Goal: Task Accomplishment & Management: Complete application form

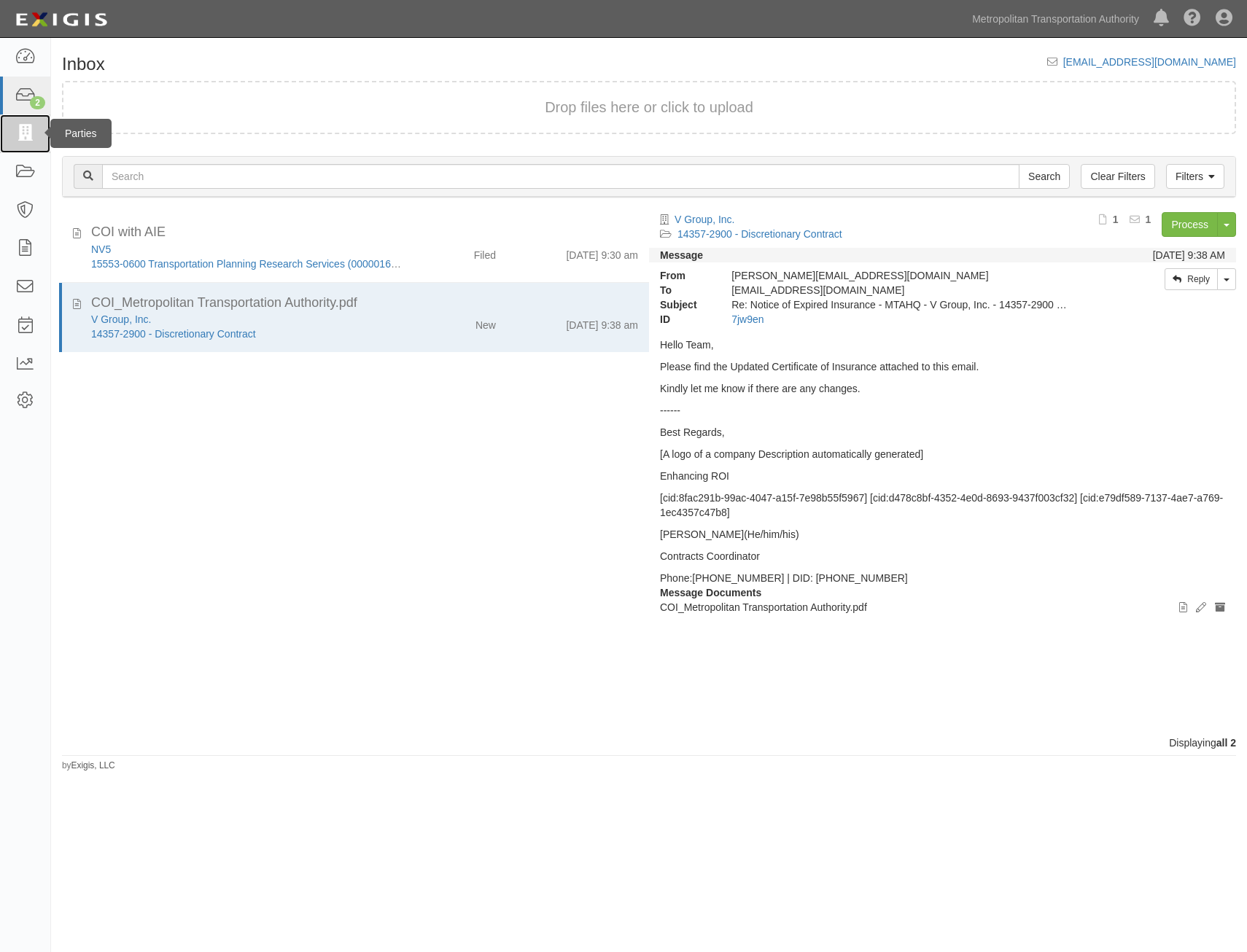
click at [35, 130] on icon at bounding box center [24, 133] width 21 height 17
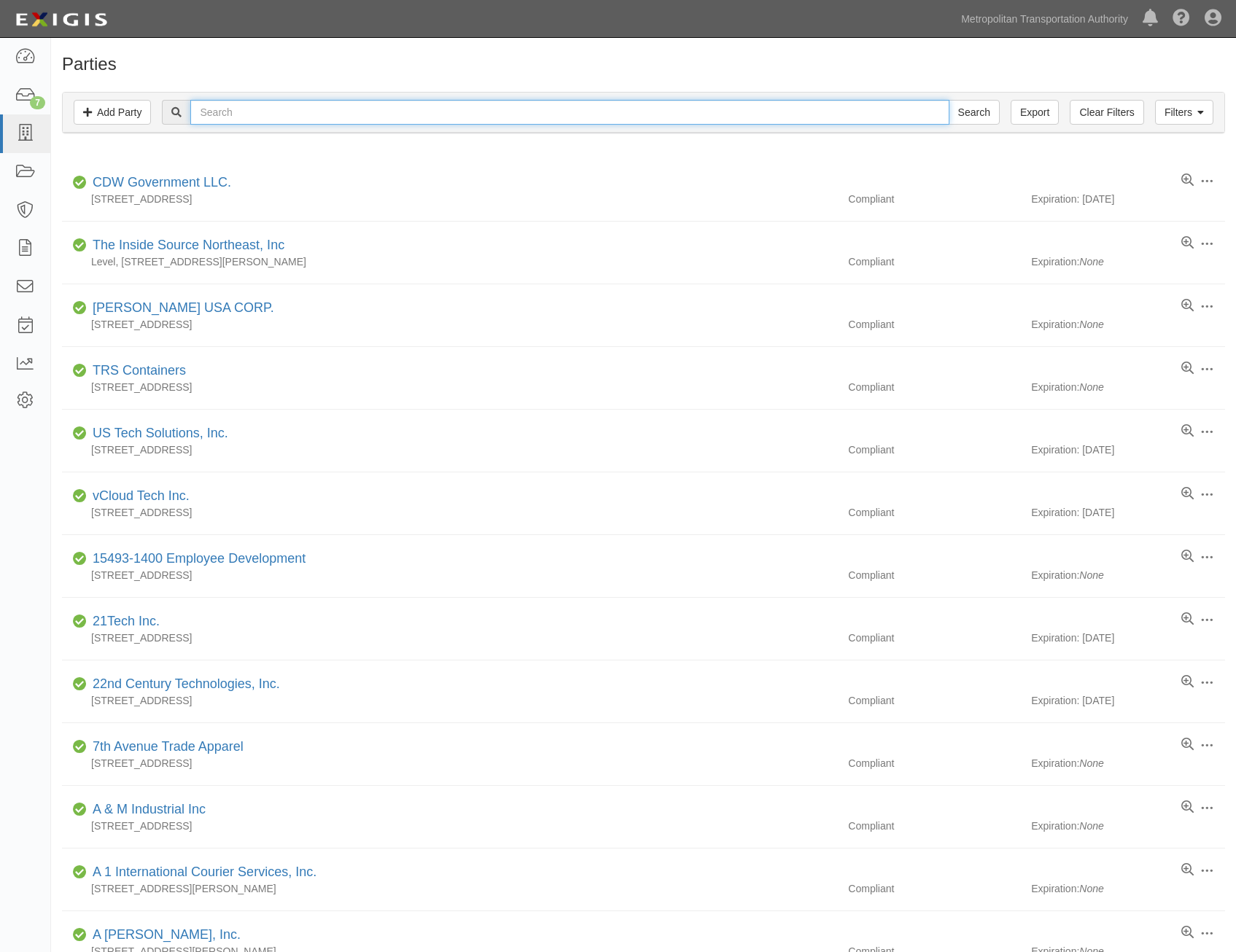
click at [612, 107] on input "text" at bounding box center [569, 111] width 758 height 24
type input "jp morgan"
click at [949, 100] on input "Search" at bounding box center [974, 111] width 51 height 24
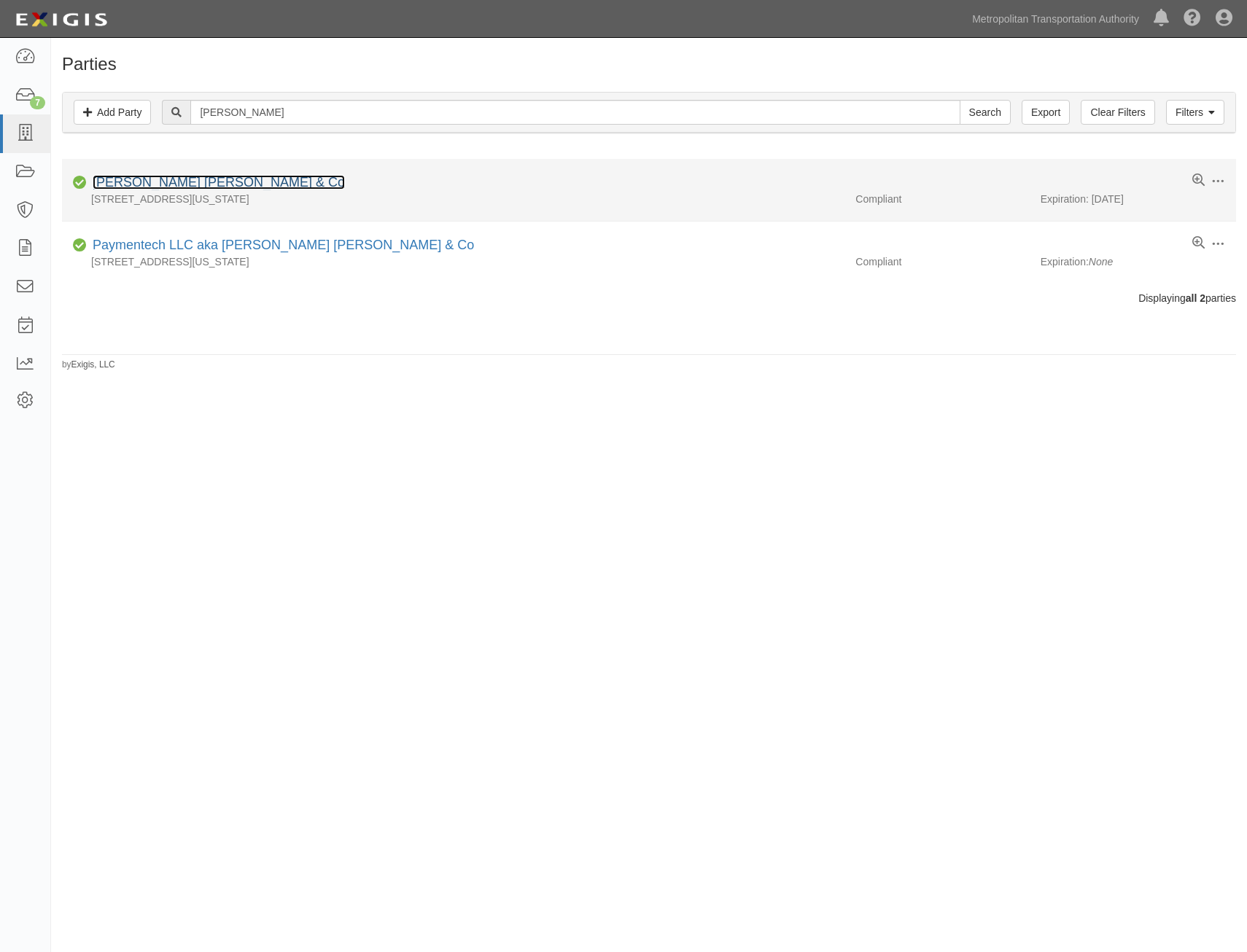
click at [190, 187] on link "[PERSON_NAME] [PERSON_NAME] & Co" at bounding box center [218, 182] width 252 height 14
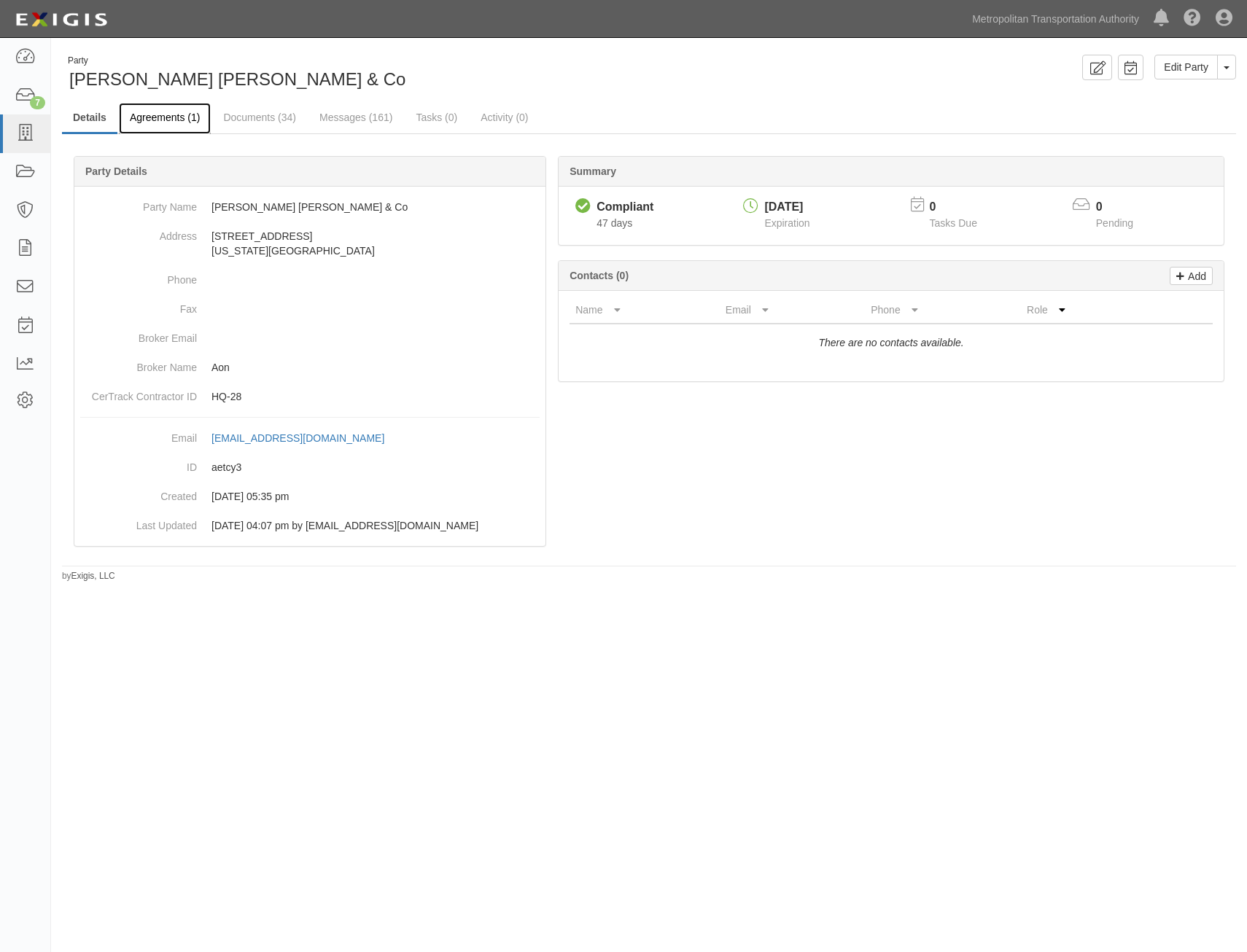
click at [183, 123] on link "Agreements (1)" at bounding box center [164, 118] width 92 height 32
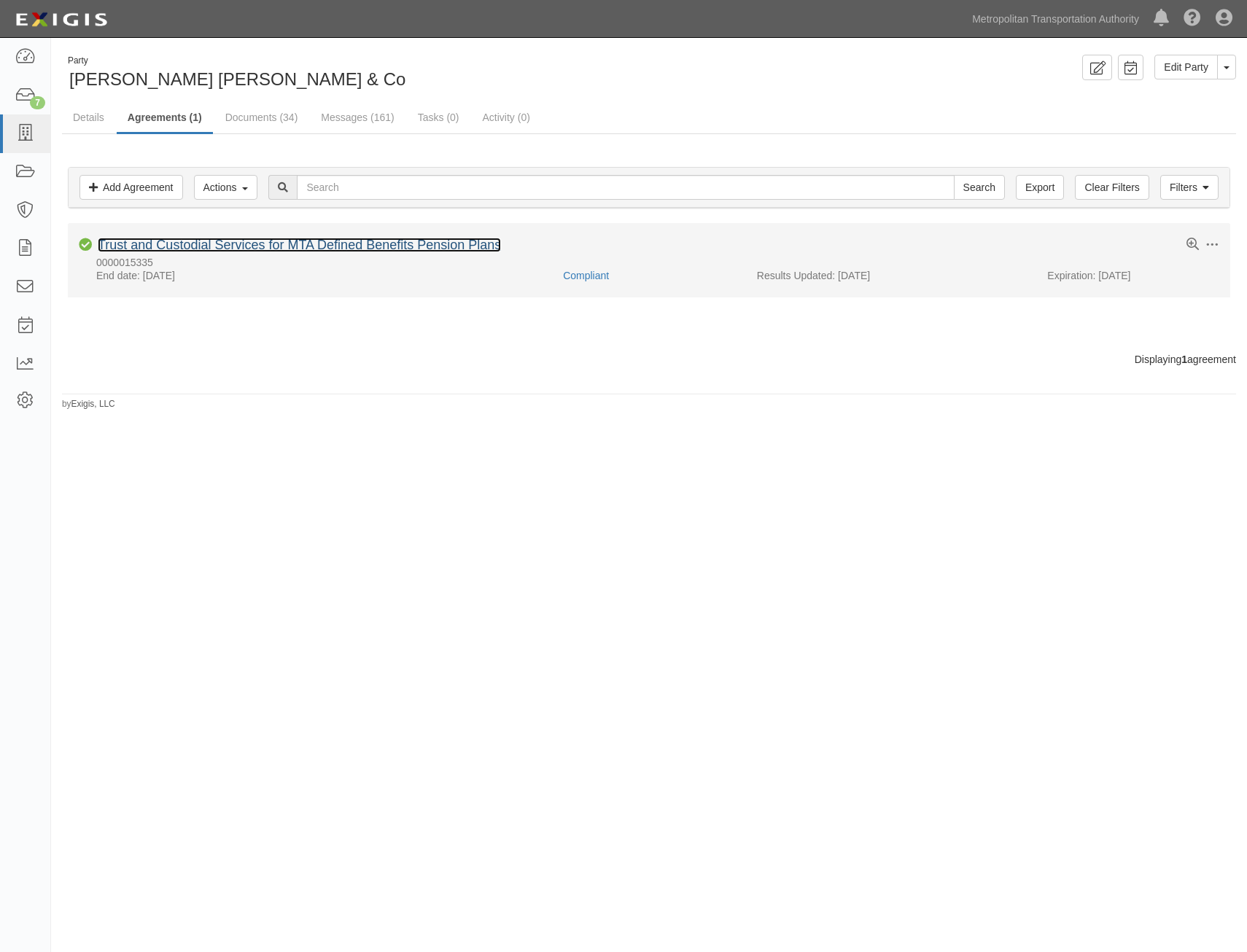
click at [313, 248] on link "Trust and Custodial Services for MTA Defined Benefits Pension Plans" at bounding box center [299, 245] width 403 height 14
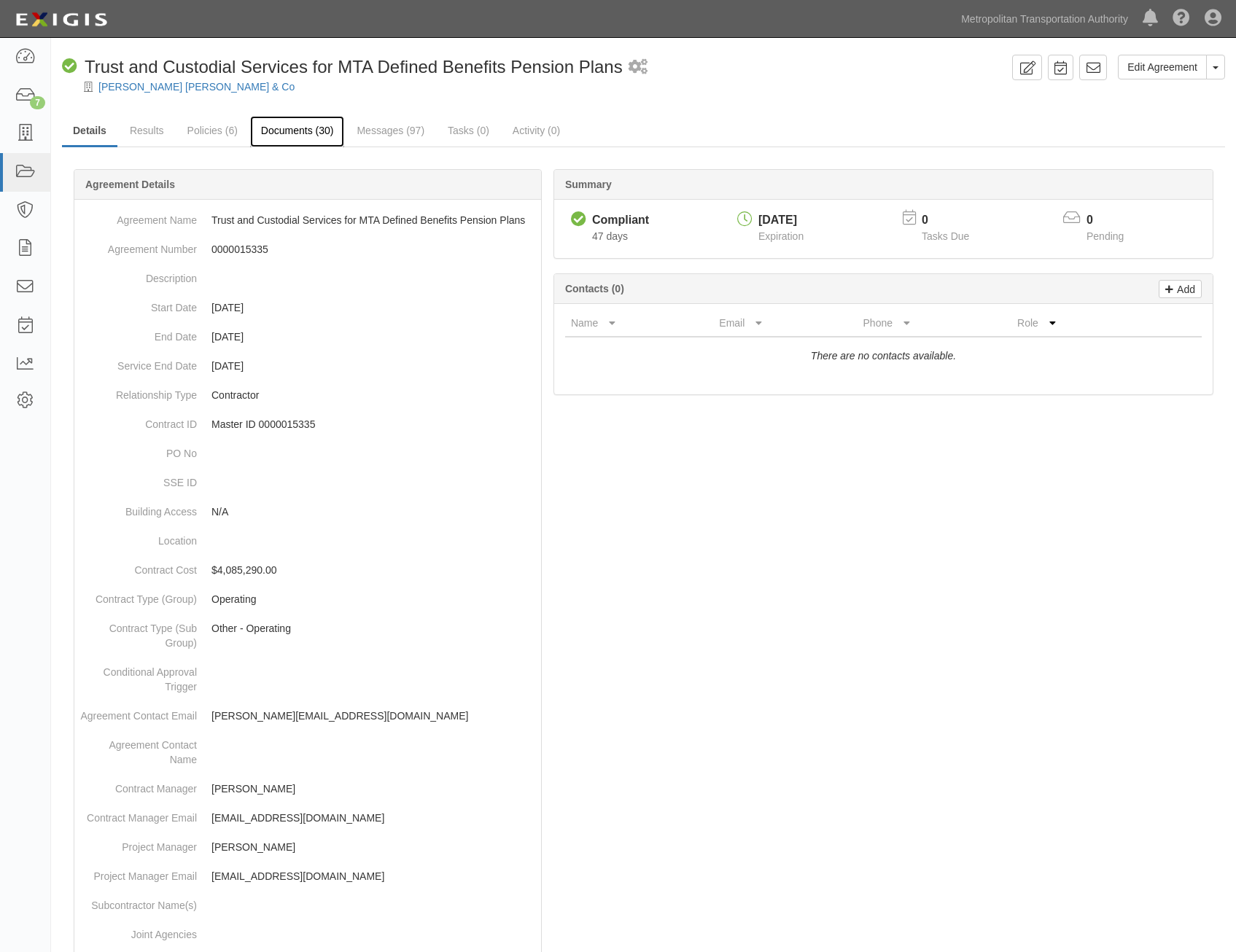
click at [308, 137] on link "Documents (30)" at bounding box center [297, 131] width 95 height 32
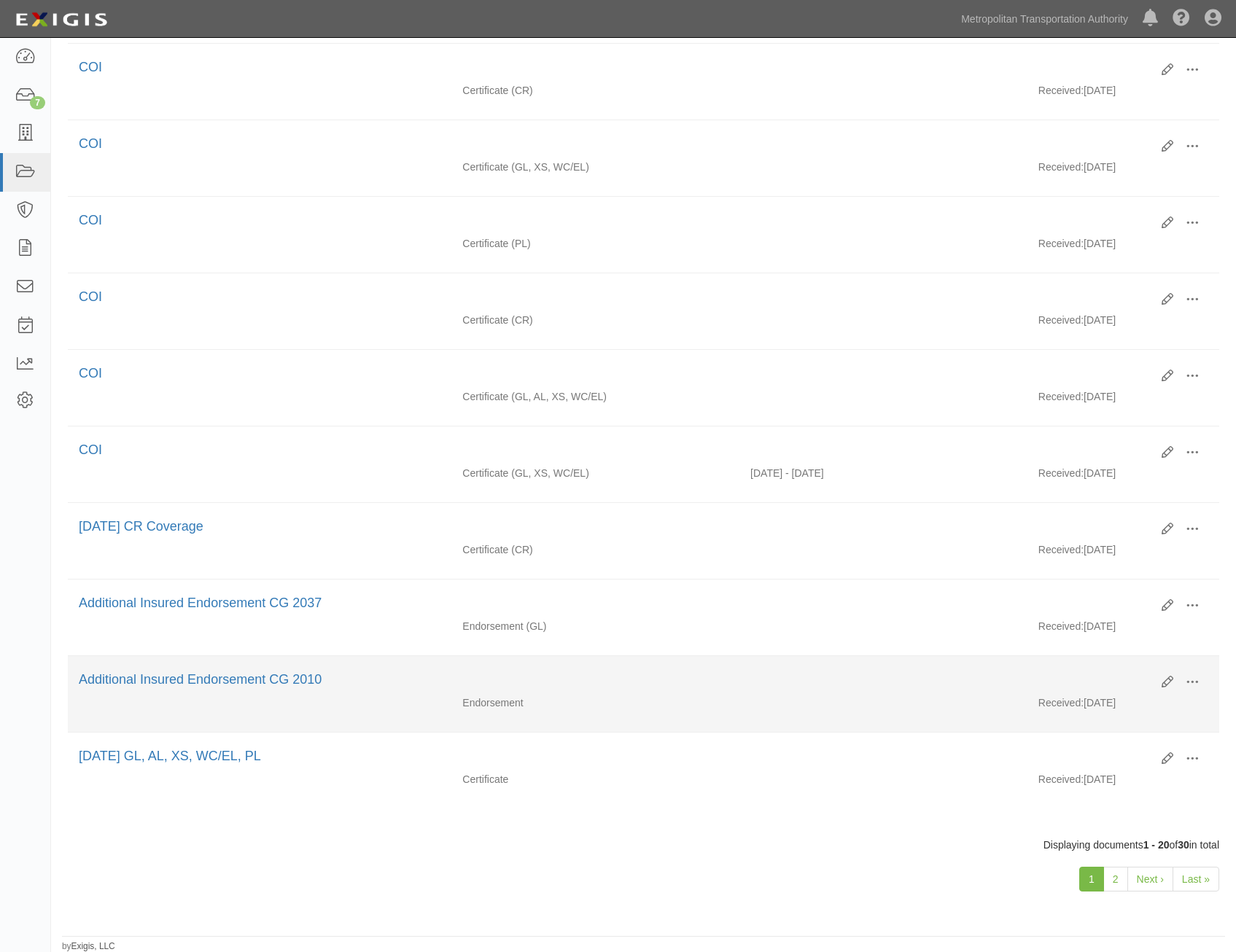
scroll to position [1023, 0]
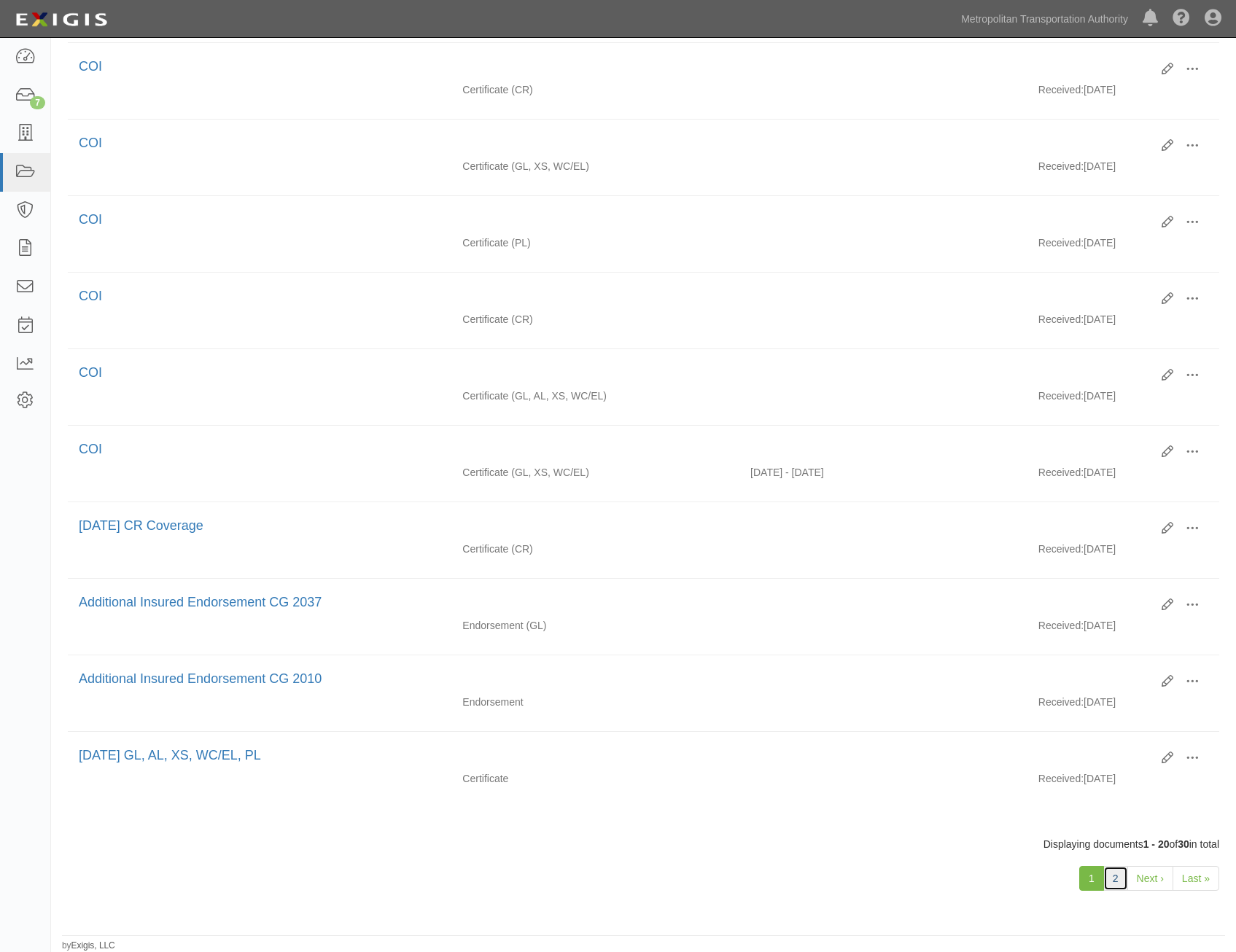
click at [1123, 873] on link "2" at bounding box center [1115, 878] width 24 height 24
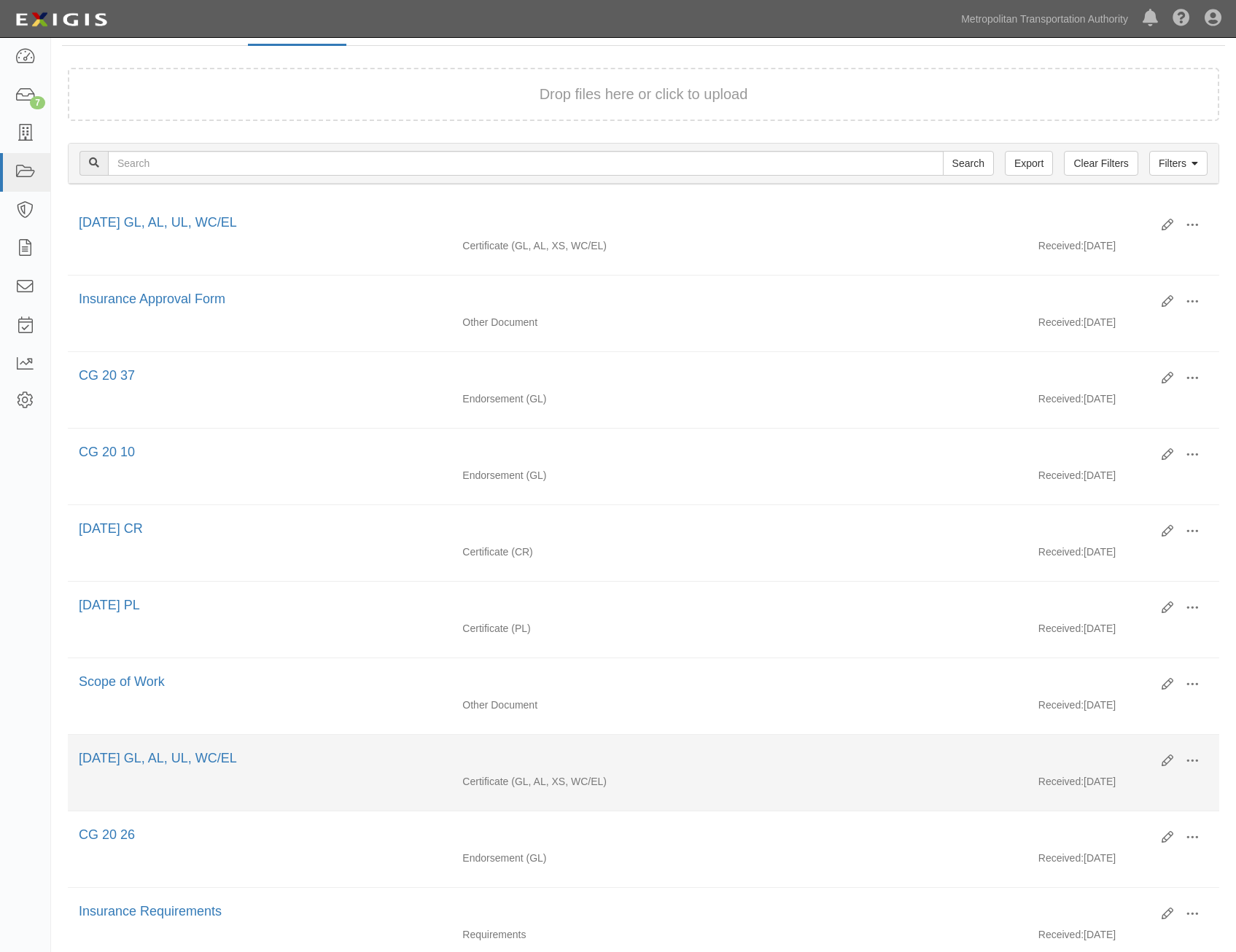
scroll to position [257, 0]
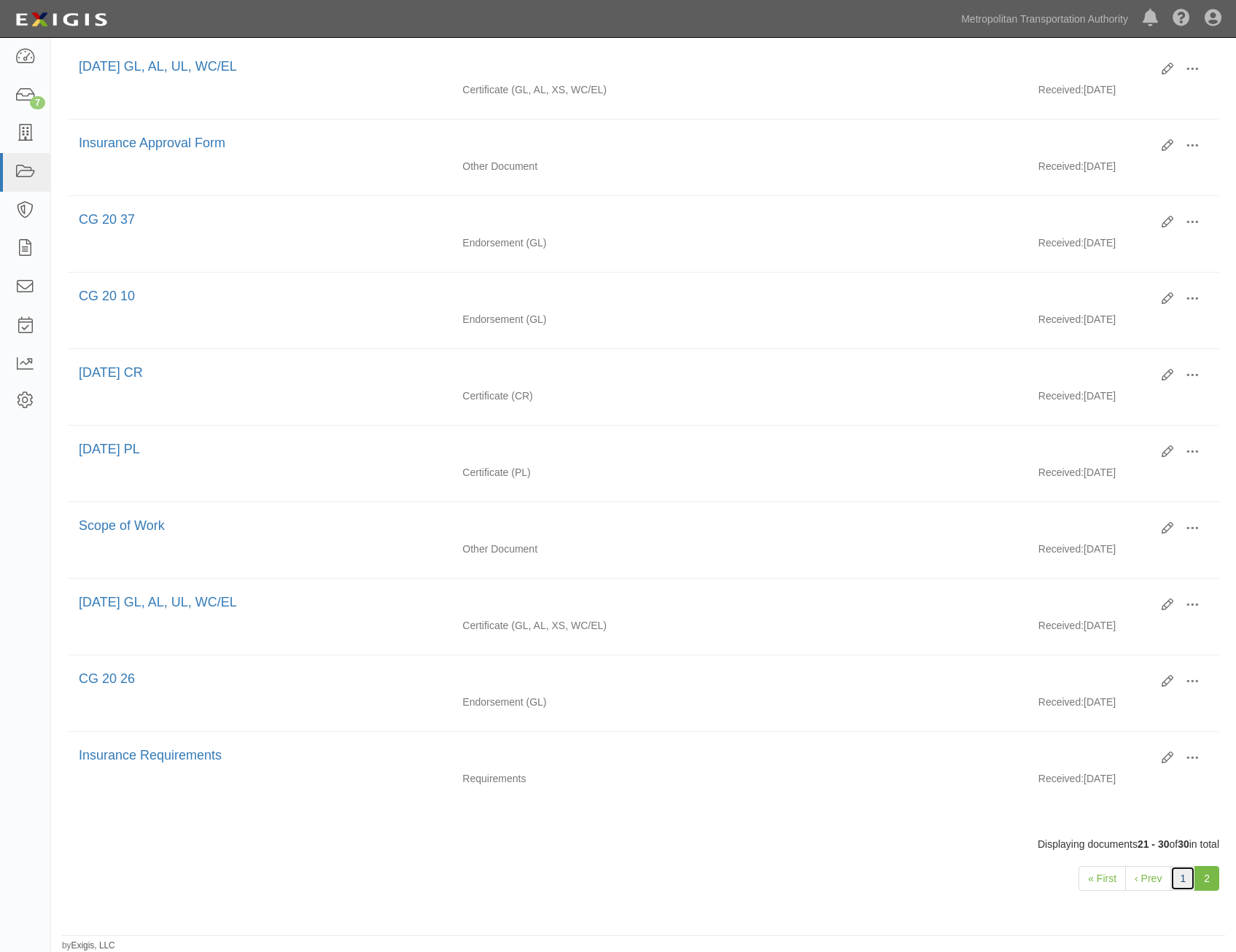
click at [1184, 884] on link "1" at bounding box center [1182, 878] width 24 height 24
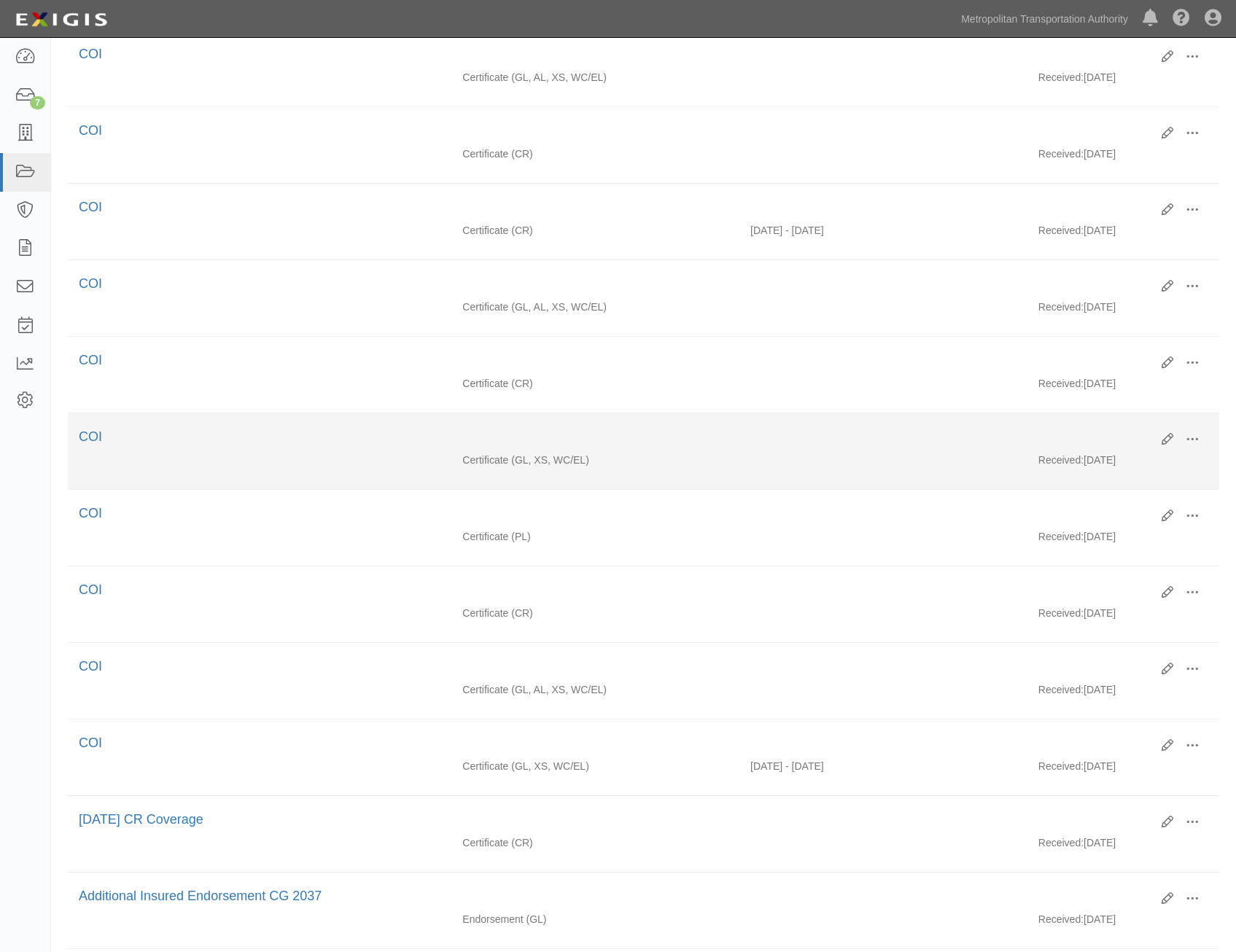
scroll to position [1023, 0]
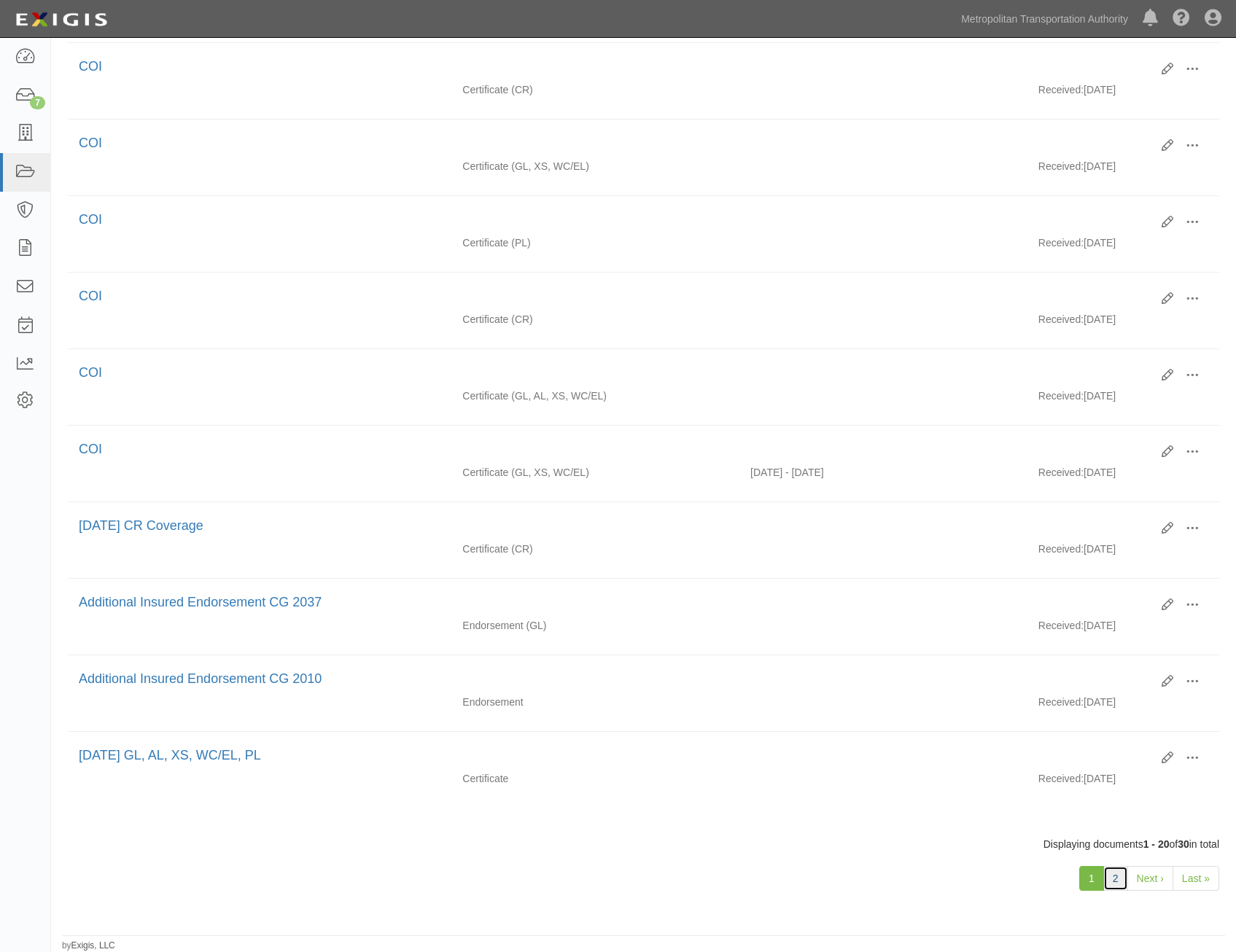
click at [1118, 877] on link "2" at bounding box center [1115, 878] width 24 height 24
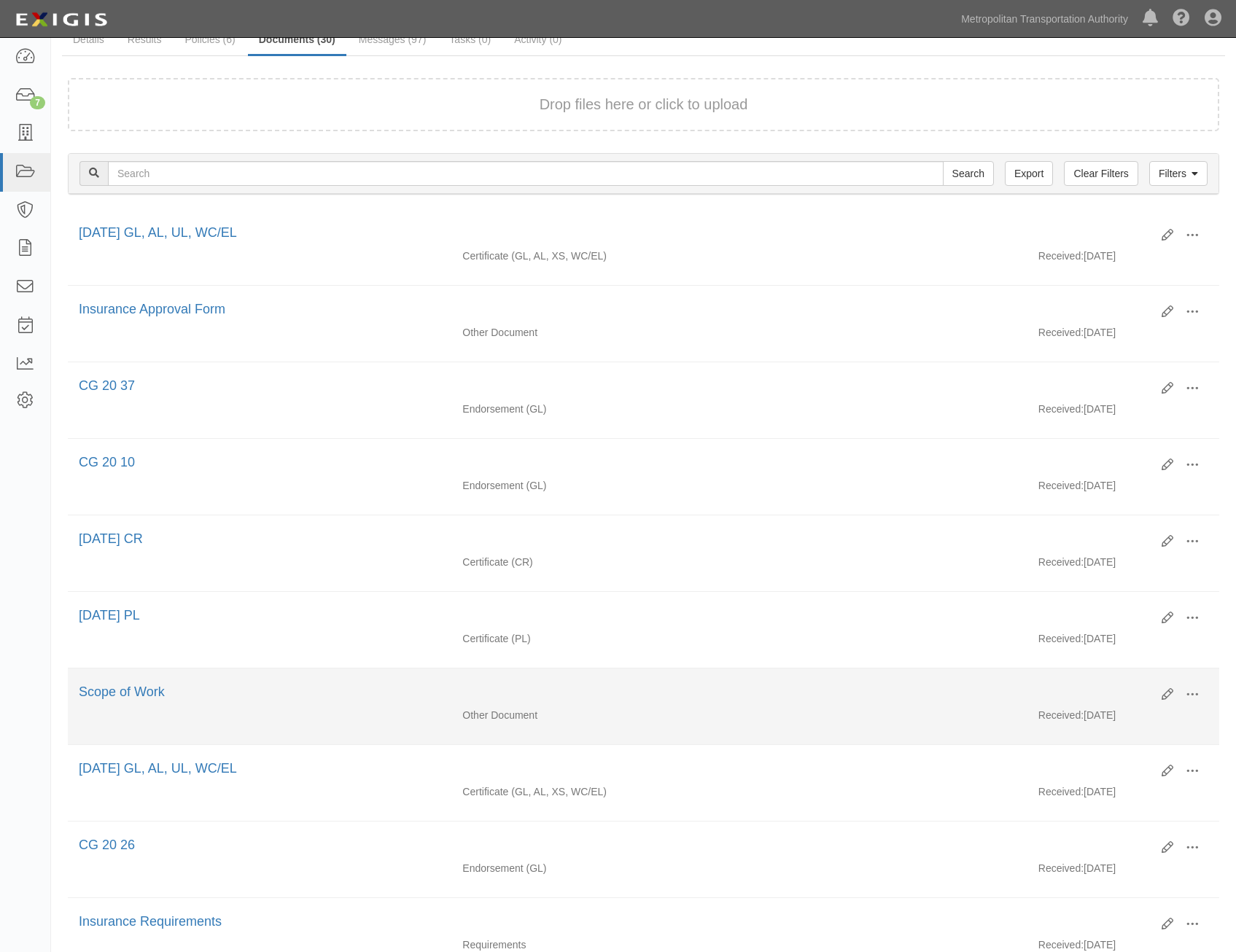
scroll to position [257, 0]
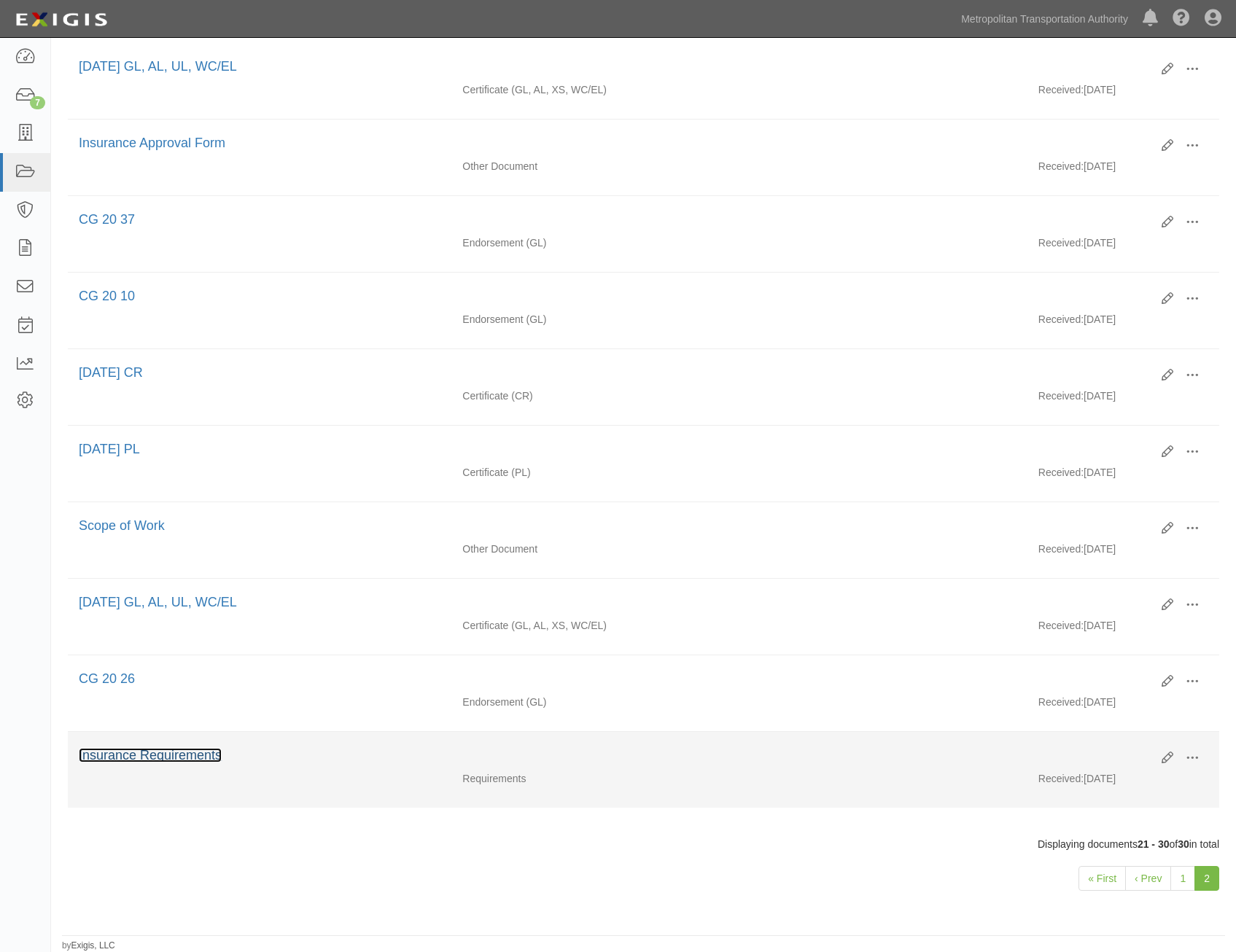
click at [169, 752] on link "Insurance Requirements" at bounding box center [150, 755] width 143 height 14
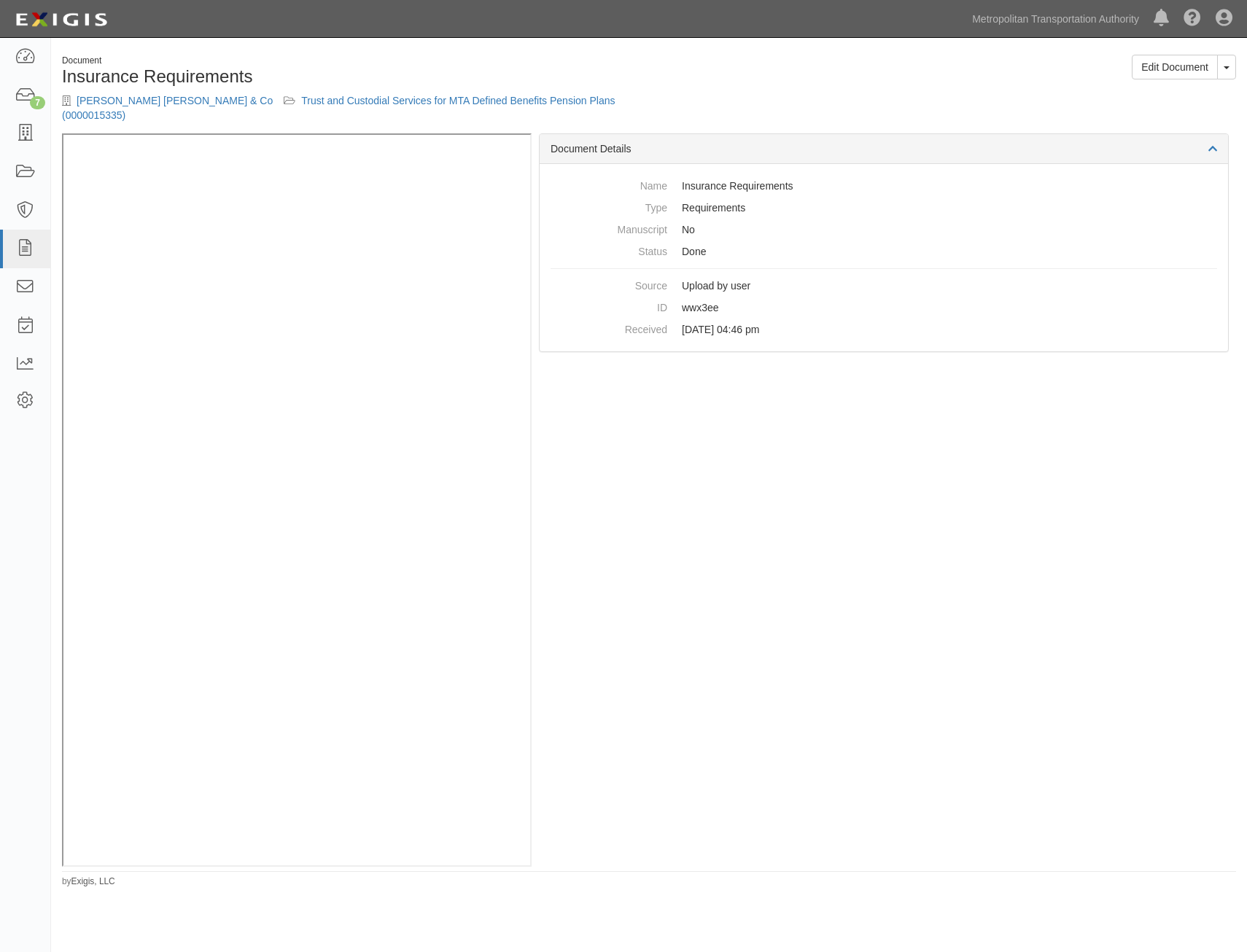
click at [803, 80] on div "Edit Document Toggle Document Dropdown View Document View Audit Trail Archive D…" at bounding box center [948, 72] width 598 height 35
click at [423, 101] on link "Trust and Custodial Services for MTA Defined Benefits Pension Plans (0000015335)" at bounding box center [338, 108] width 554 height 26
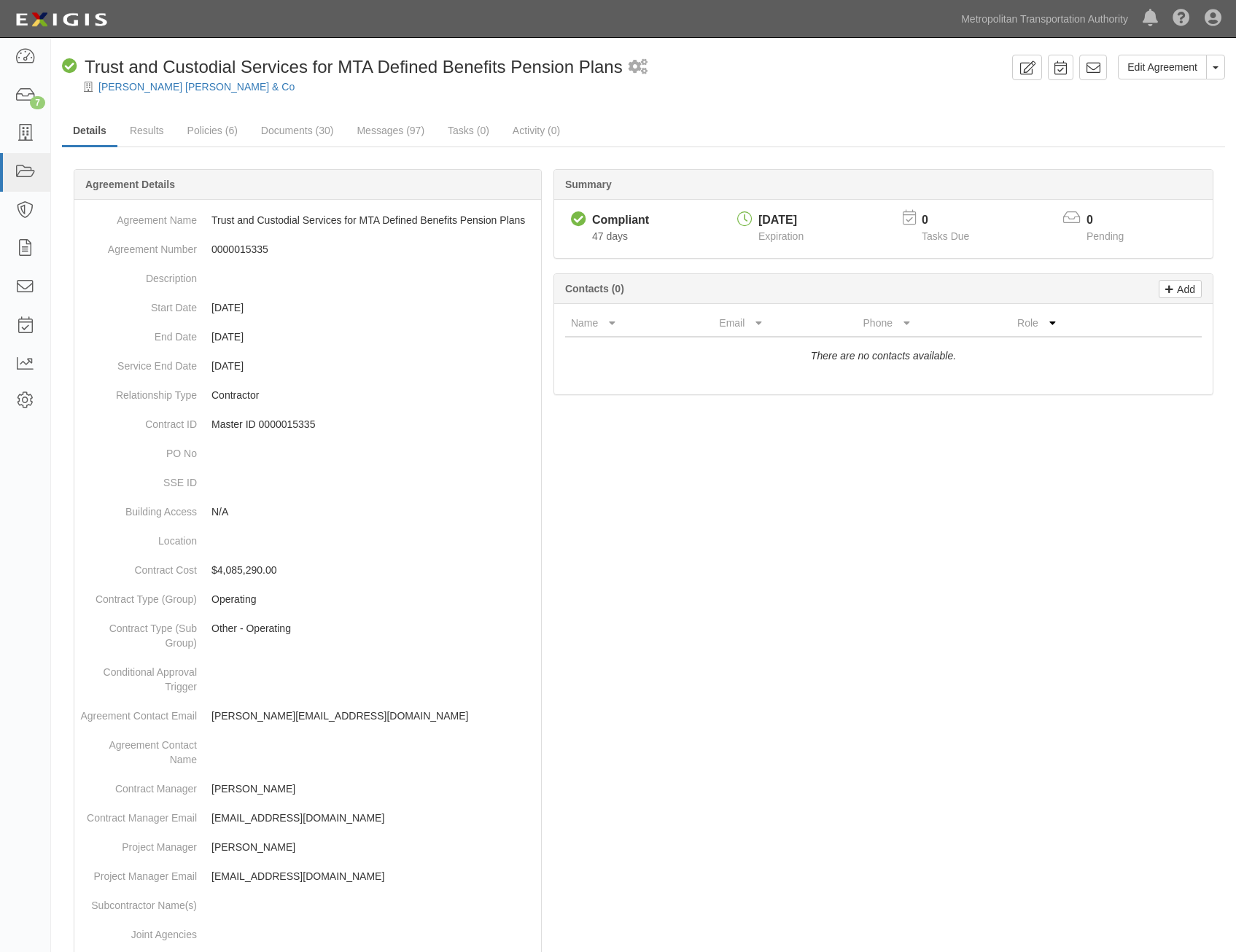
click at [162, 95] on div at bounding box center [643, 100] width 1185 height 11
click at [165, 81] on div "[PERSON_NAME] [PERSON_NAME] & Co" at bounding box center [653, 87] width 1163 height 14
click at [164, 91] on link "[PERSON_NAME] [PERSON_NAME] & Co" at bounding box center [197, 86] width 196 height 12
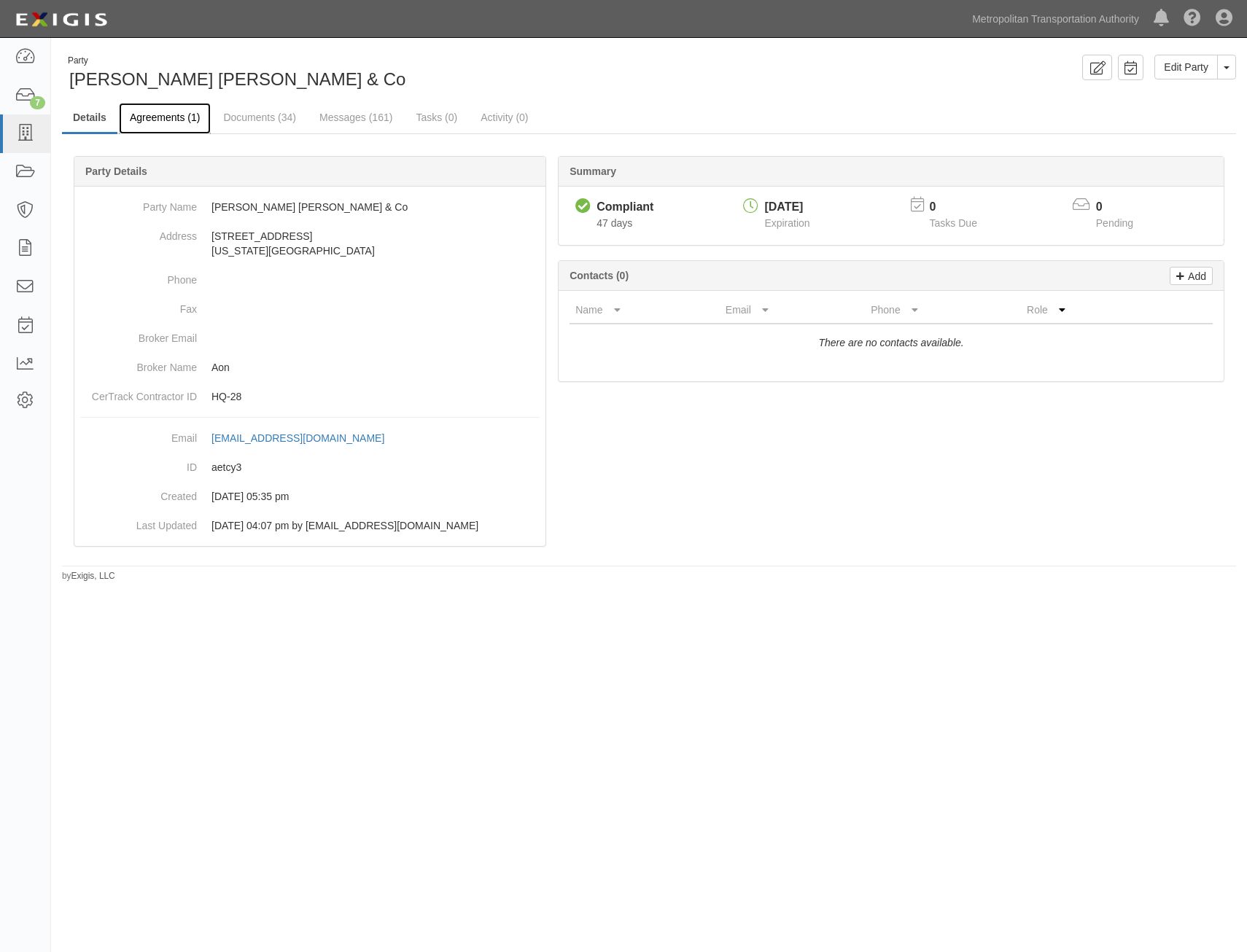
click at [180, 112] on link "Agreements (1)" at bounding box center [164, 118] width 92 height 32
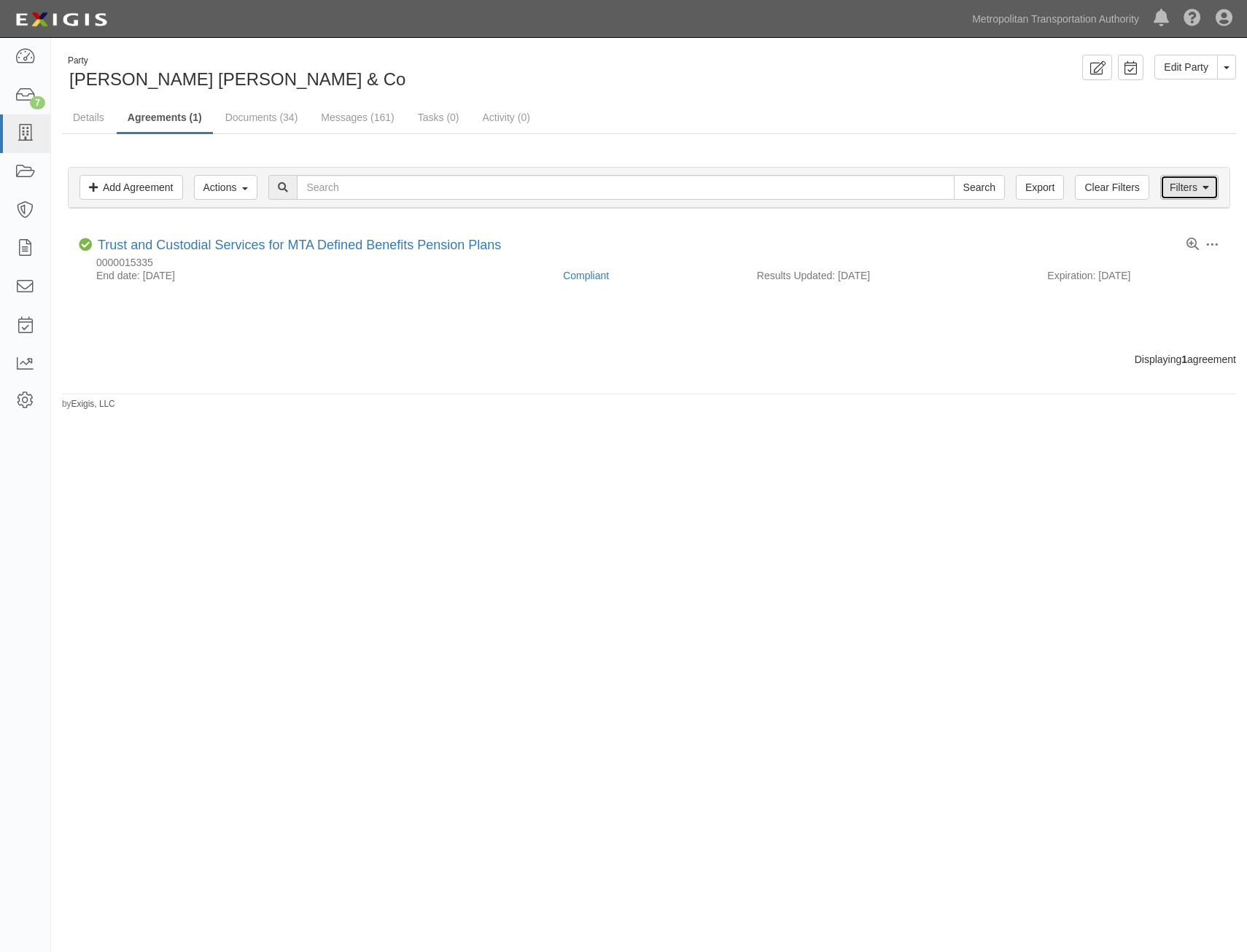
click at [1201, 190] on link "Filters" at bounding box center [1189, 187] width 58 height 24
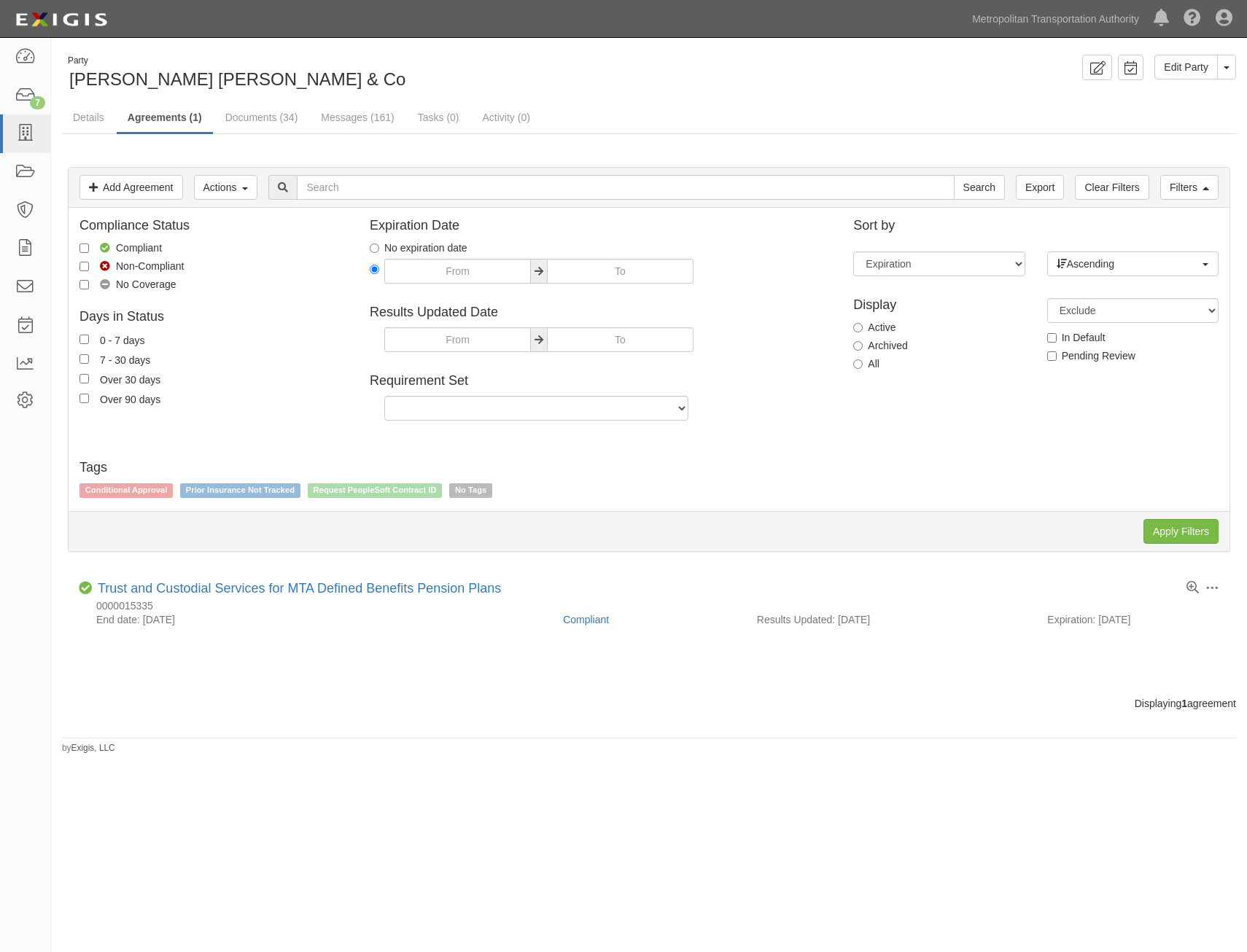
click at [866, 364] on label "All" at bounding box center [865, 363] width 26 height 14
click at [863, 364] on input "All" at bounding box center [857, 364] width 9 height 9
radio input "true"
click at [1164, 527] on input "Apply Filters" at bounding box center [1181, 531] width 75 height 24
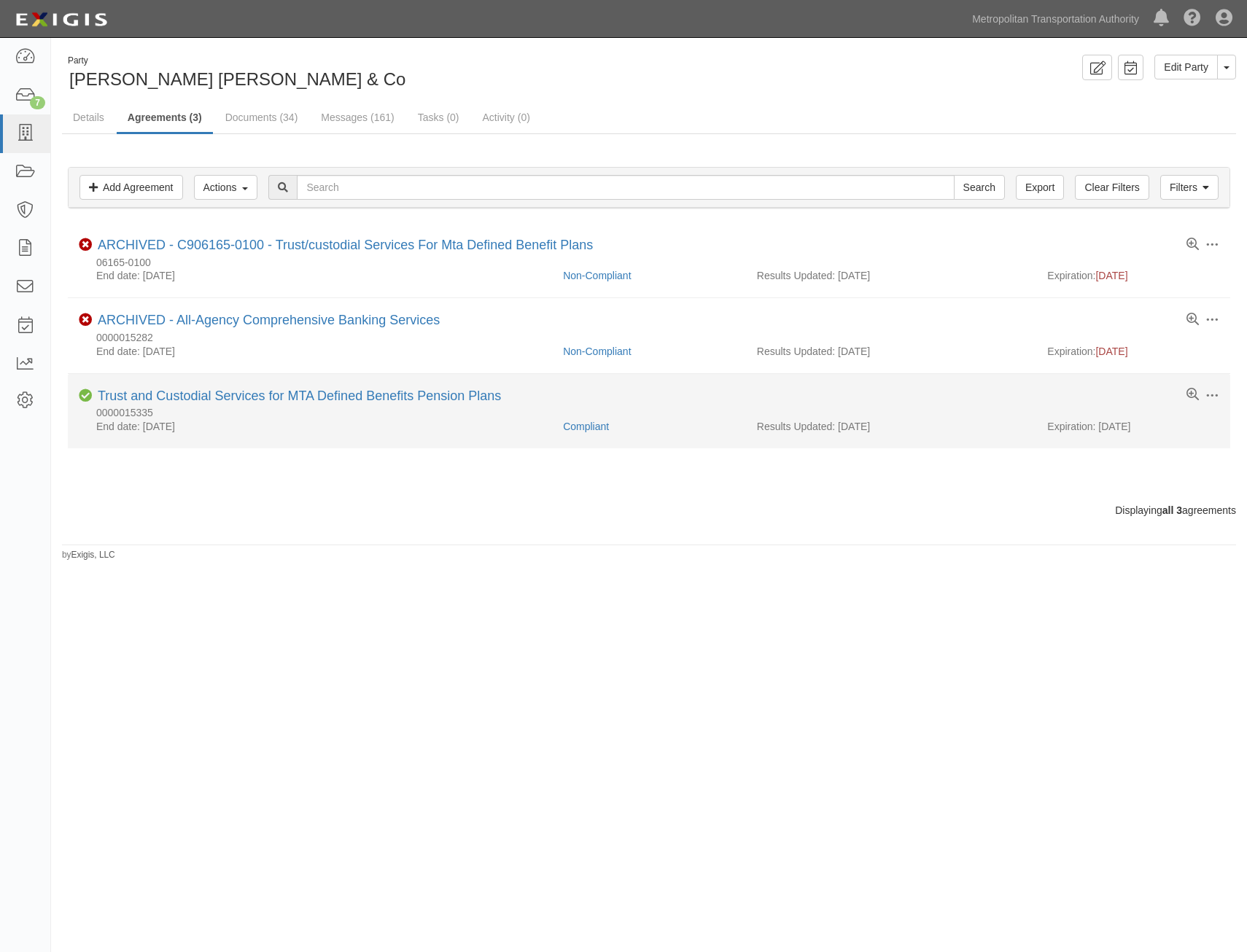
click at [463, 386] on li "Toggle Agreement Dropdown Edit Log activity Add task Send message Archive Delet…" at bounding box center [649, 411] width 1163 height 74
click at [462, 395] on link "Trust and Custodial Services for MTA Defined Benefits Pension Plans" at bounding box center [299, 396] width 403 height 14
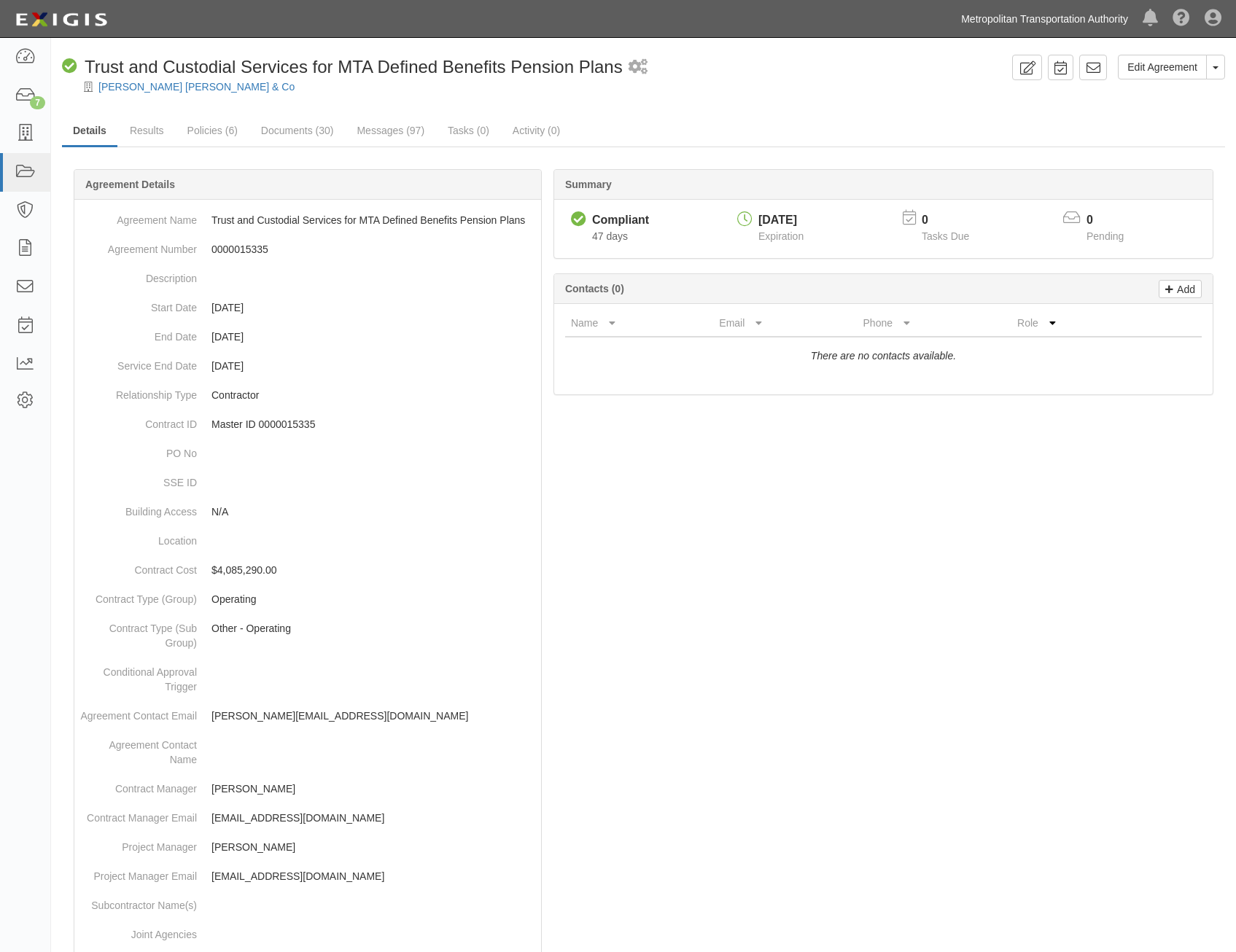
click at [1046, 17] on link "Metropolitan Transportation Authority" at bounding box center [1044, 19] width 181 height 29
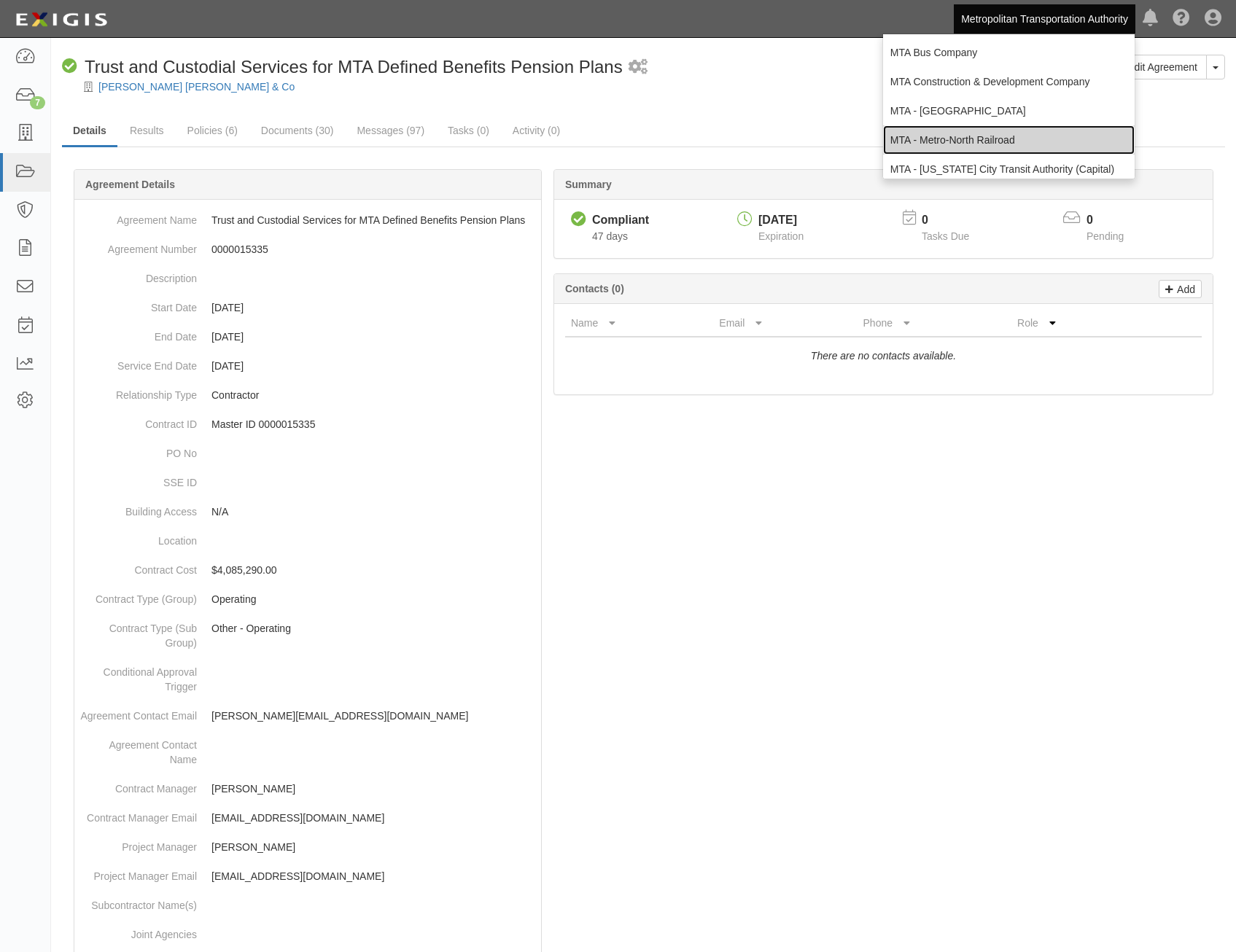
click at [1029, 136] on link "MTA - Metro-North Railroad" at bounding box center [1009, 139] width 252 height 29
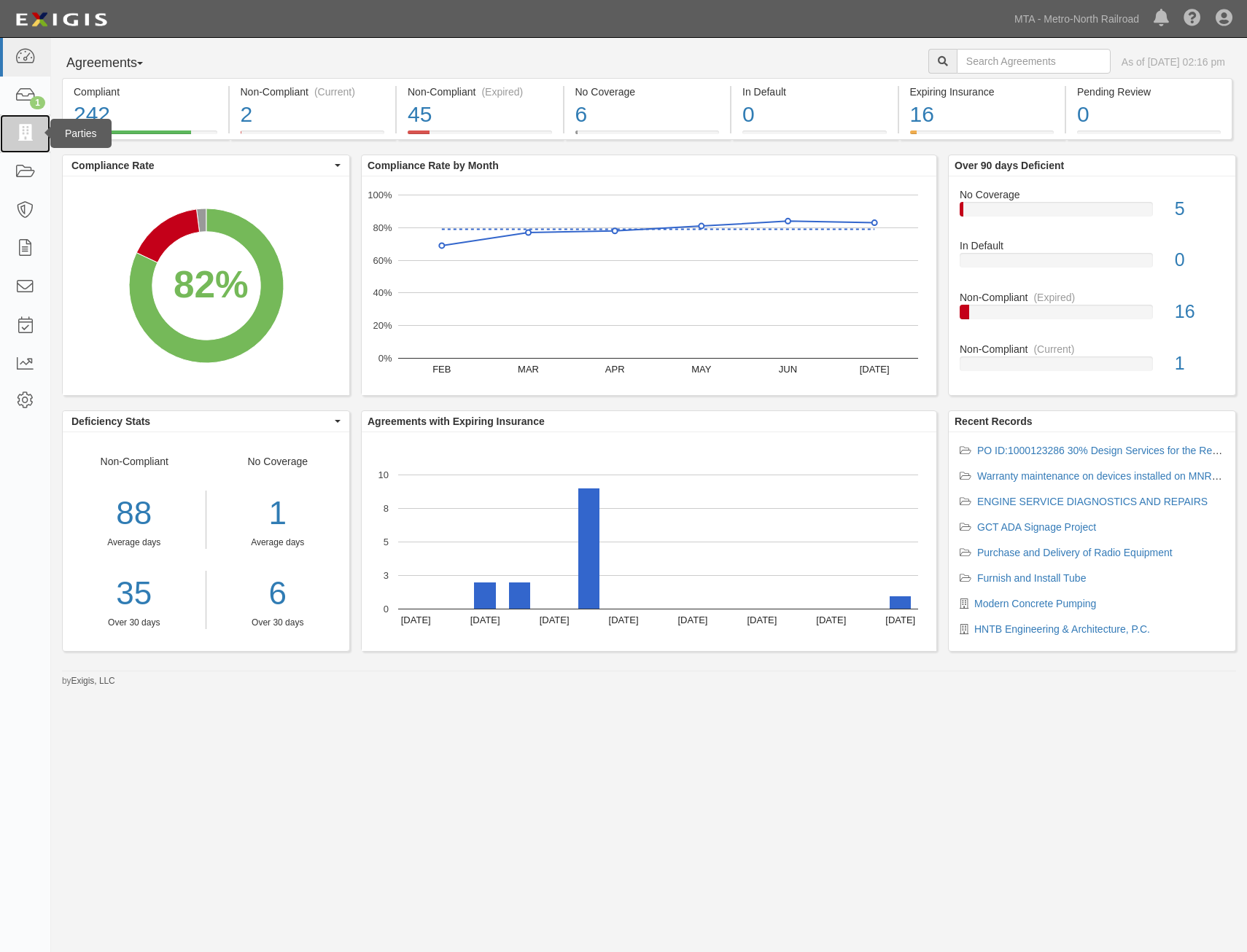
click at [27, 132] on icon at bounding box center [24, 133] width 21 height 17
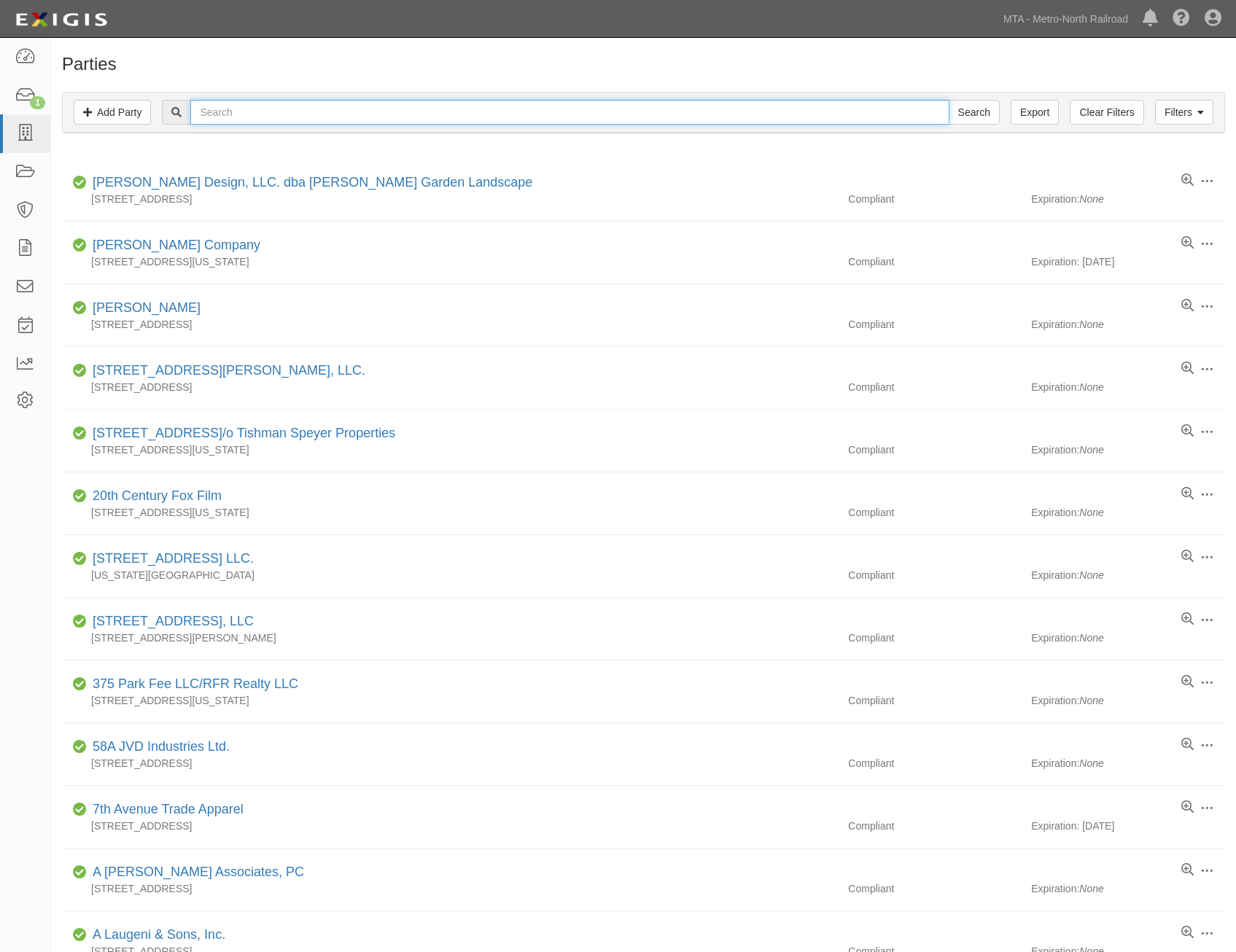
click at [439, 110] on input "text" at bounding box center [569, 111] width 758 height 24
type input "modern"
click at [949, 100] on input "Search" at bounding box center [974, 111] width 51 height 24
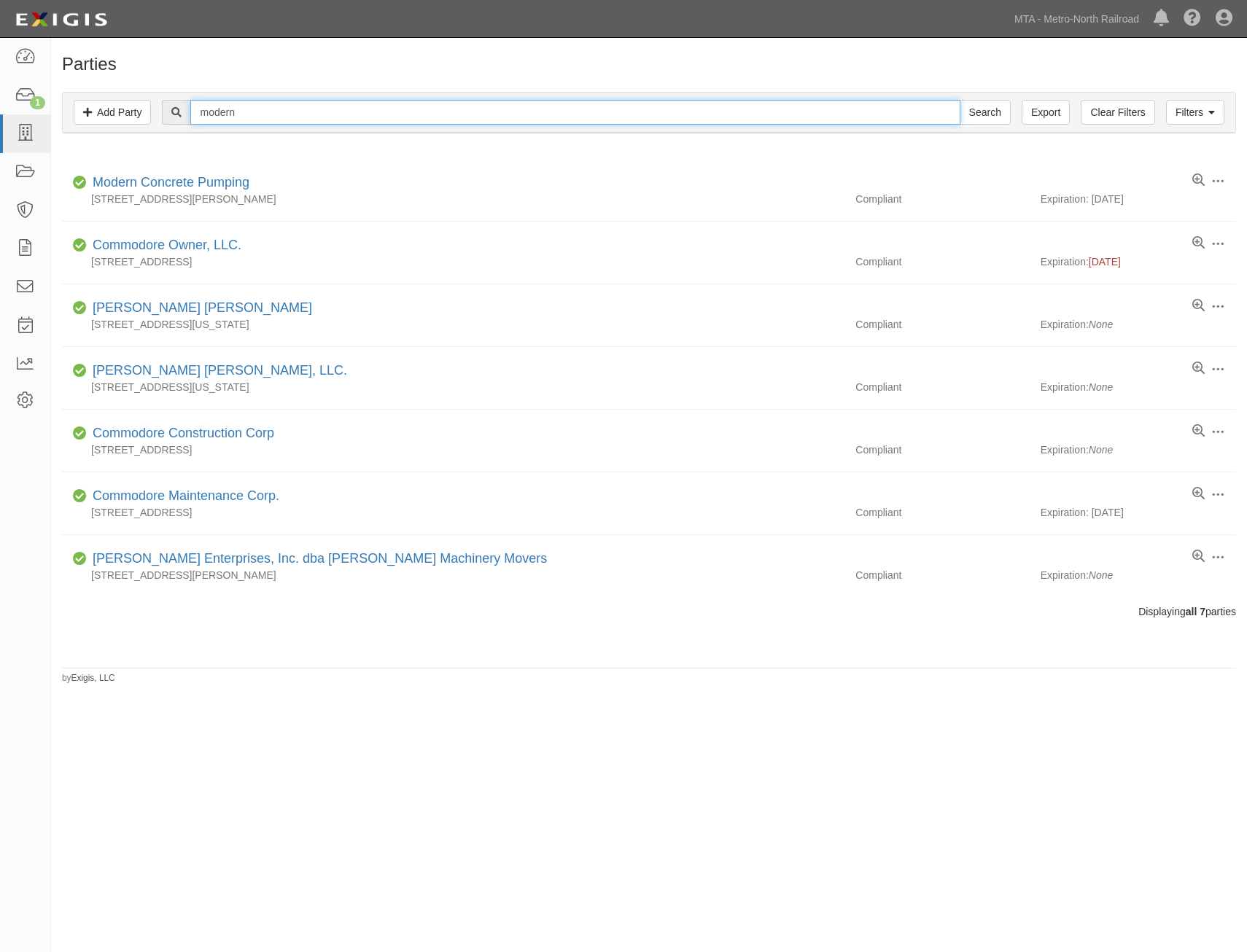
click at [561, 118] on input "modern" at bounding box center [575, 111] width 769 height 24
type input "atlas"
click at [960, 100] on input "Search" at bounding box center [985, 111] width 51 height 24
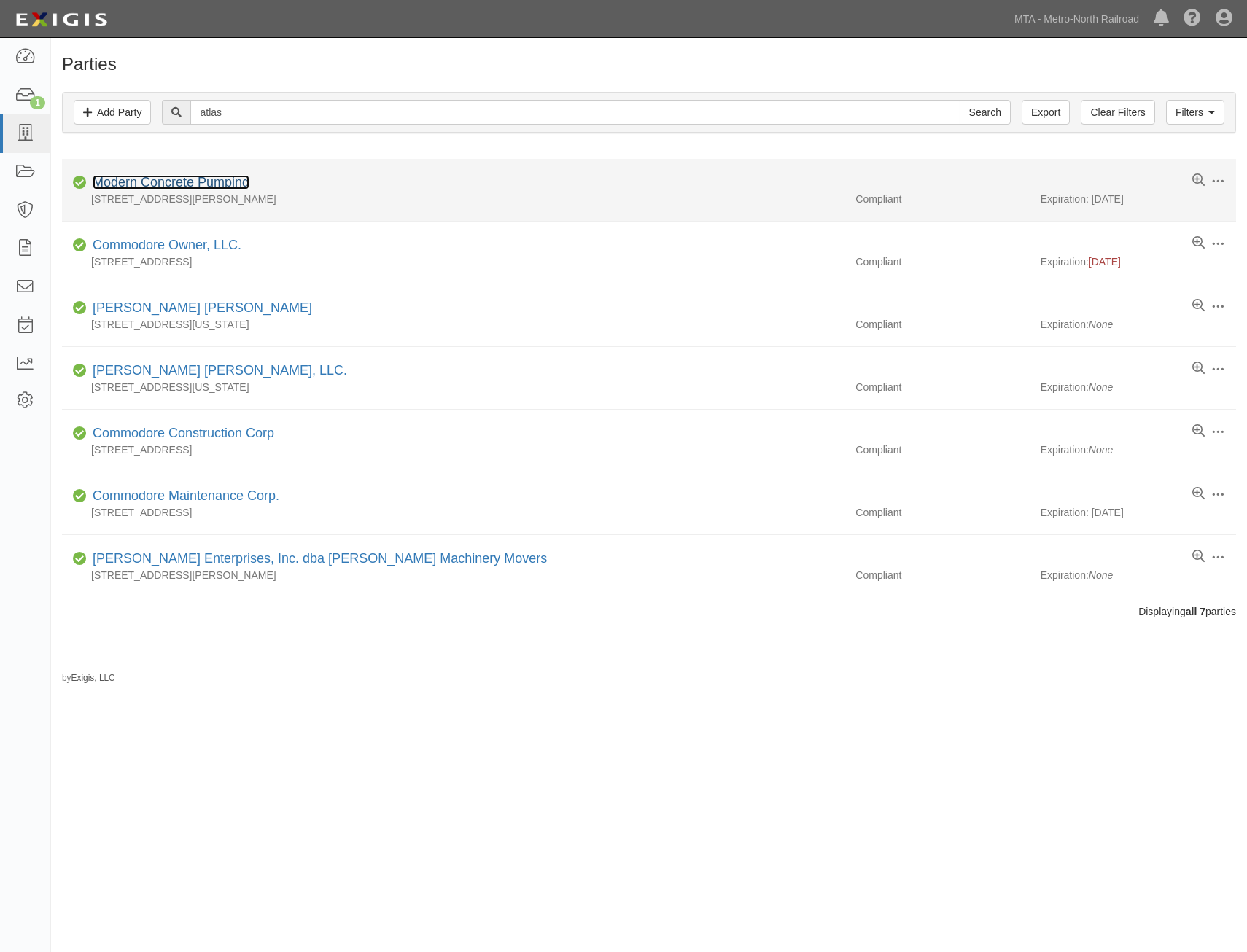
click at [211, 179] on link "Modern Concrete Pumping" at bounding box center [170, 182] width 157 height 14
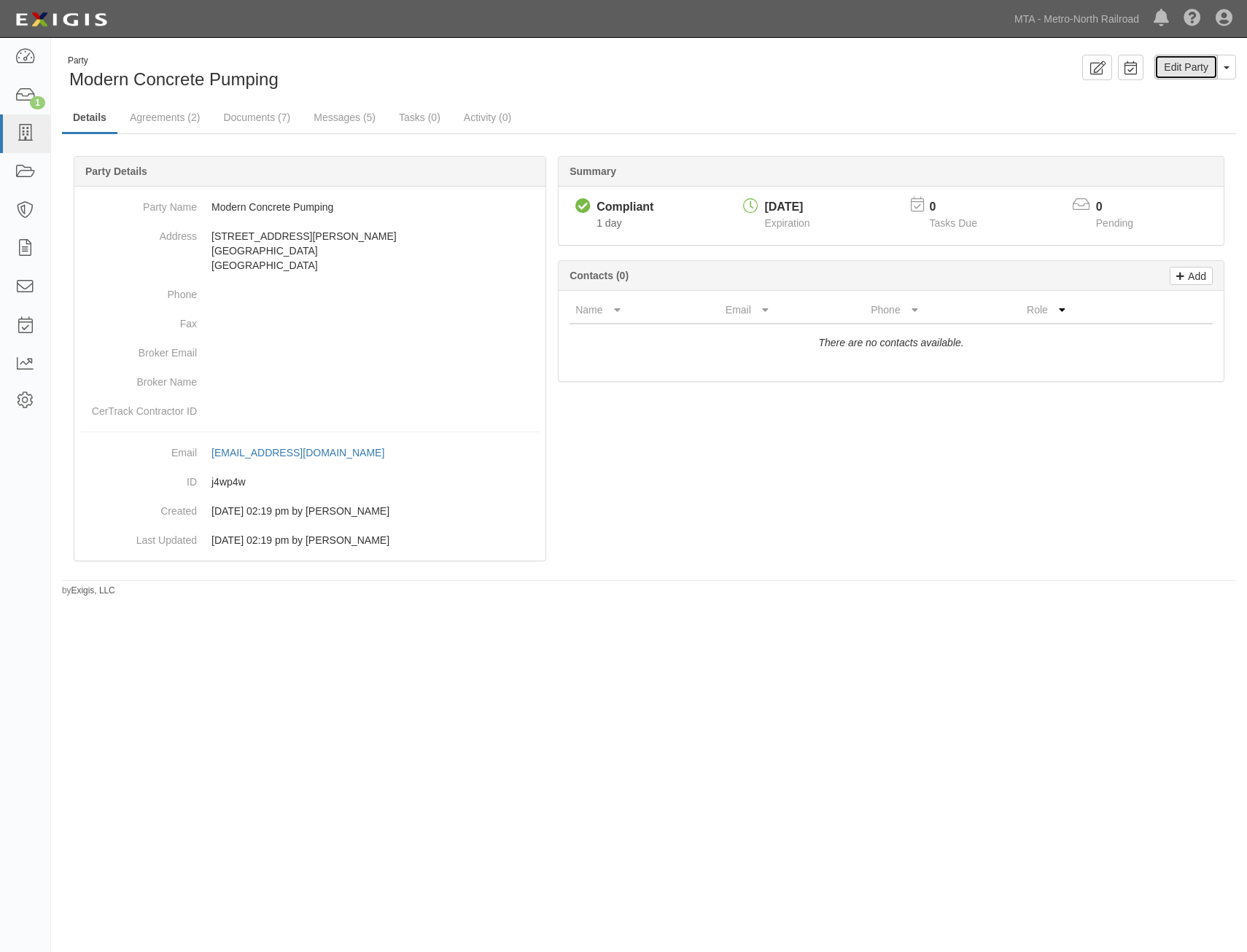
click at [1191, 69] on link "Edit Party" at bounding box center [1186, 66] width 63 height 24
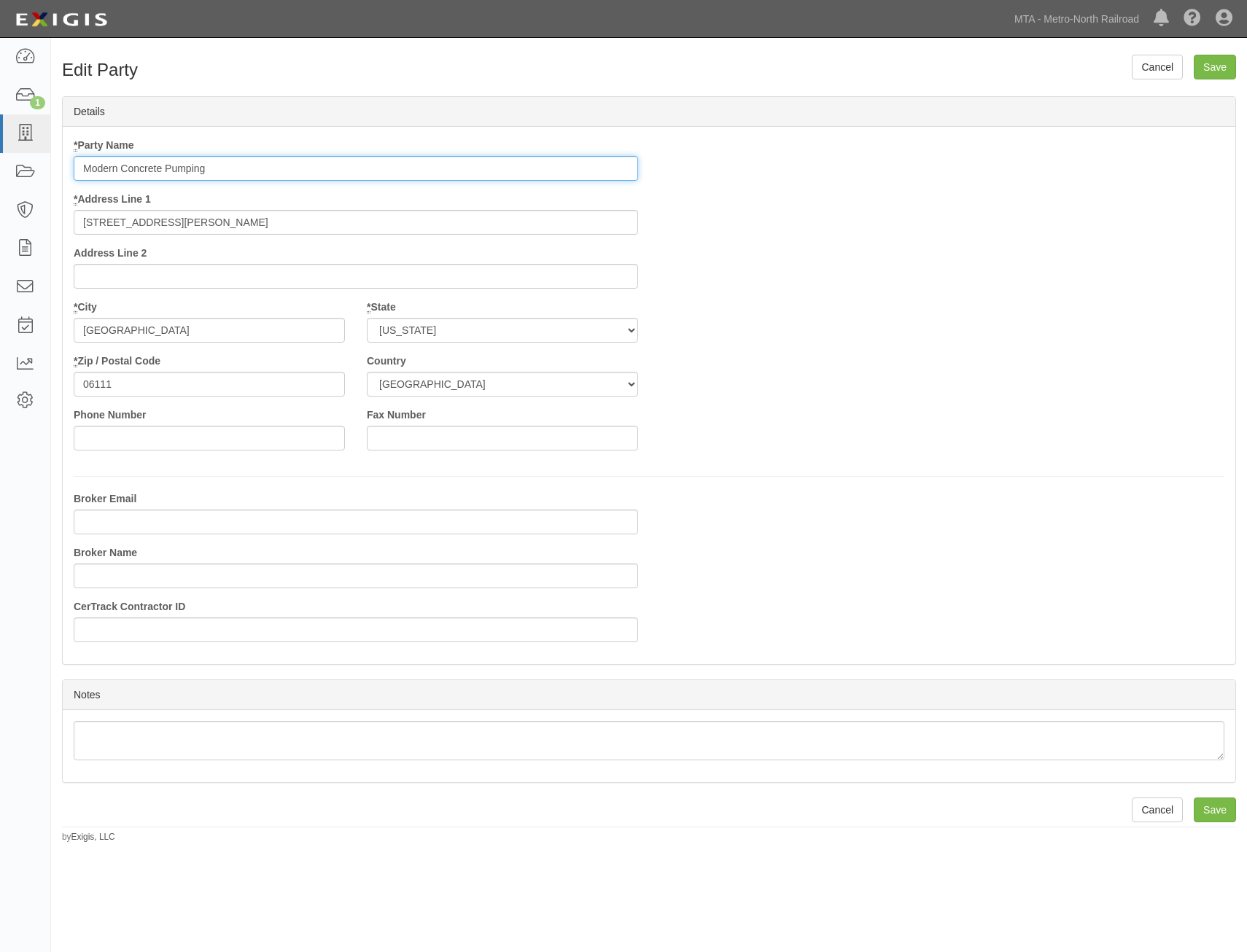
click at [395, 159] on input "Modern Concrete Pumping" at bounding box center [355, 168] width 565 height 24
paste input "Atlas Wielding and Repair Inc."
type input "Atlas Wielding and Repair Inc."
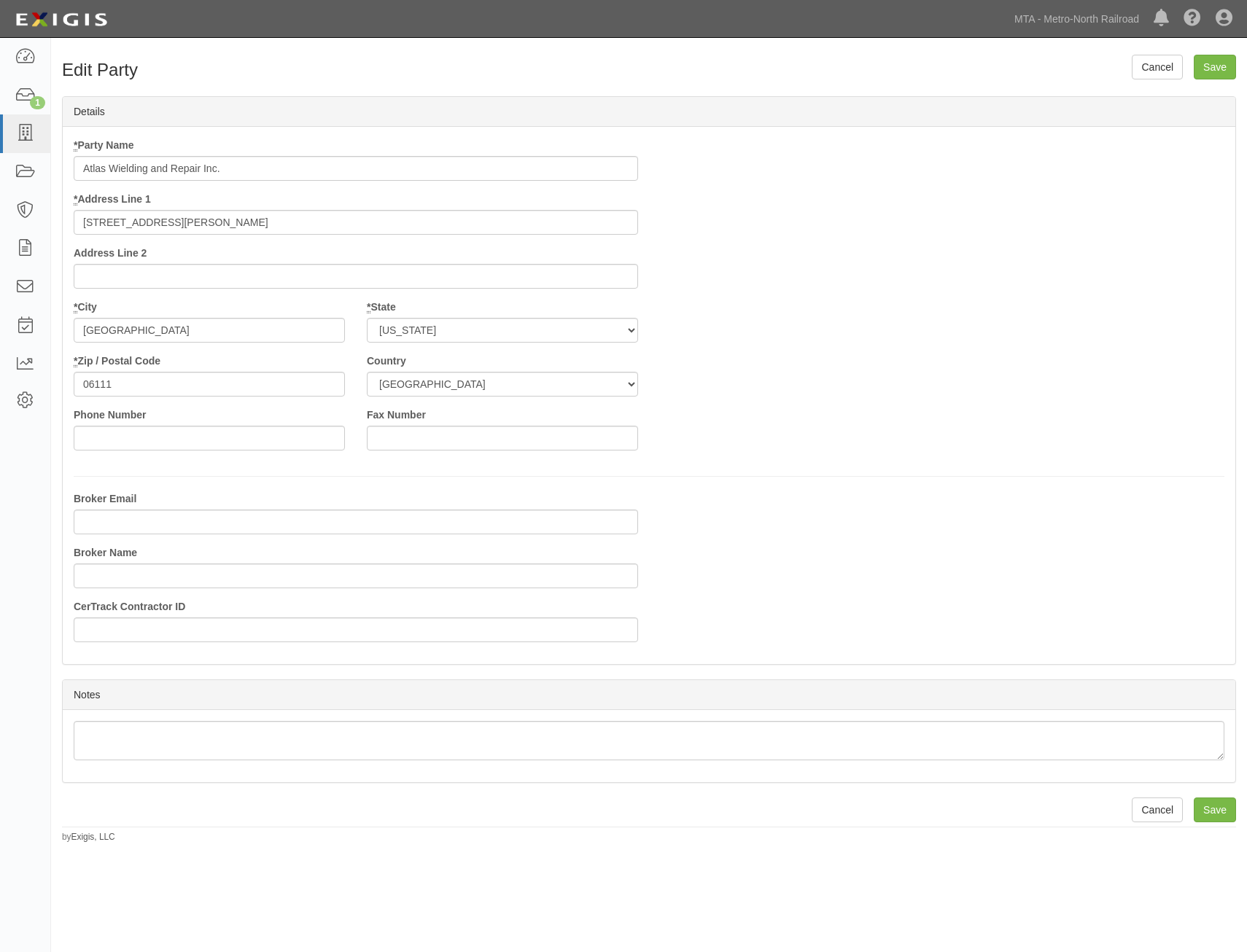
click at [1047, 382] on div "* Party Name Atlas Wielding and Repair Inc. * Address Line 1 22 Willard Ave Add…" at bounding box center [649, 299] width 1173 height 323
click at [443, 226] on input "22 Willard Ave" at bounding box center [355, 222] width 565 height 24
paste input "173 BEECHWOOD AVE."
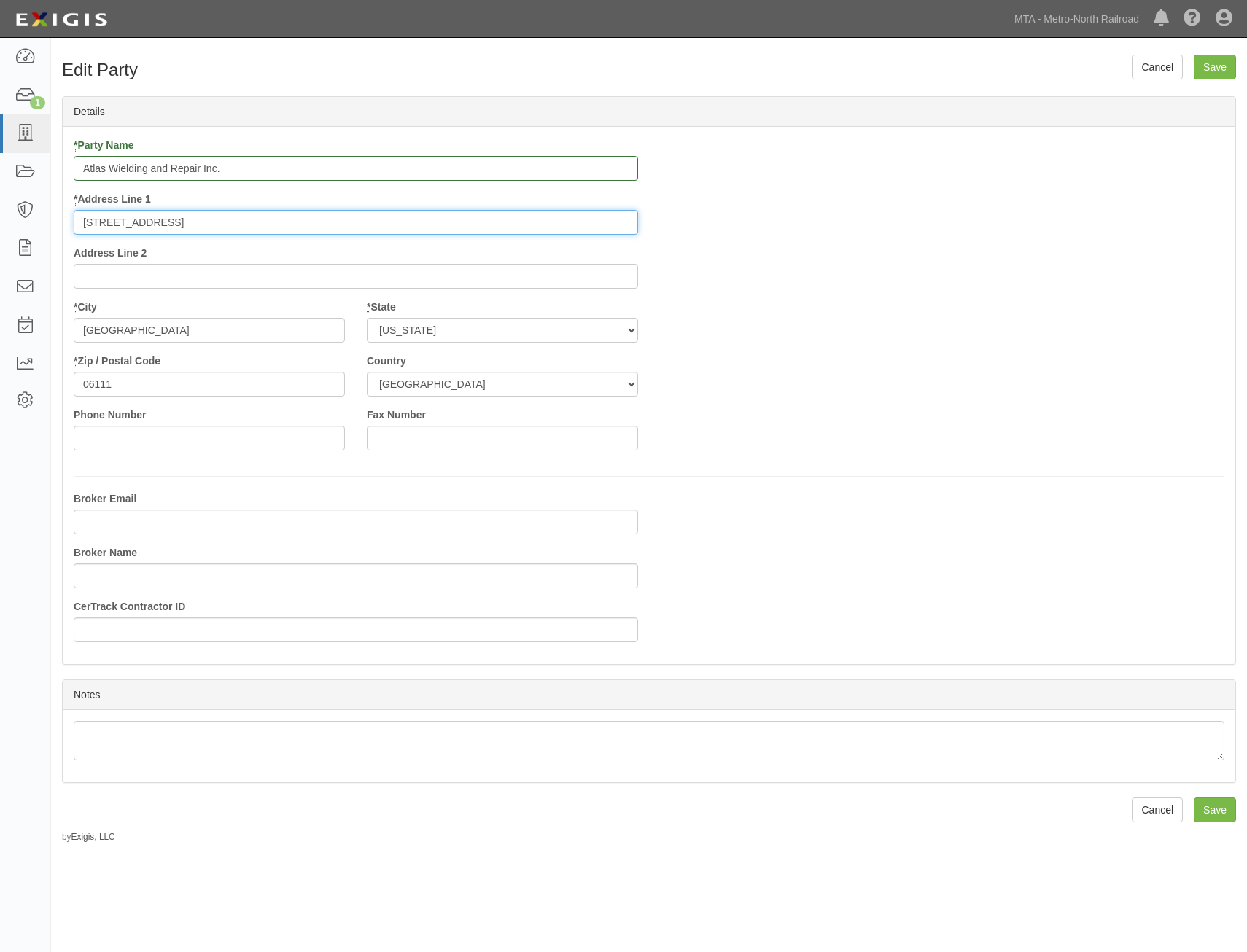
type input "173 BEECHWOOD AVE."
click at [192, 338] on input "Newington" at bounding box center [208, 330] width 271 height 24
type input "="
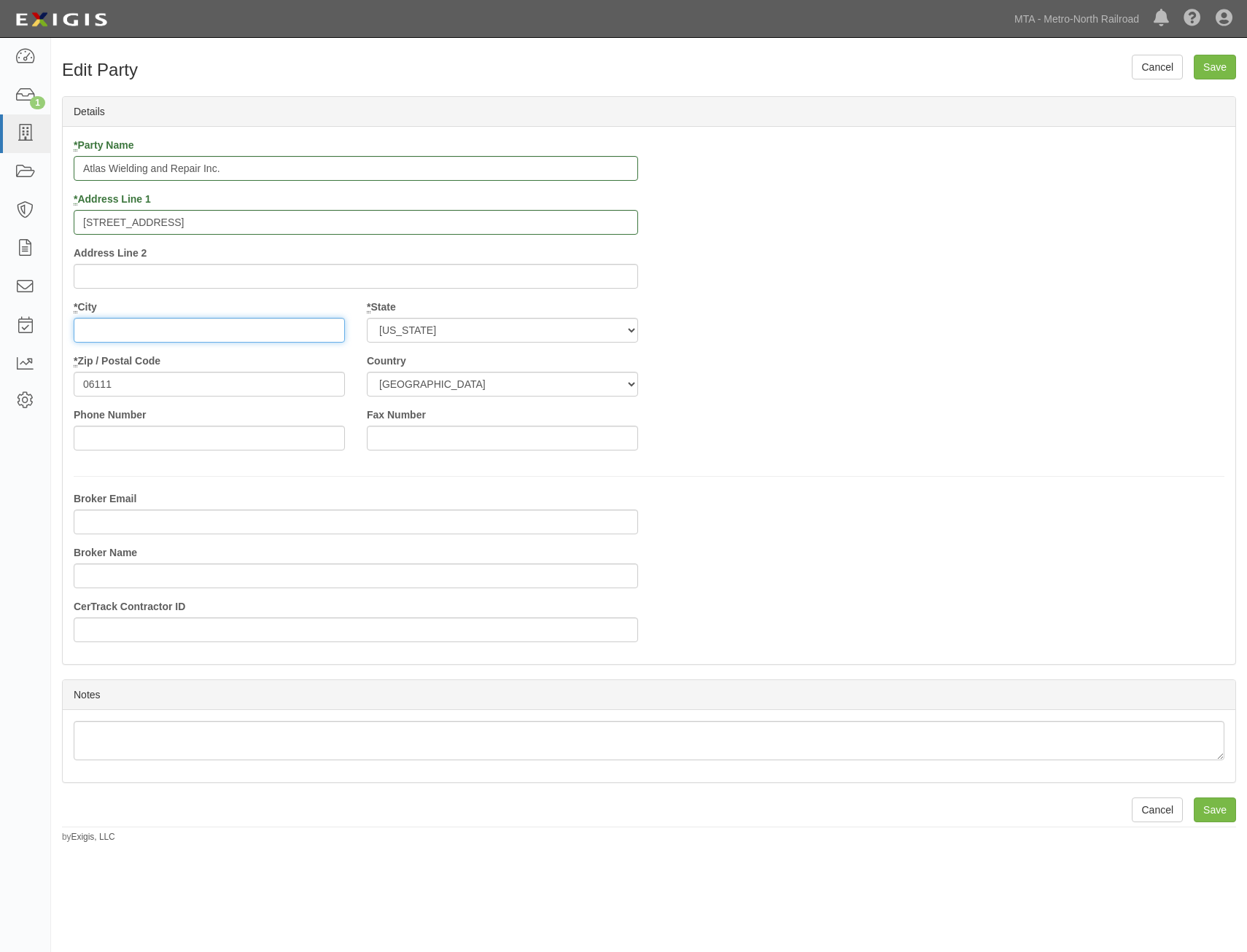
paste input "NEW ROCHELLE,"
type input "NEW ROCHELLE"
click at [520, 331] on select "-- Select State -- Alabama Alaska Arizona Arkansas California Colorado Connecti…" at bounding box center [502, 330] width 271 height 24
select select "NY"
click at [367, 318] on select "-- Select State -- Alabama Alaska Arizona Arkansas California Colorado Connecti…" at bounding box center [502, 330] width 271 height 24
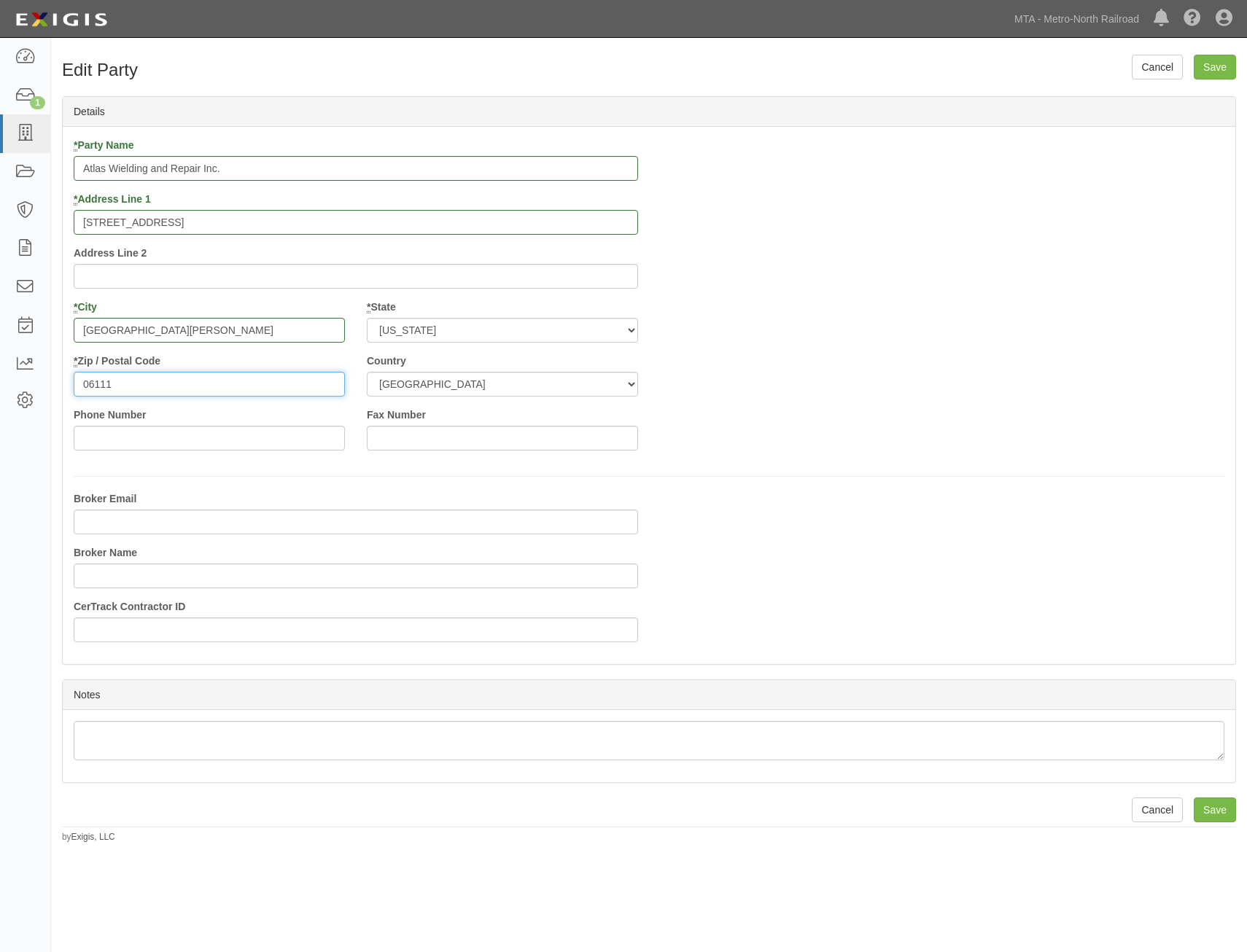
click at [289, 384] on input "06111" at bounding box center [208, 383] width 271 height 24
paste input "10801"
type input "10801"
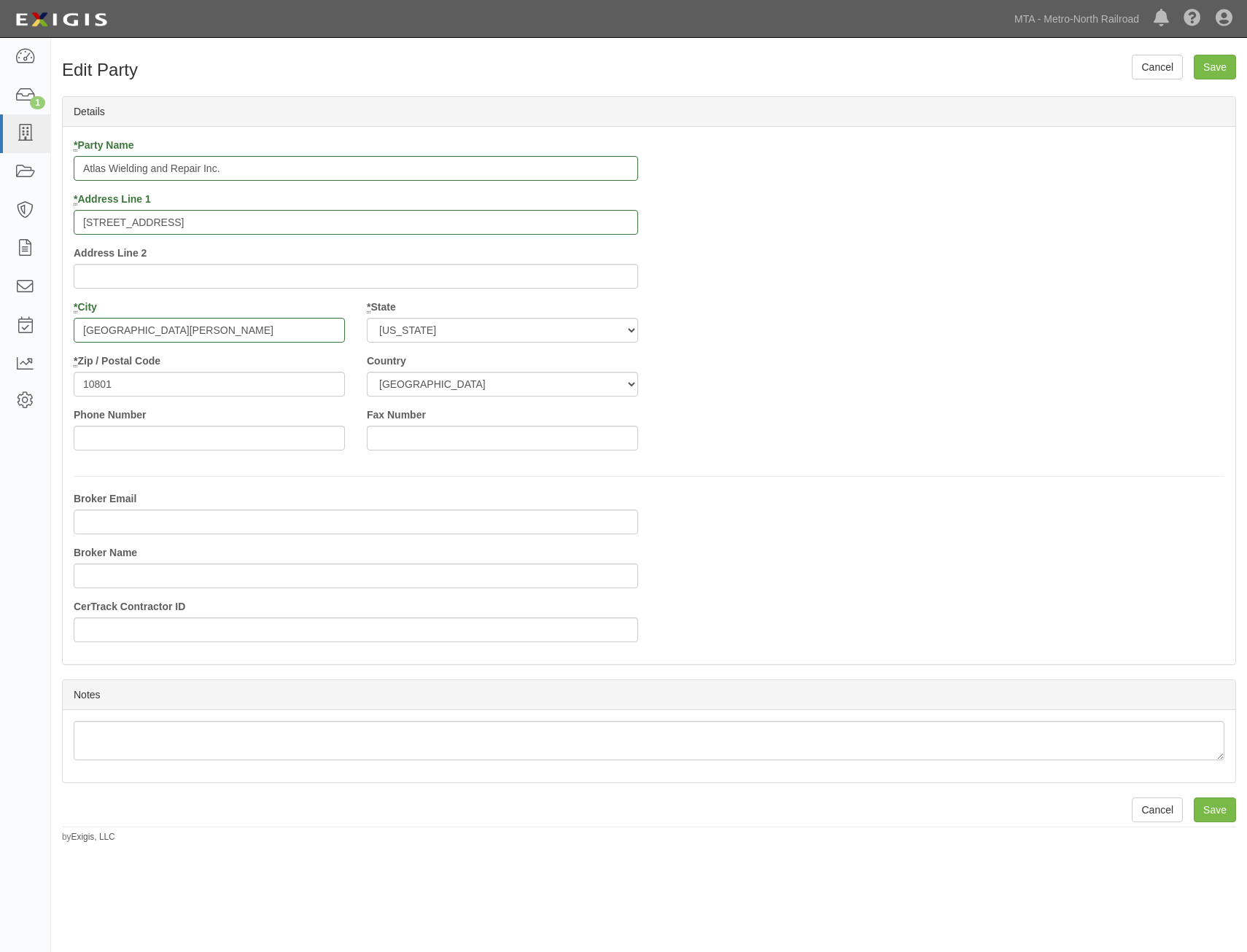
click at [969, 334] on div "* Party Name Atlas Wielding and Repair Inc. * Address Line 1 173 BEECHWOOD AVE.…" at bounding box center [649, 299] width 1173 height 323
click at [1214, 64] on input "Save" at bounding box center [1214, 66] width 43 height 24
click at [1155, 53] on div "Edit Party Cancel Save Details * Party Name Atlas Wielding and Repair Inc. * Ad…" at bounding box center [649, 443] width 1196 height 800
click at [1155, 60] on link "Cancel" at bounding box center [1157, 66] width 51 height 24
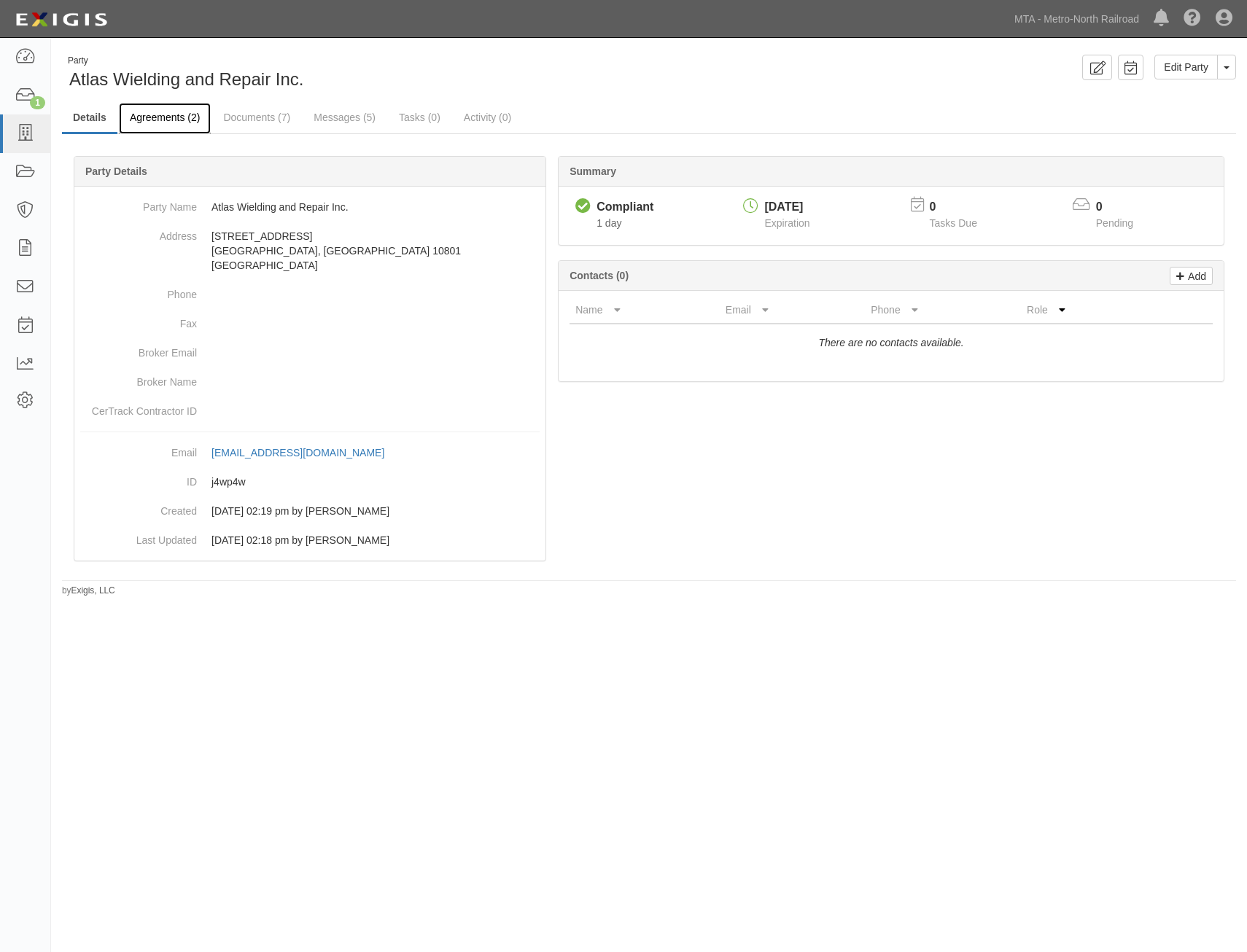
click at [184, 116] on link "Agreements (2)" at bounding box center [164, 118] width 92 height 32
click at [188, 121] on link "Agreements (2)" at bounding box center [164, 118] width 92 height 32
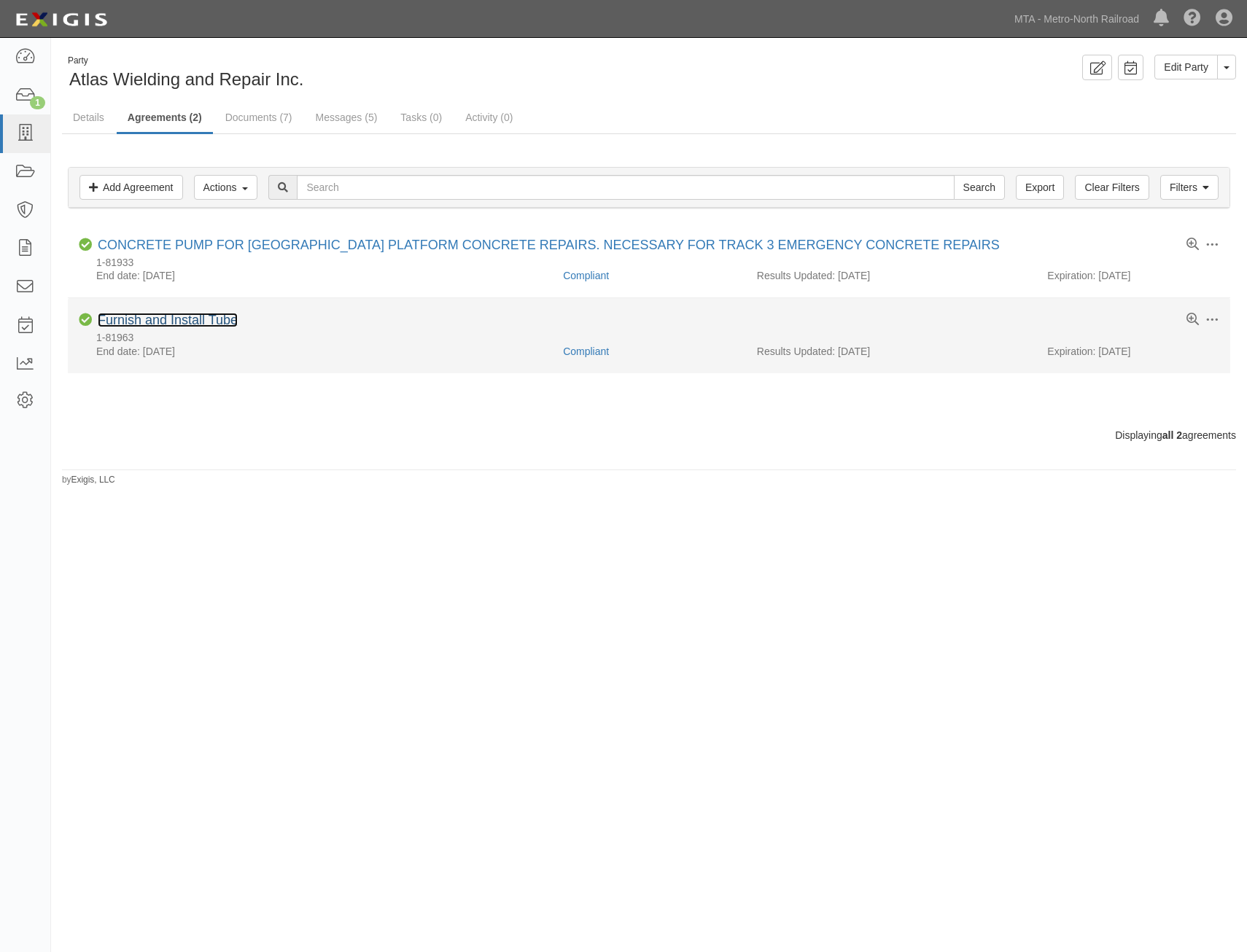
click at [216, 321] on link "Furnish and Install Tube" at bounding box center [168, 320] width 140 height 14
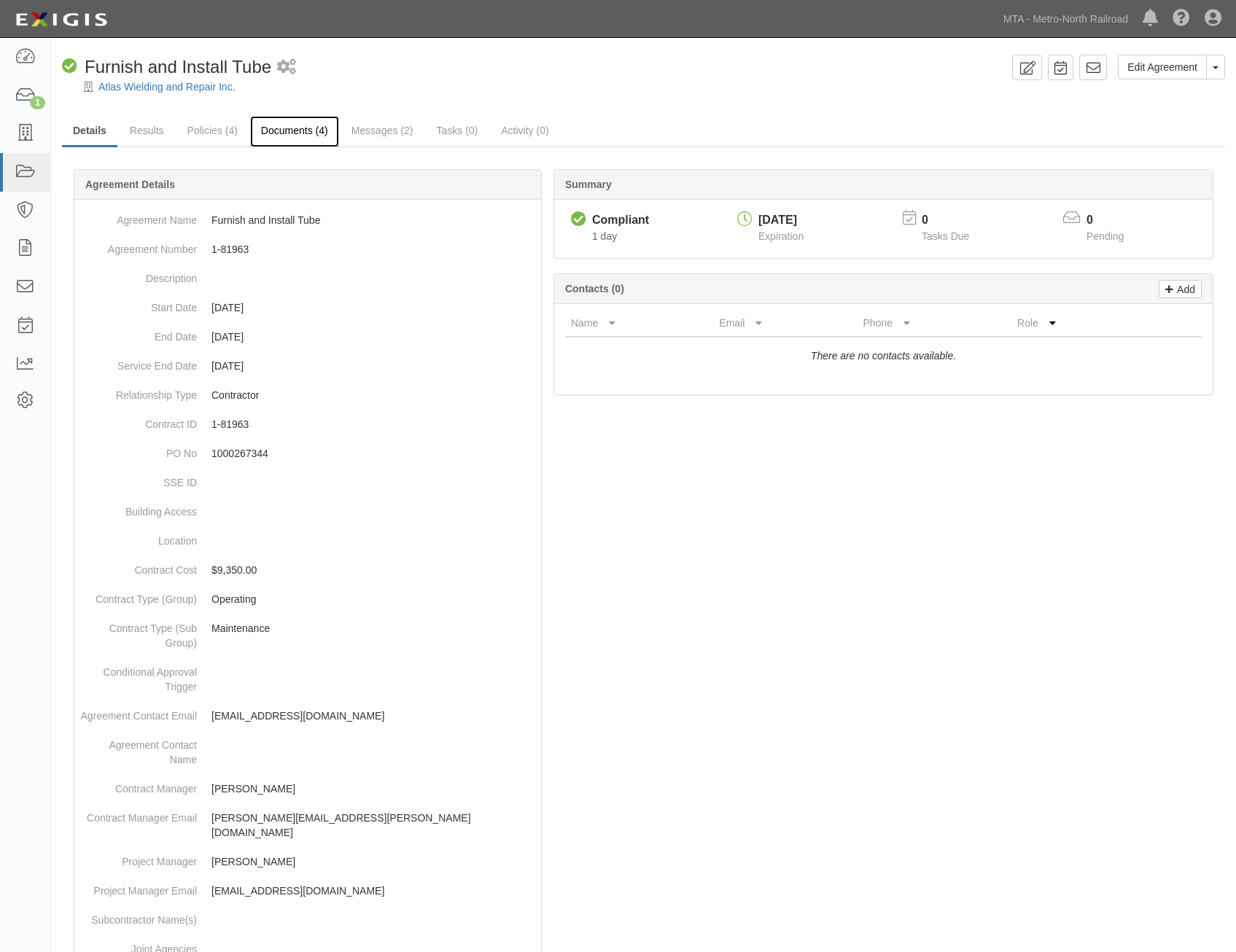
click at [302, 141] on link "Documents (4)" at bounding box center [295, 131] width 89 height 32
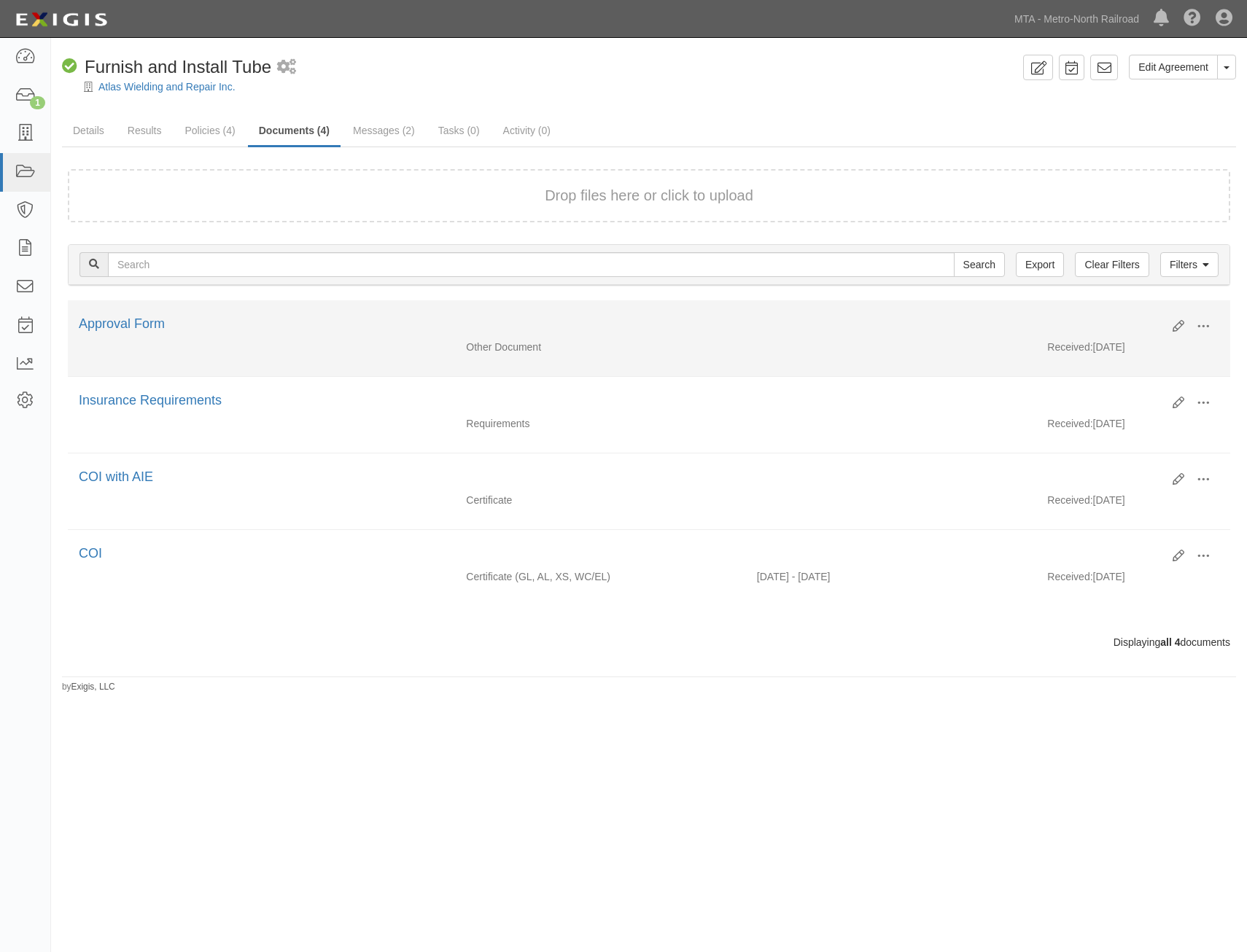
click at [149, 332] on div "Approval Form" at bounding box center [620, 324] width 1083 height 19
click at [152, 323] on link "Approval Form" at bounding box center [121, 323] width 86 height 14
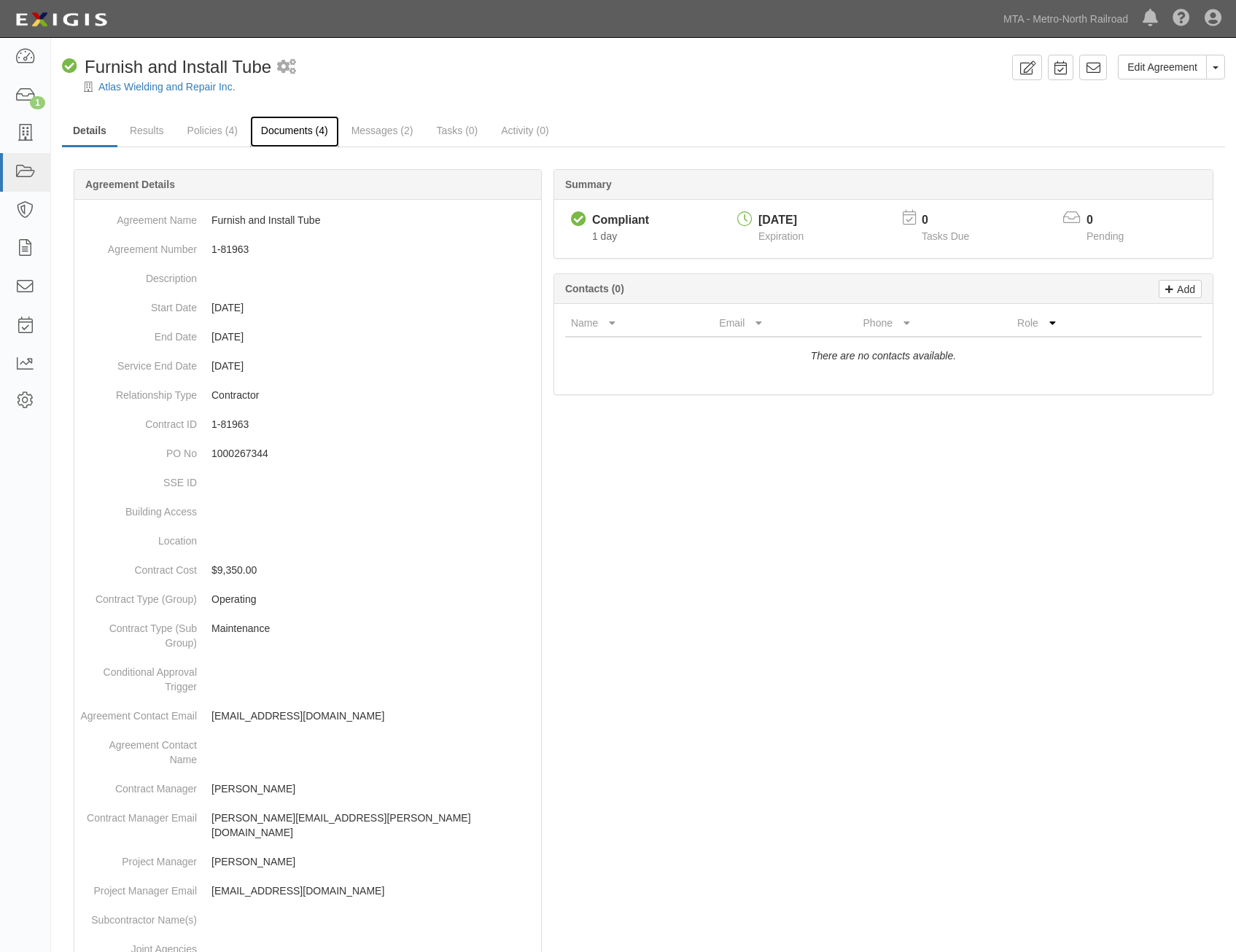
click at [315, 126] on link "Documents (4)" at bounding box center [295, 131] width 89 height 32
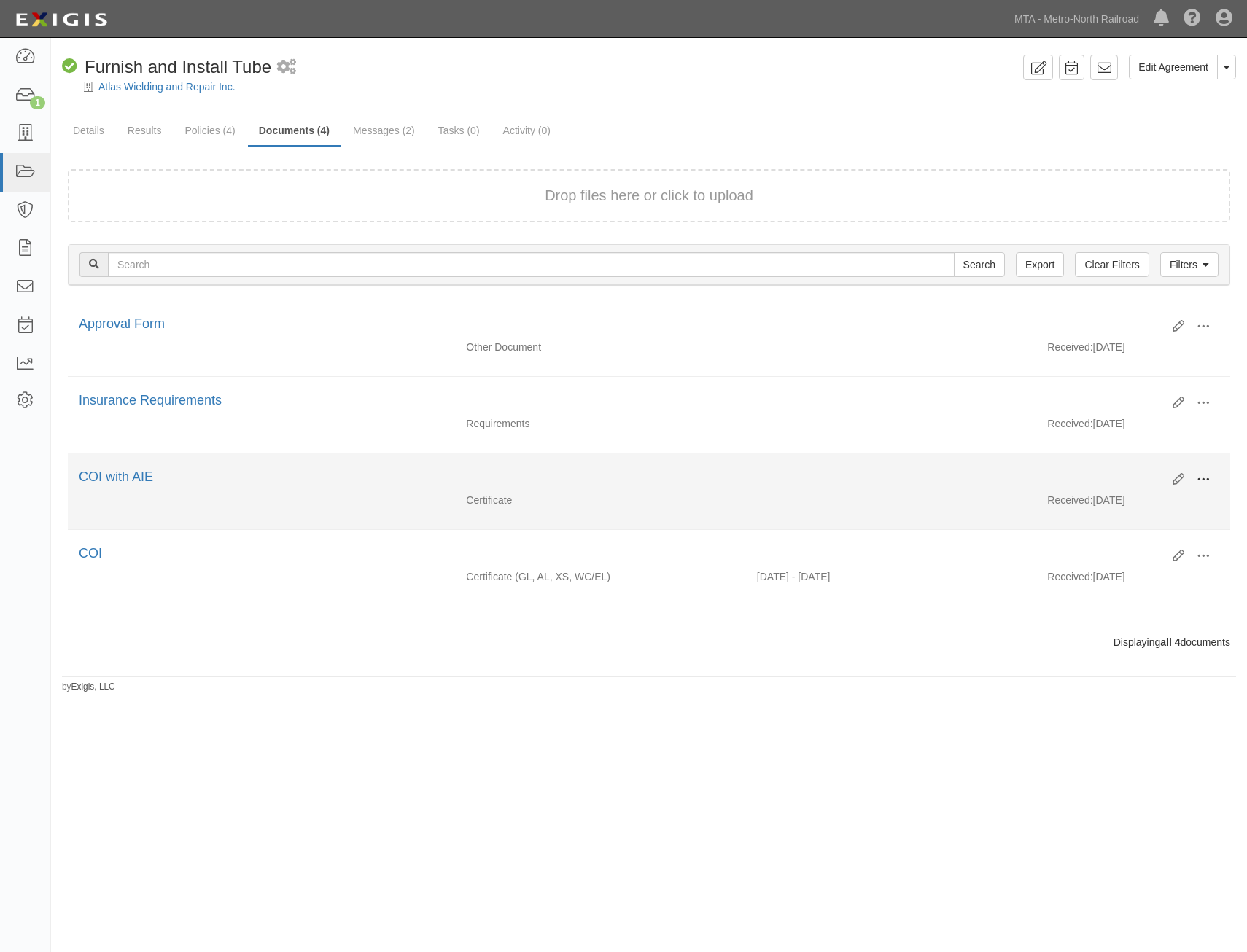
click at [1212, 476] on button at bounding box center [1203, 480] width 32 height 24
click at [1146, 498] on link "View" at bounding box center [1132, 500] width 115 height 26
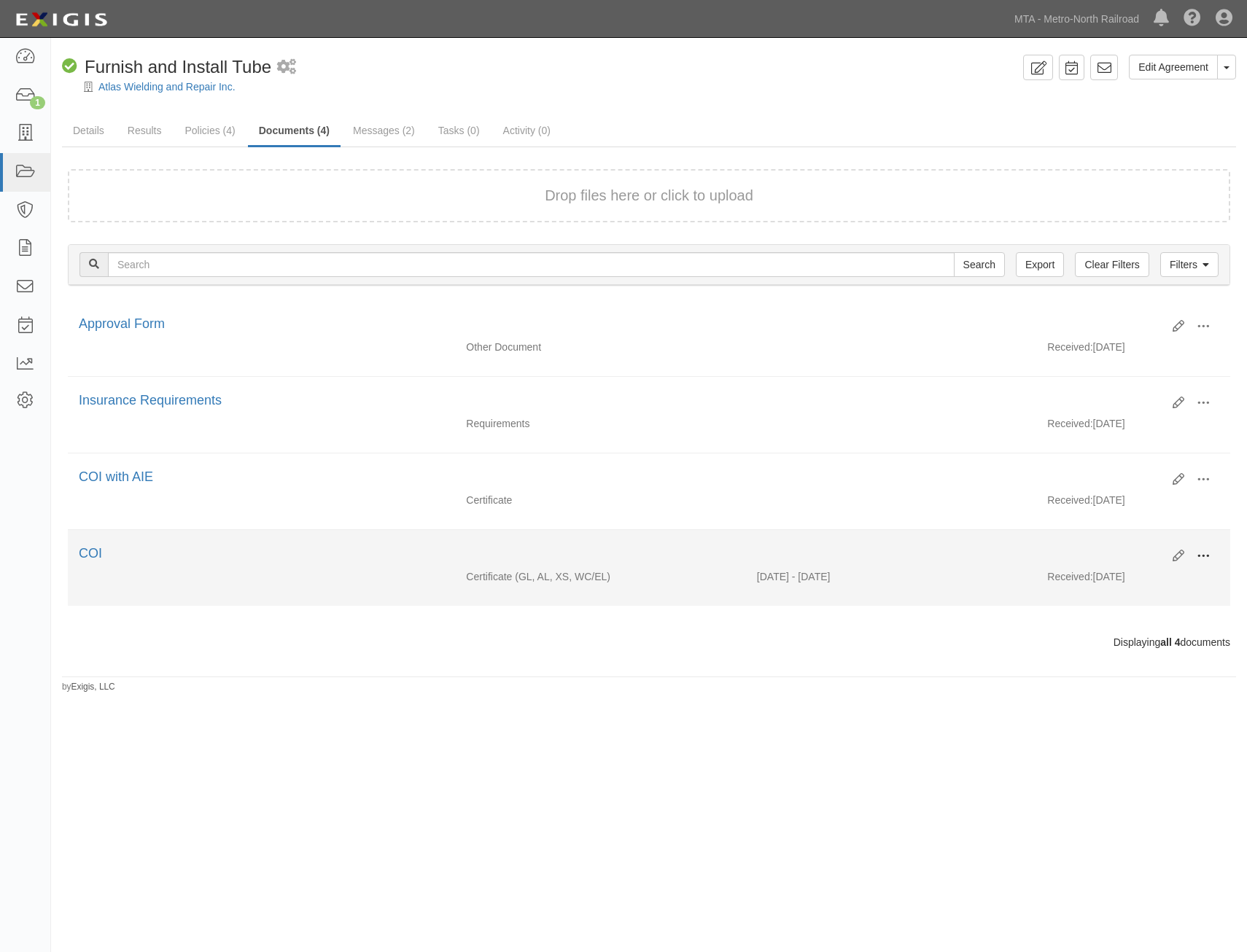
click at [1203, 554] on span at bounding box center [1203, 556] width 13 height 13
click at [1138, 573] on link "View" at bounding box center [1132, 577] width 115 height 26
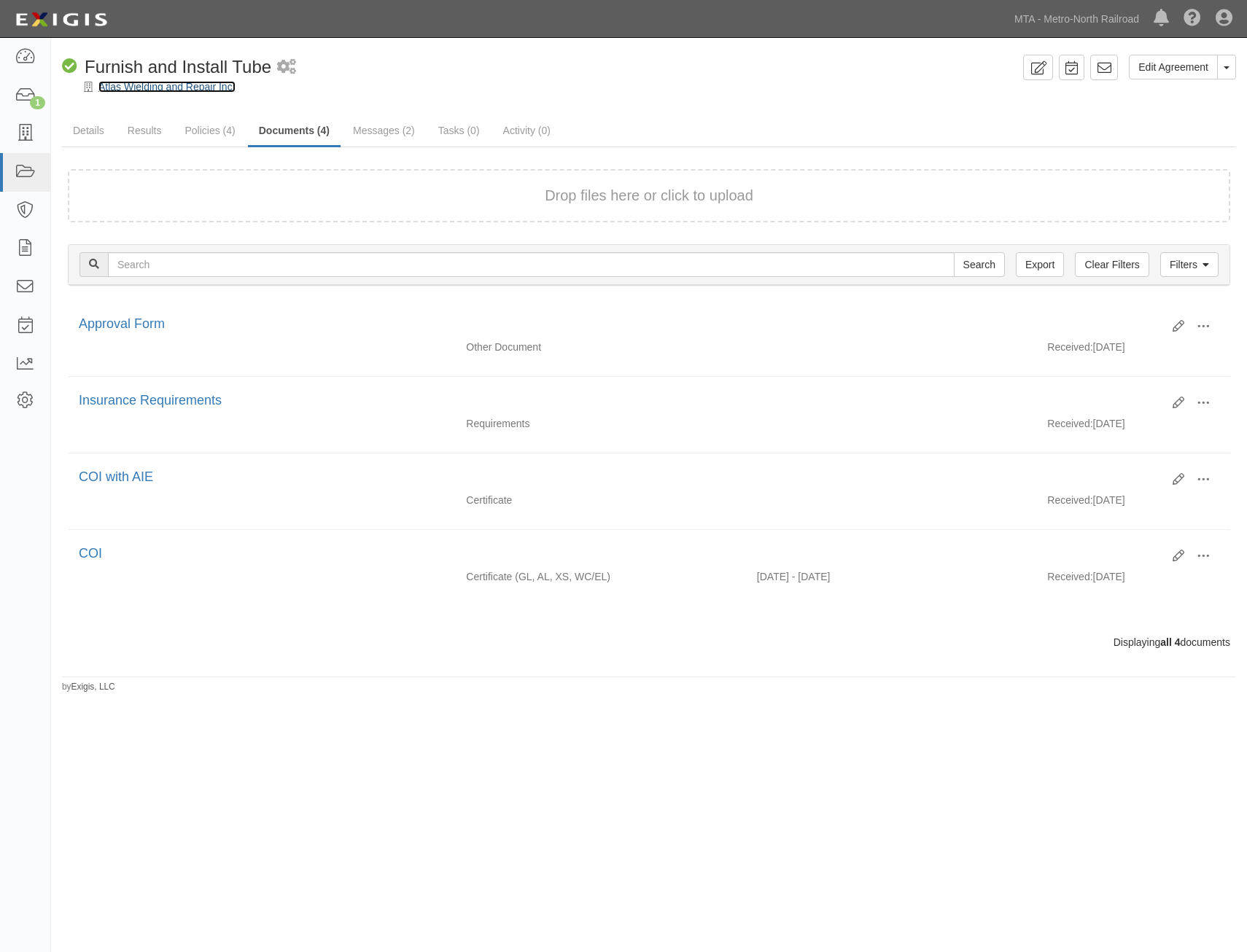
click at [167, 84] on link "Atlas Wielding and Repair Inc." at bounding box center [167, 86] width 137 height 12
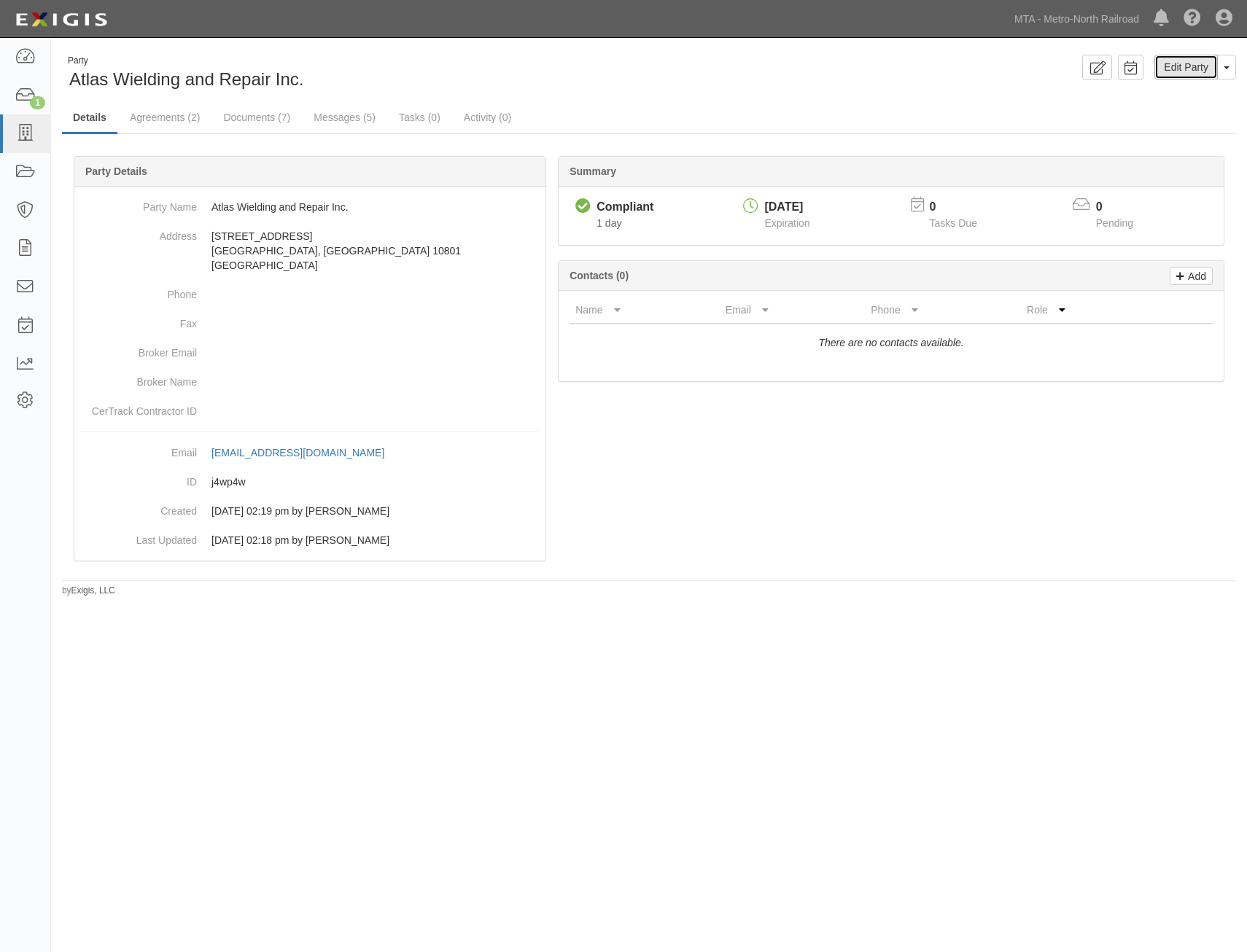
click at [1178, 67] on link "Edit Party" at bounding box center [1186, 66] width 63 height 24
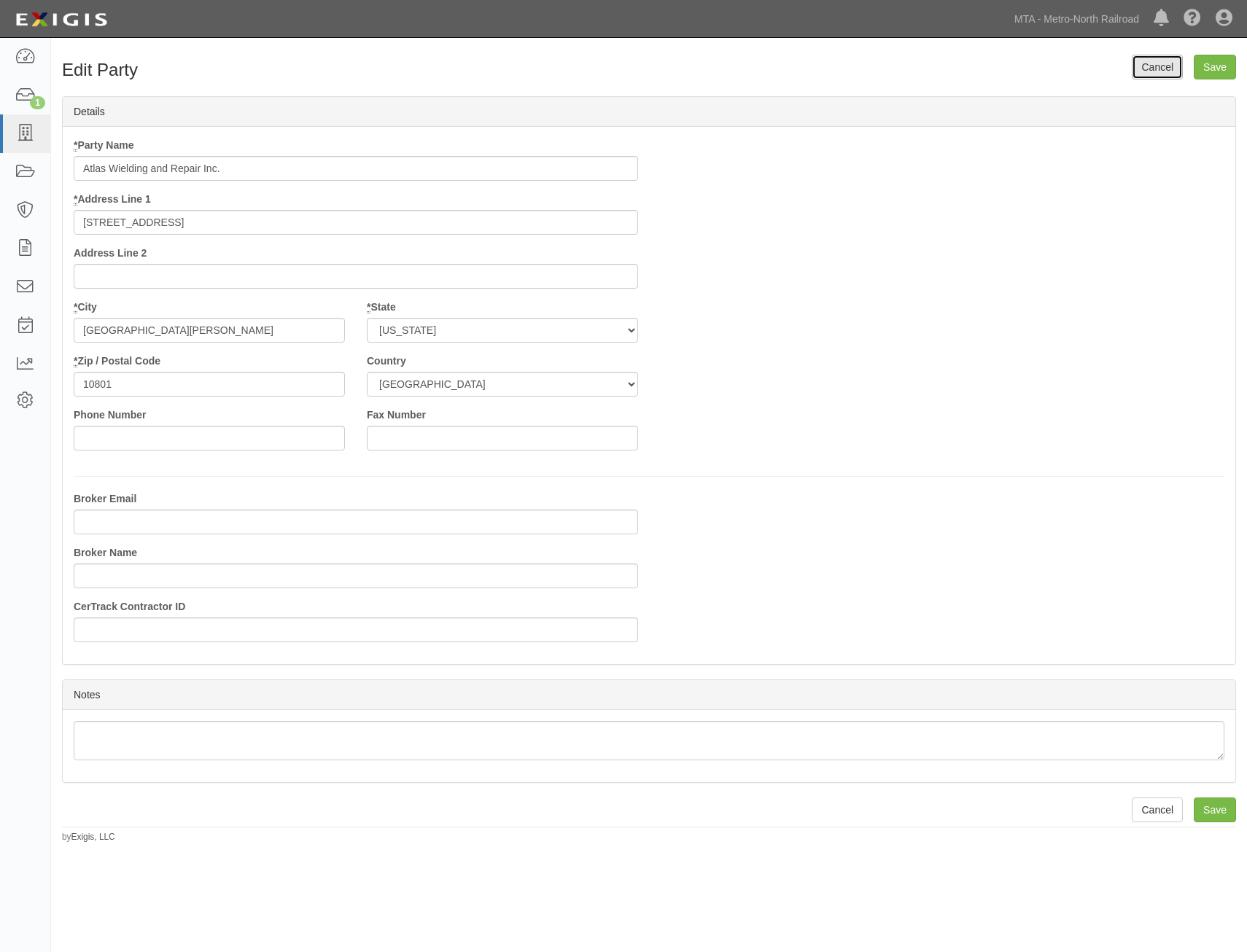
click at [1150, 72] on link "Cancel" at bounding box center [1157, 66] width 51 height 24
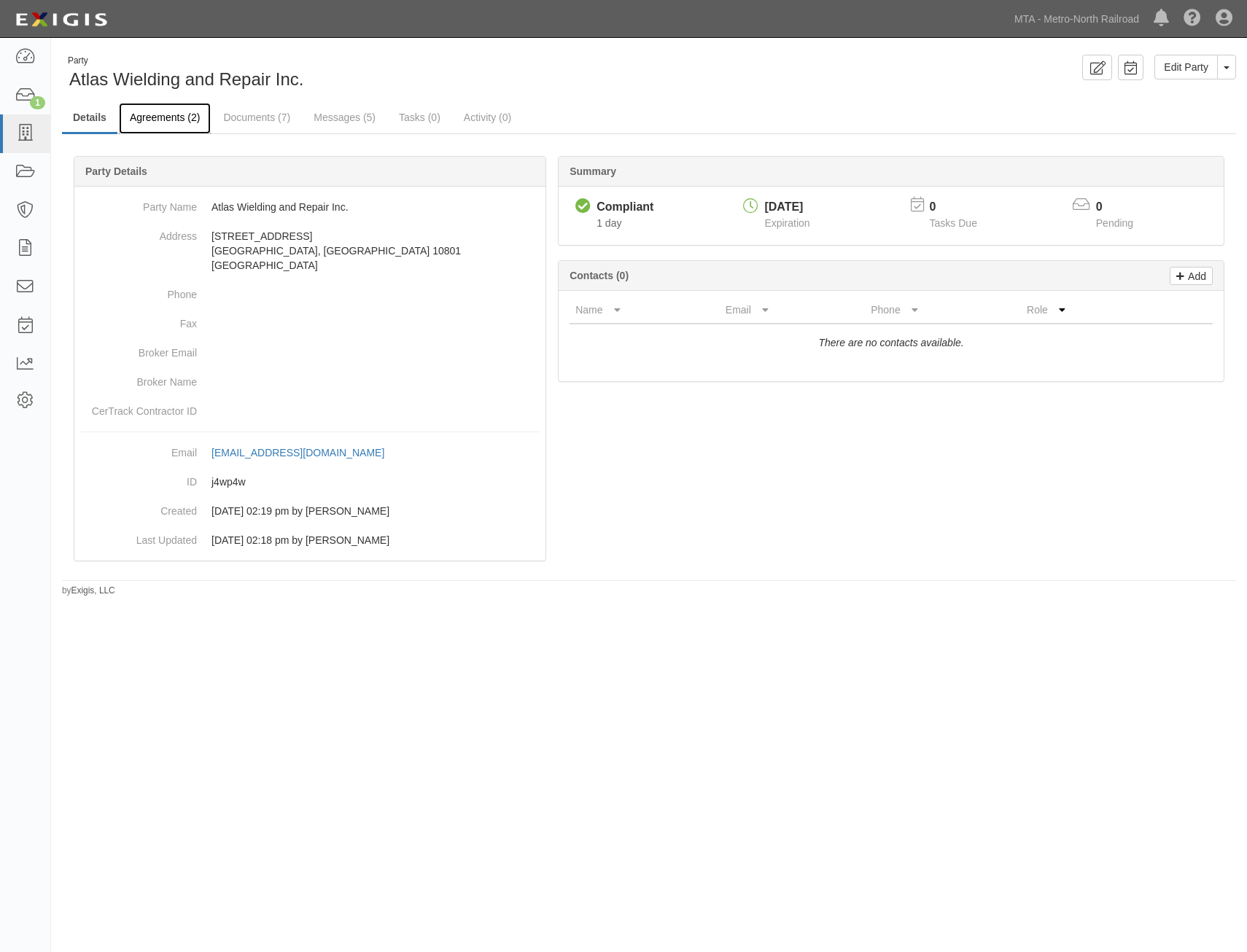
click at [192, 119] on link "Agreements (2)" at bounding box center [164, 118] width 92 height 32
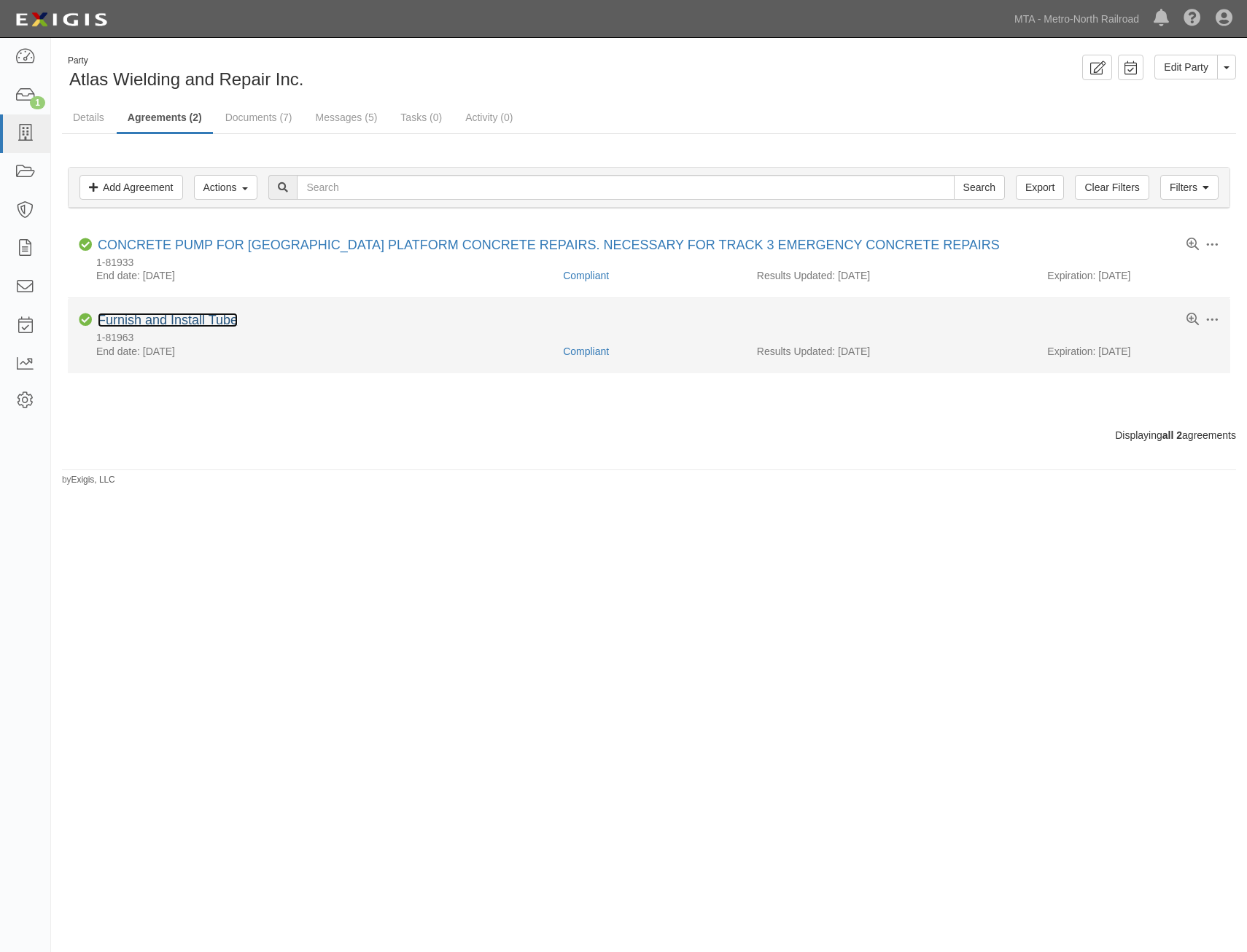
click at [211, 317] on link "Furnish and Install Tube" at bounding box center [168, 320] width 140 height 14
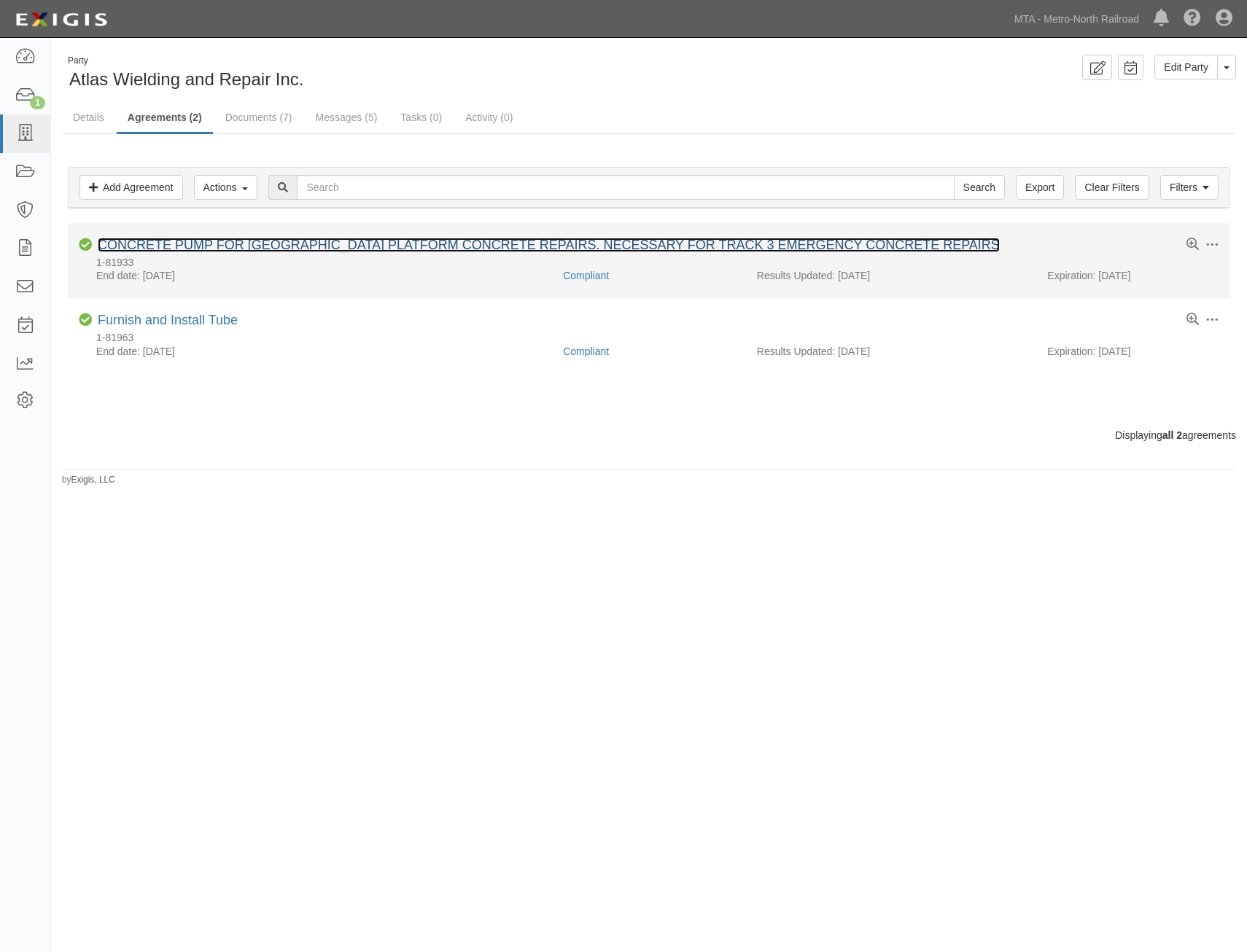
click at [275, 245] on link "CONCRETE PUMP FOR GREENWICH STATION PLATFORM CONCRETE REPAIRS. NECESSARY FOR TR…" at bounding box center [548, 245] width 902 height 14
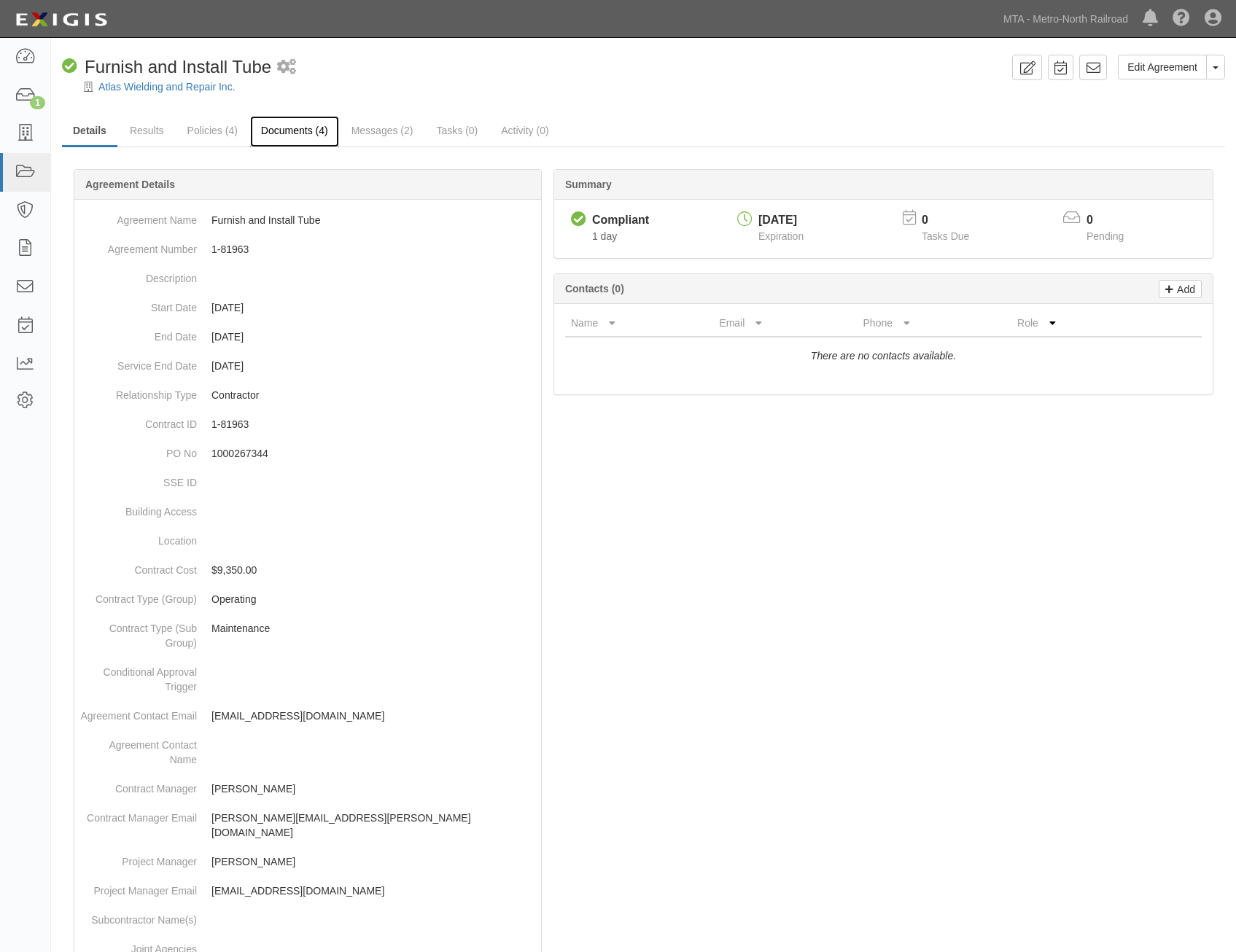
click at [290, 141] on link "Documents (4)" at bounding box center [295, 131] width 89 height 32
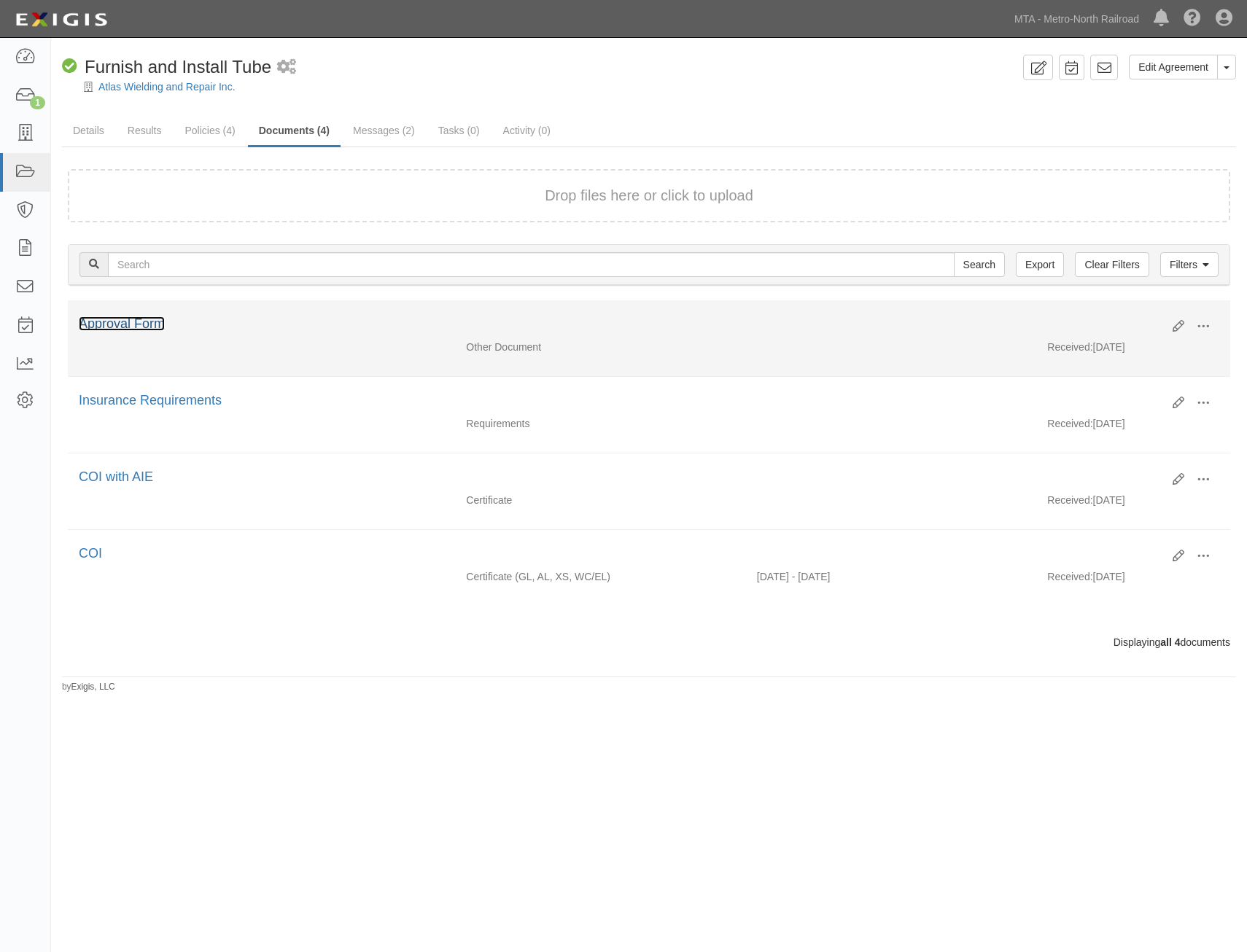
click at [136, 322] on link "Approval Form" at bounding box center [121, 323] width 86 height 14
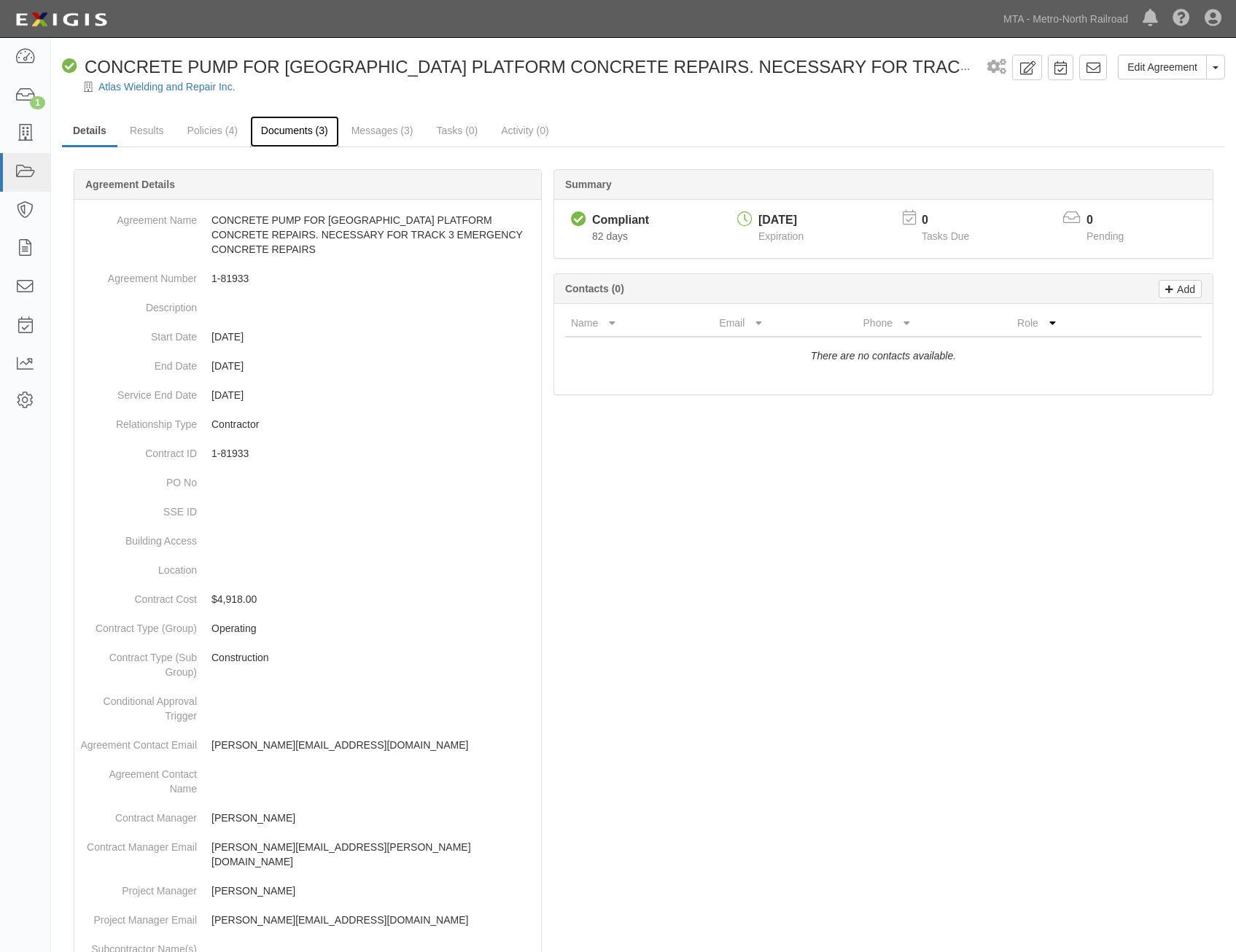
click at [275, 134] on link "Documents (3)" at bounding box center [295, 131] width 89 height 32
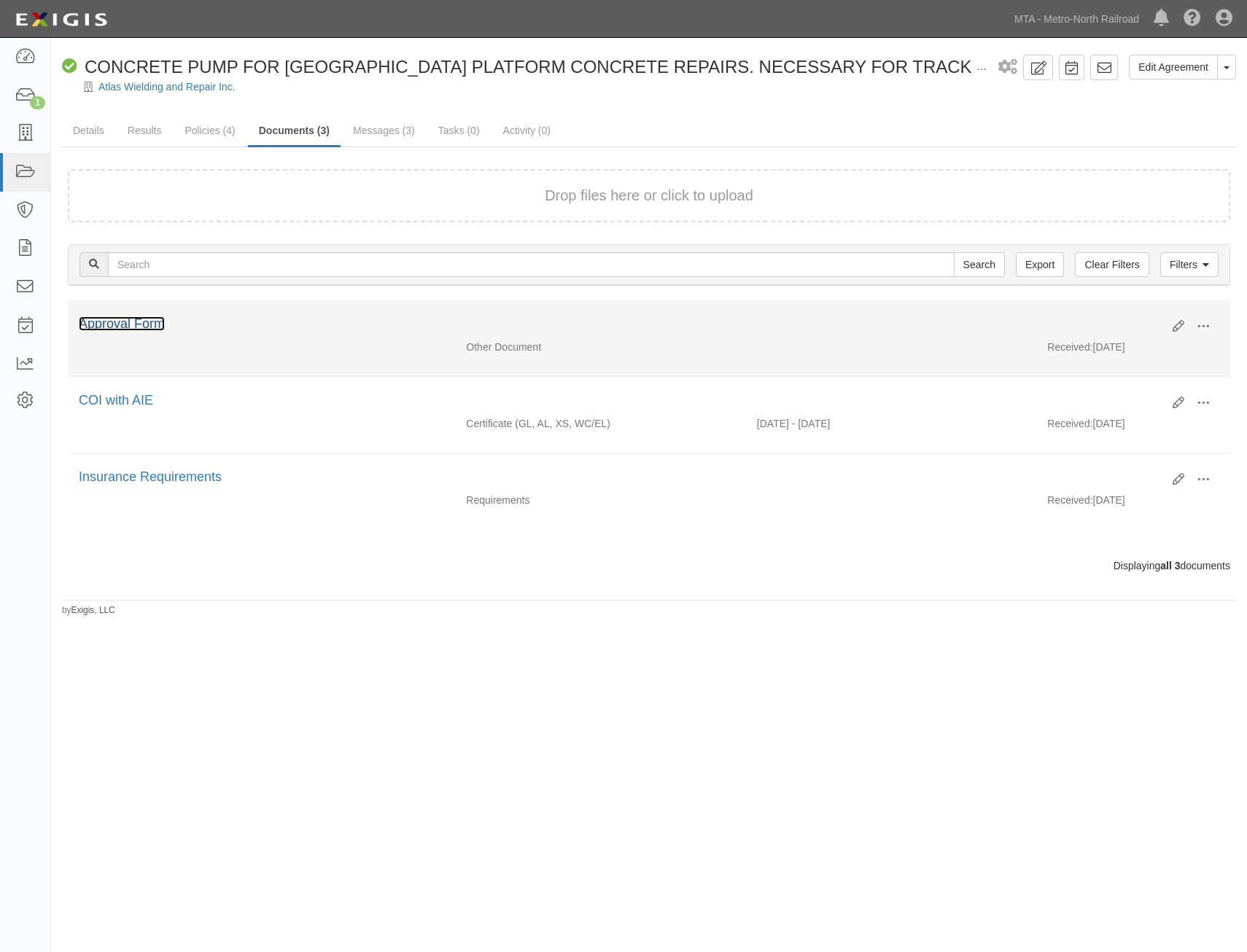
click at [146, 327] on link "Approval Form" at bounding box center [121, 323] width 86 height 14
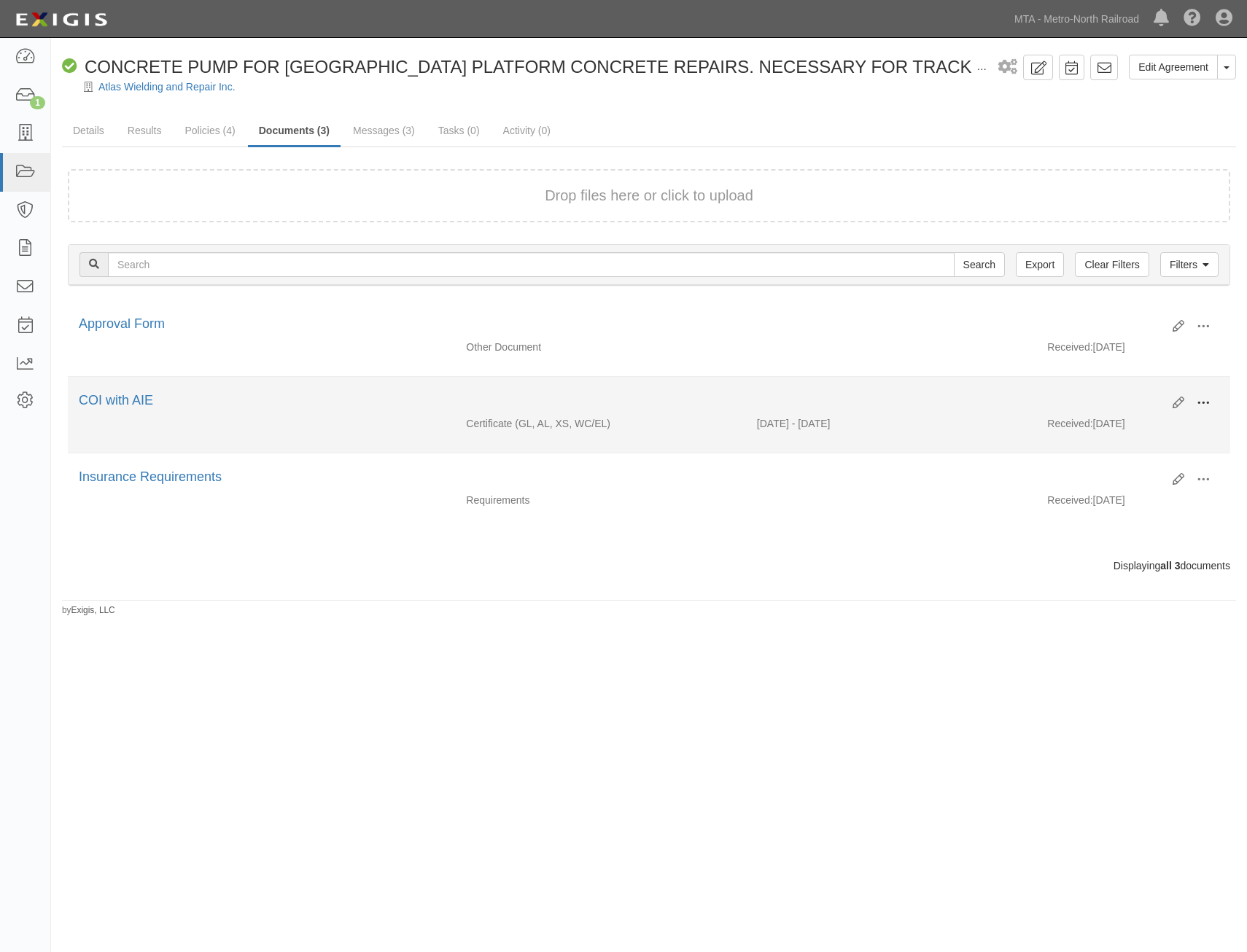
click at [1202, 404] on span at bounding box center [1203, 403] width 13 height 13
click at [1129, 426] on link "View" at bounding box center [1132, 424] width 115 height 26
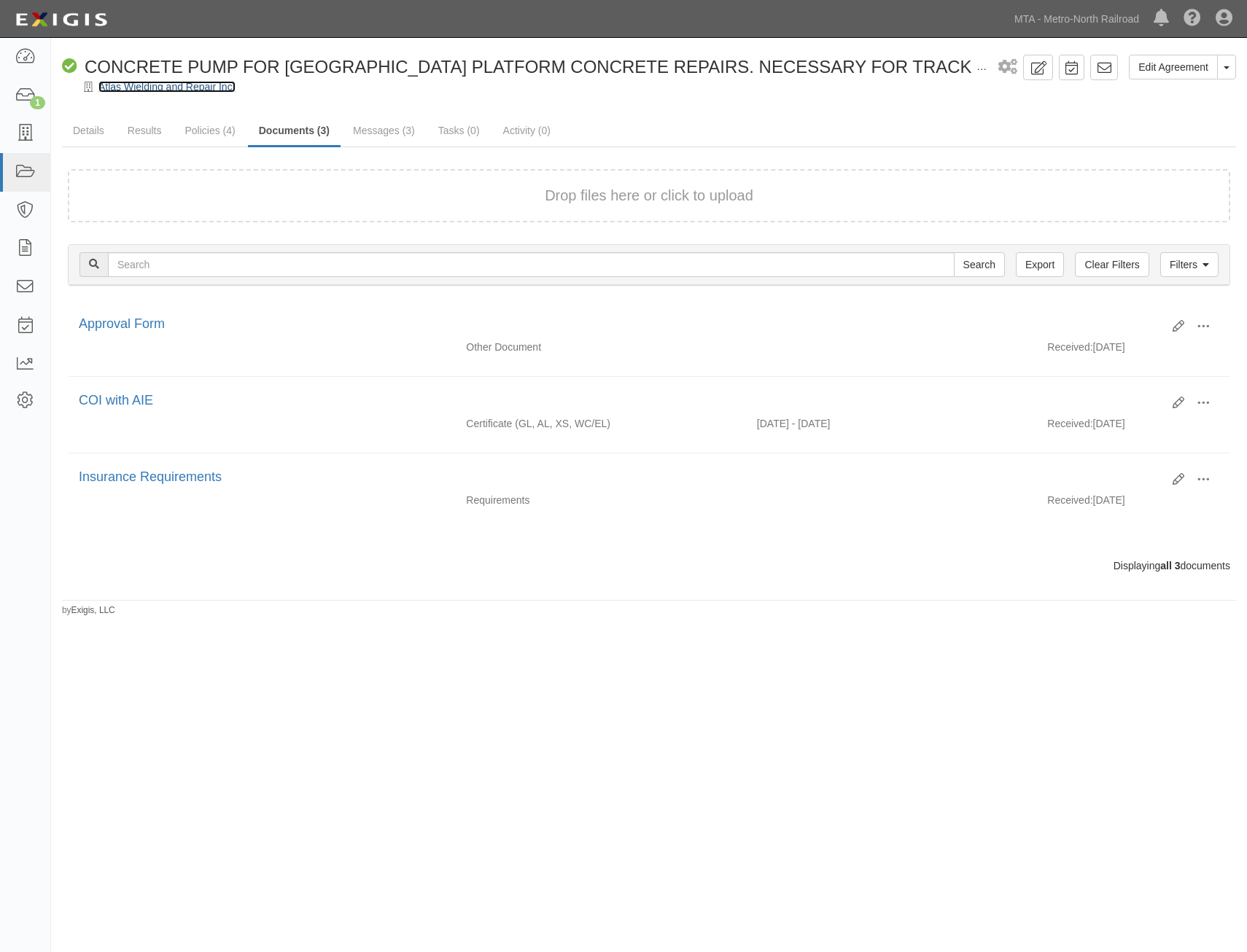
click at [208, 84] on link "Atlas Wielding and Repair Inc." at bounding box center [167, 86] width 137 height 12
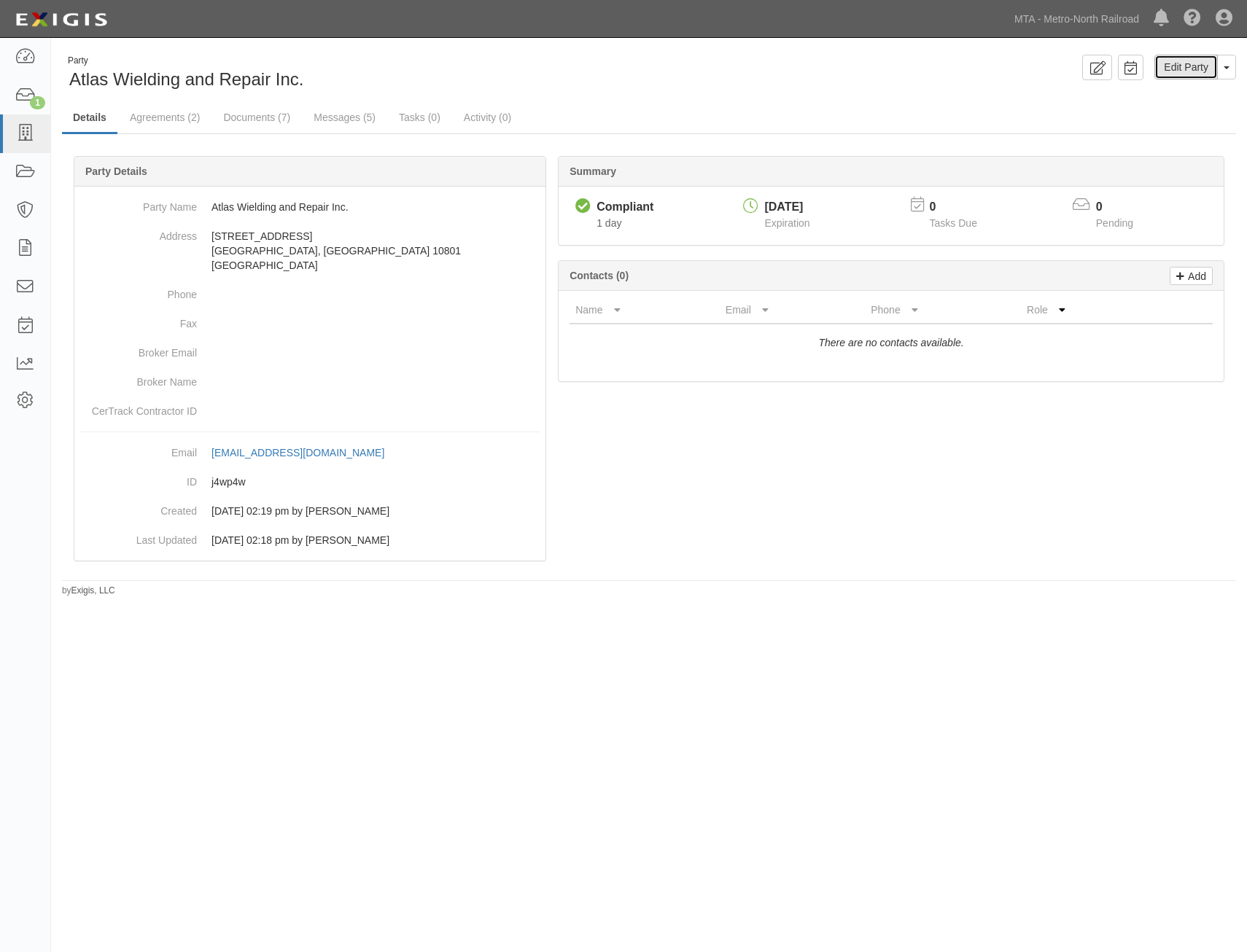
click at [1196, 66] on link "Edit Party" at bounding box center [1186, 66] width 63 height 24
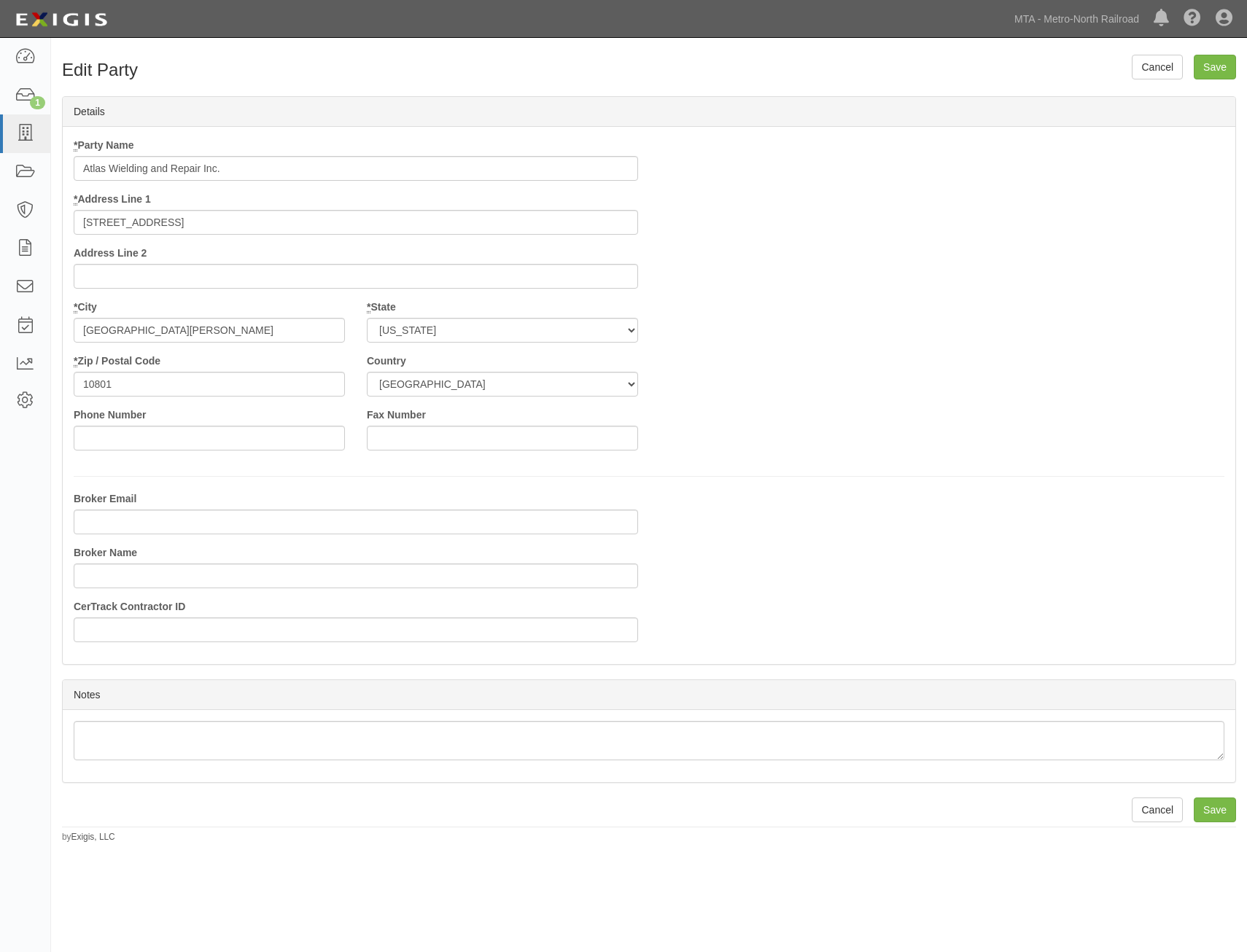
click at [390, 175] on input "Atlas Wielding and Repair Inc." at bounding box center [355, 168] width 565 height 24
drag, startPoint x: 390, startPoint y: 175, endPoint x: 364, endPoint y: 283, distance: 111.1
click at [365, 274] on div "* Party Name Atlas Wielding and Repair Inc. * Address Line 1 173 BEECHWOOD AVE.…" at bounding box center [355, 218] width 586 height 162
type input "Modern Concrete Pumping, Inc"
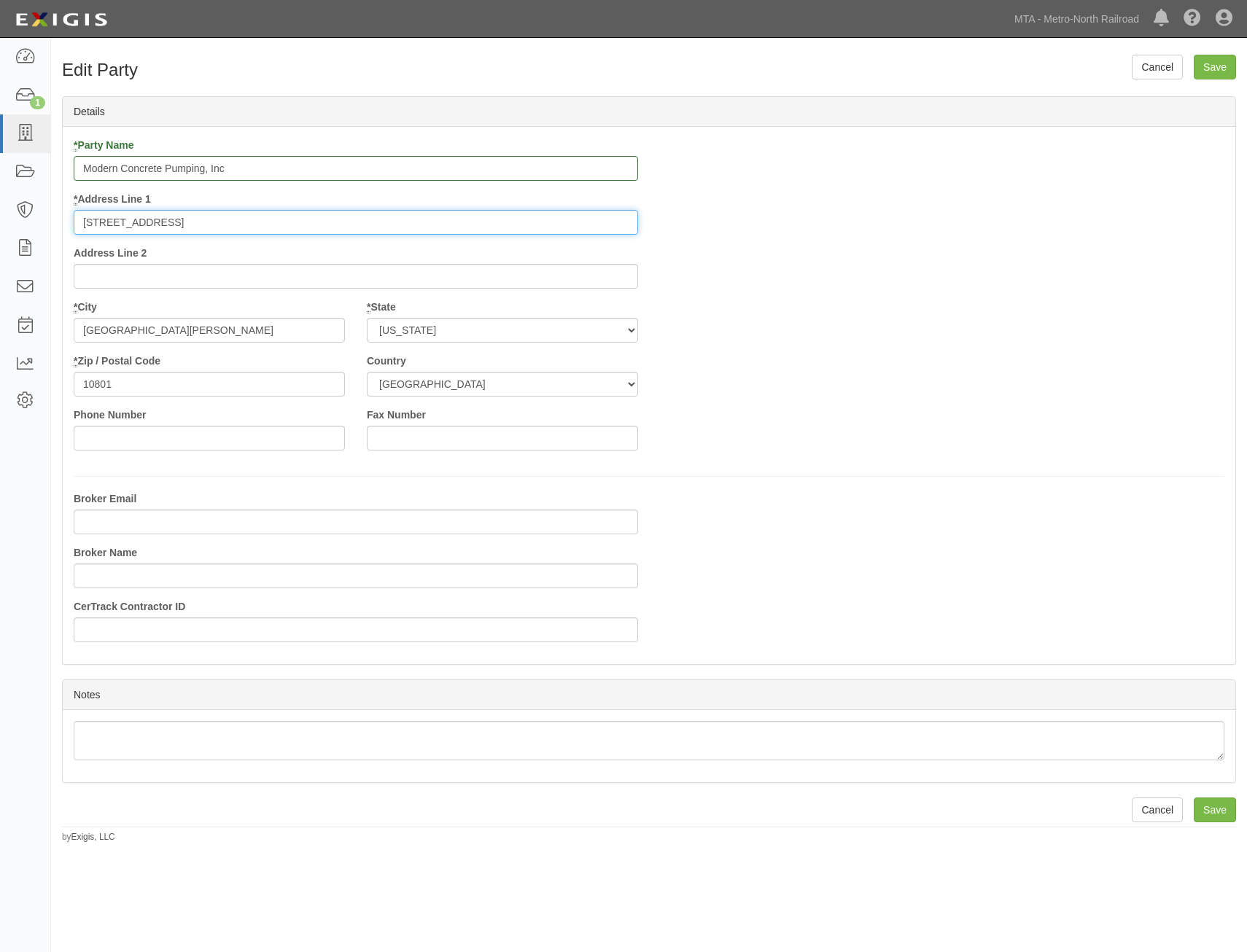
click at [556, 230] on input "173 BEECHWOOD AVE." at bounding box center [355, 222] width 565 height 24
click at [556, 230] on input "[STREET_ADDRESS]" at bounding box center [355, 222] width 565 height 24
paste input "2 Willard Ave"
type input "22 Willard Ave"
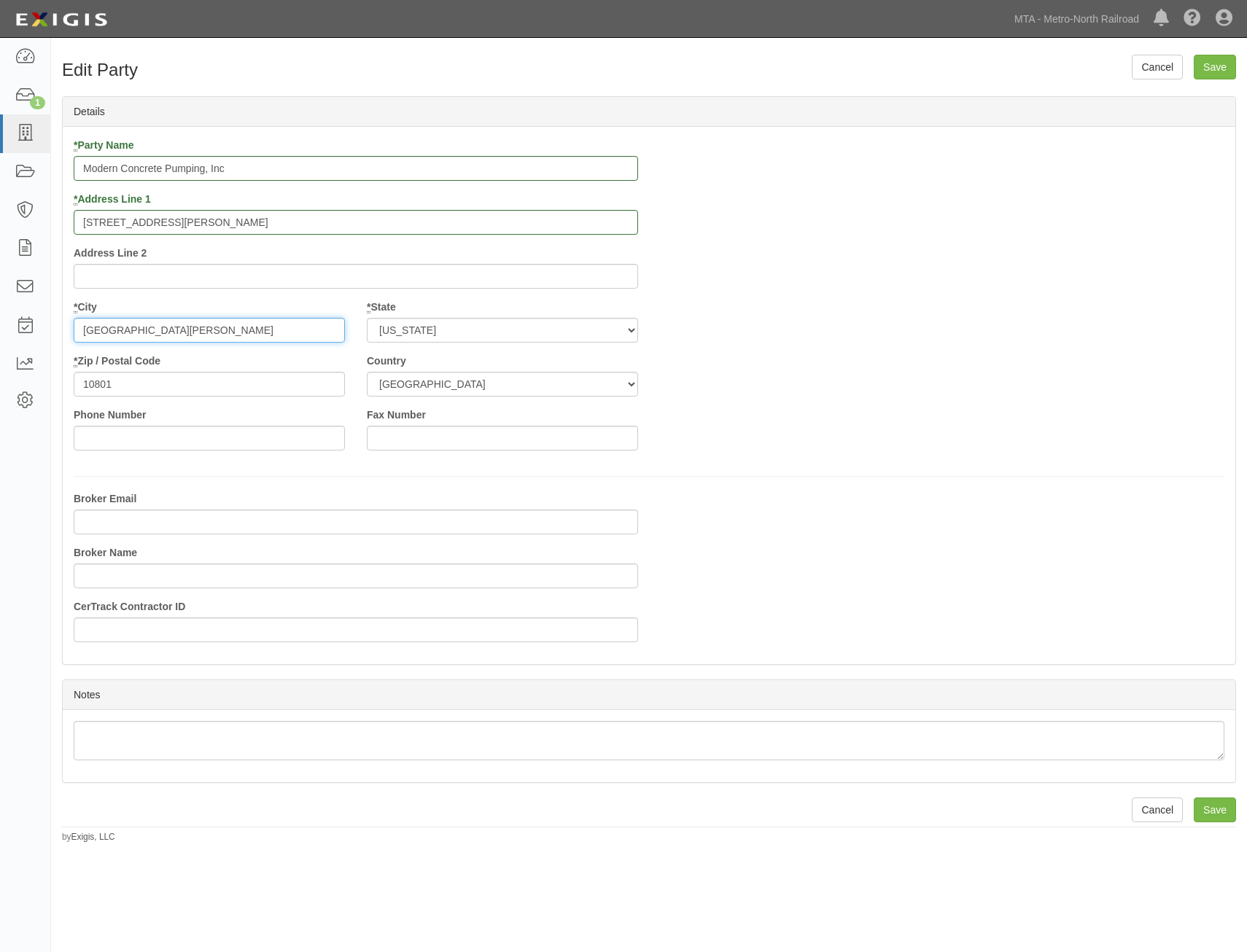
click at [294, 324] on input "[GEOGRAPHIC_DATA][PERSON_NAME]" at bounding box center [208, 330] width 271 height 24
click at [294, 324] on input "NEW ROCHELLE" at bounding box center [208, 330] width 271 height 24
paste input "Newington"
type input "Newington"
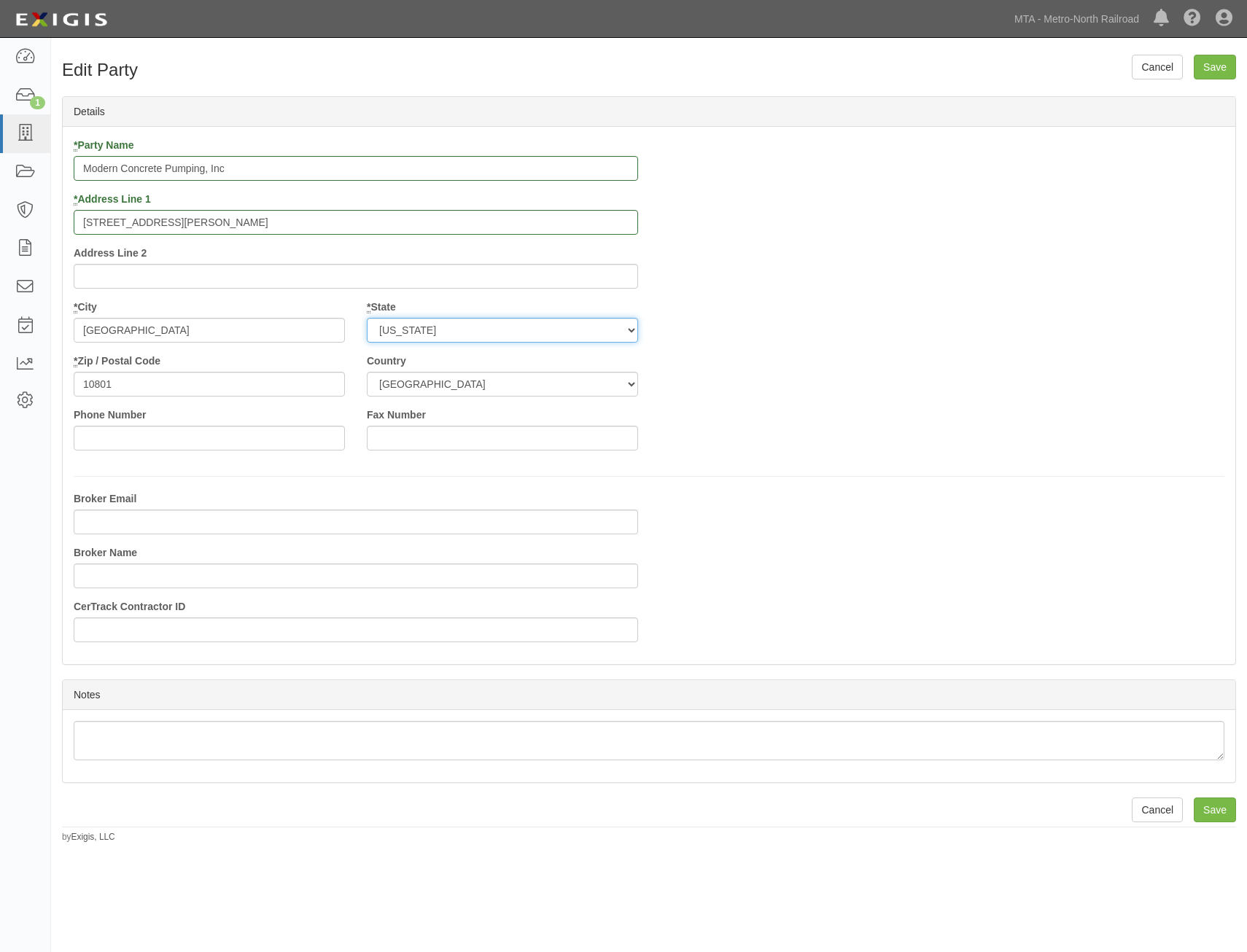
click at [507, 337] on select "-- Select State -- Alabama Alaska Arizona Arkansas California Colorado Connecti…" at bounding box center [502, 330] width 271 height 24
select select "CT"
click at [367, 318] on select "-- Select State -- Alabama Alaska Arizona Arkansas California Colorado Connecti…" at bounding box center [502, 330] width 271 height 24
click at [215, 389] on input "10801" at bounding box center [208, 383] width 271 height 24
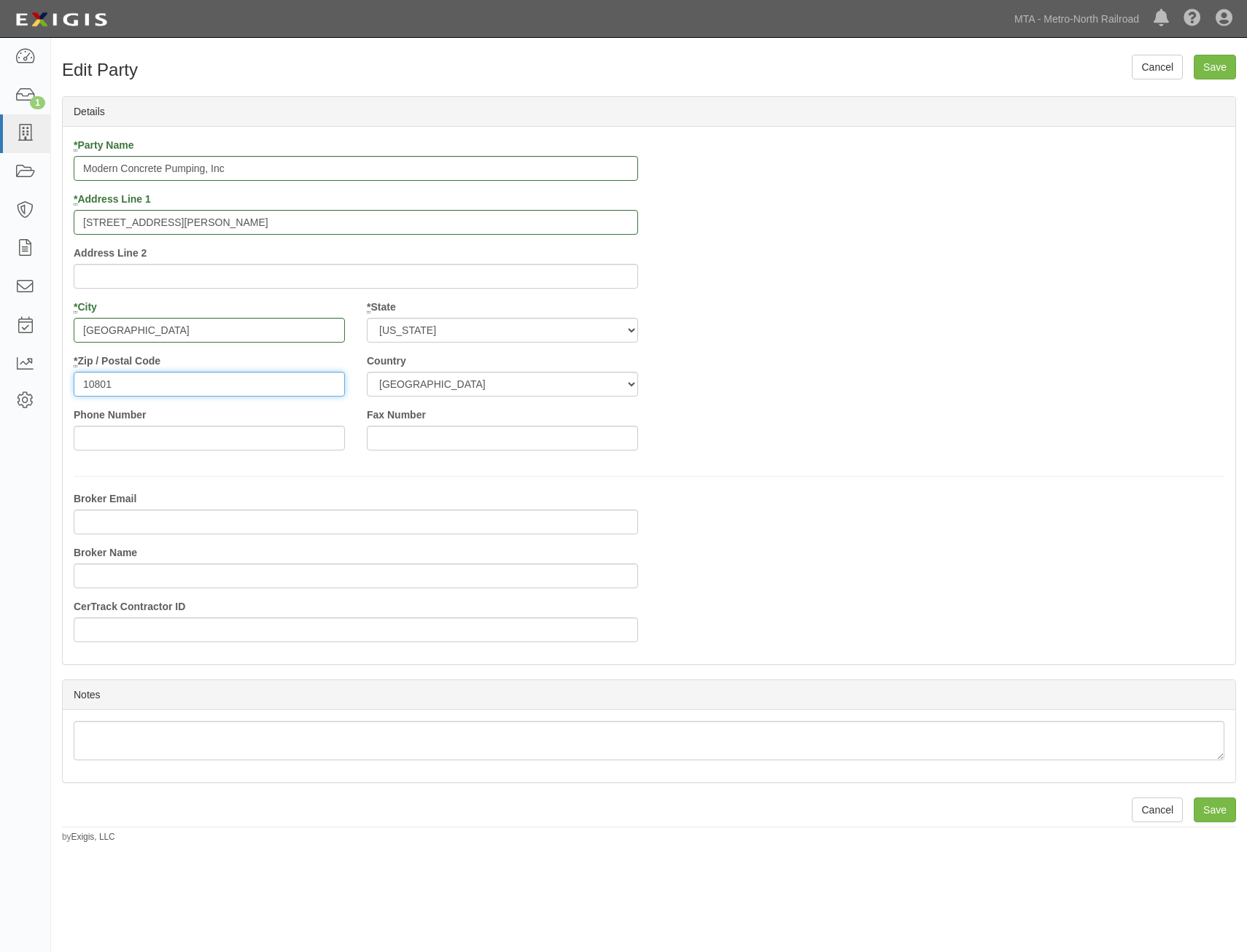
click at [215, 389] on input "10801" at bounding box center [208, 383] width 271 height 24
type input "06111"
click at [1009, 359] on div "* Party Name Modern Concrete Pumping, Inc * Address Line 1 22 Willard Ave Addre…" at bounding box center [649, 299] width 1173 height 323
click at [1223, 69] on input "Save" at bounding box center [1214, 66] width 43 height 24
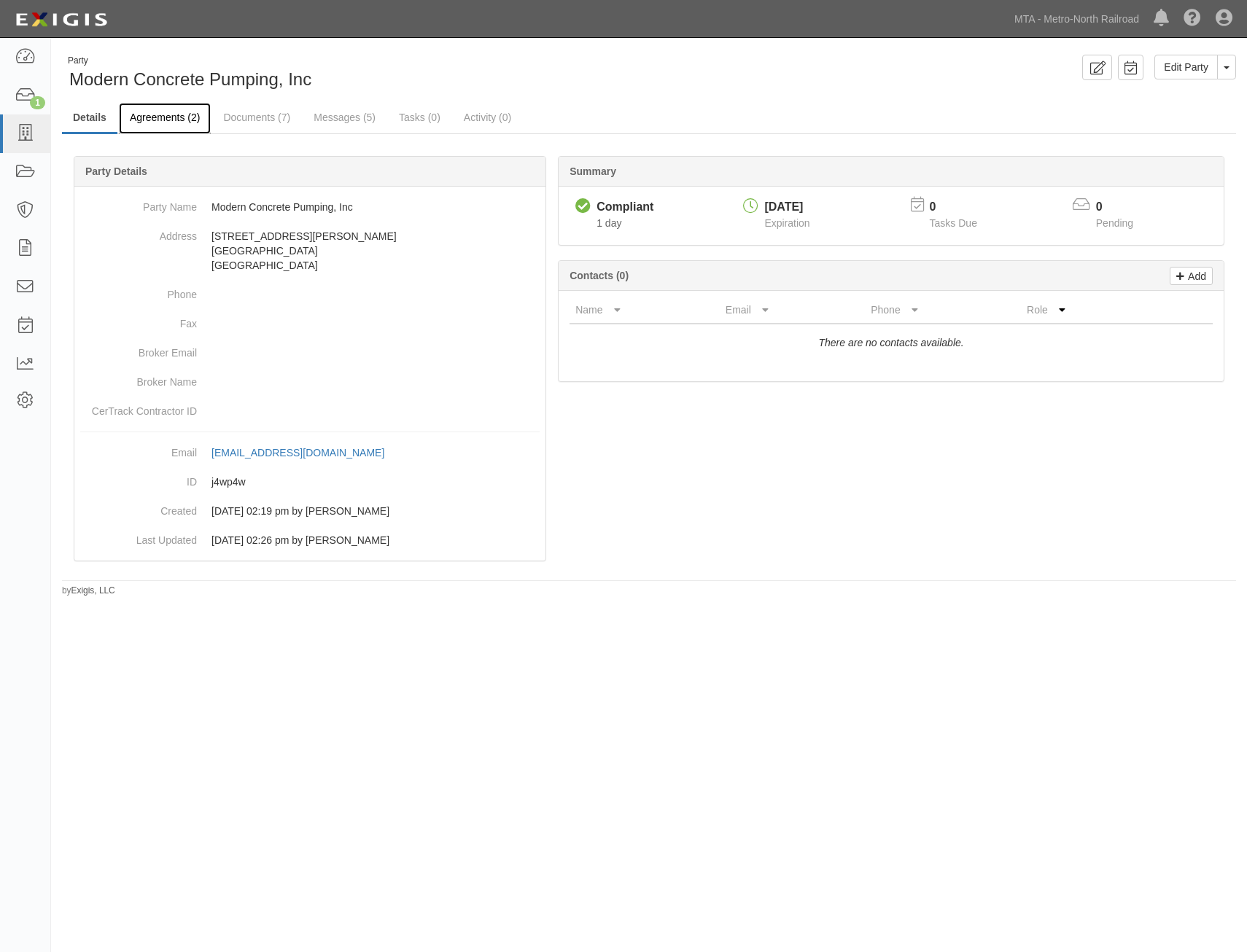
click at [188, 127] on link "Agreements (2)" at bounding box center [164, 118] width 92 height 32
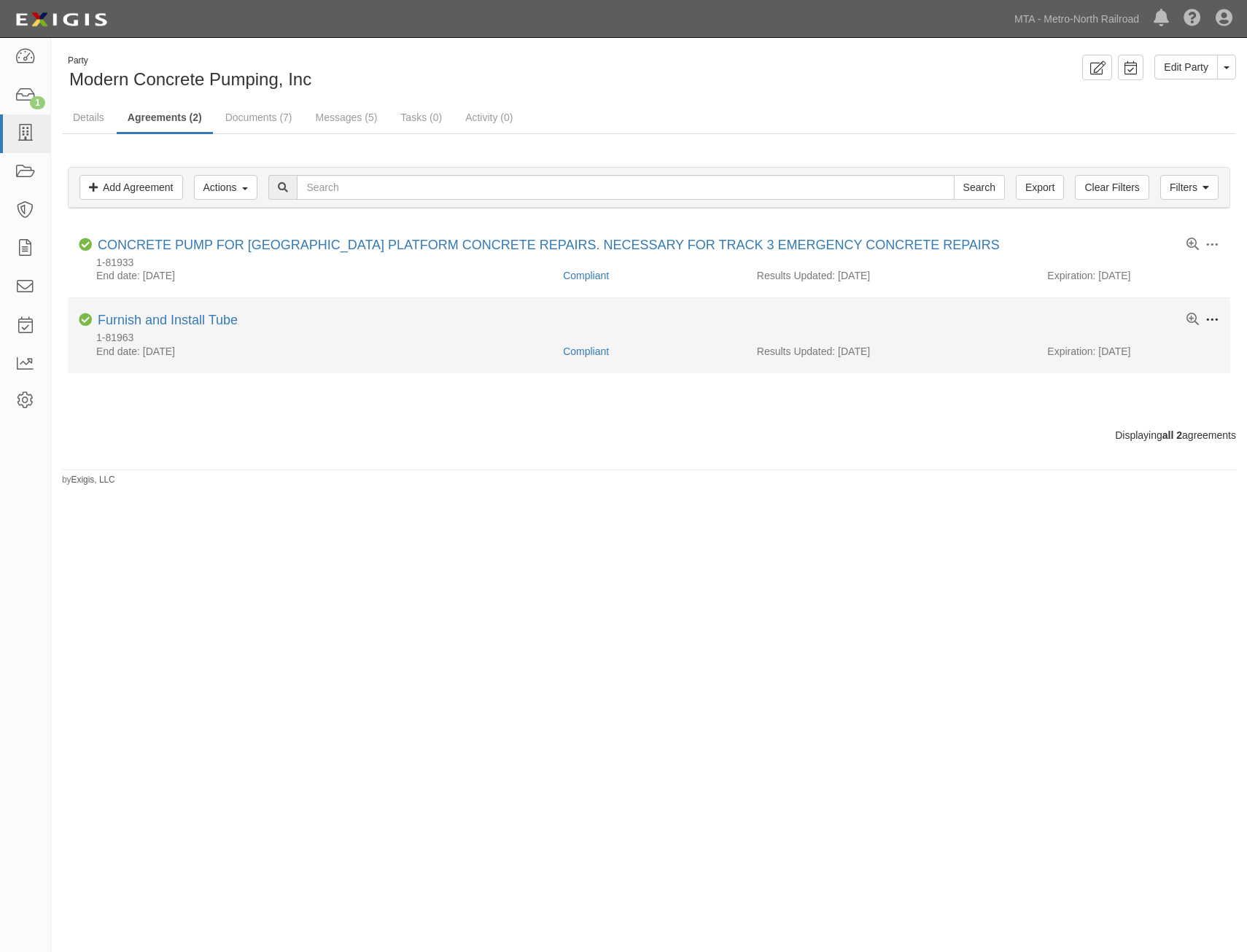
click at [1212, 318] on span at bounding box center [1212, 320] width 13 height 13
click at [1146, 428] on link "Archive" at bounding box center [1144, 426] width 115 height 26
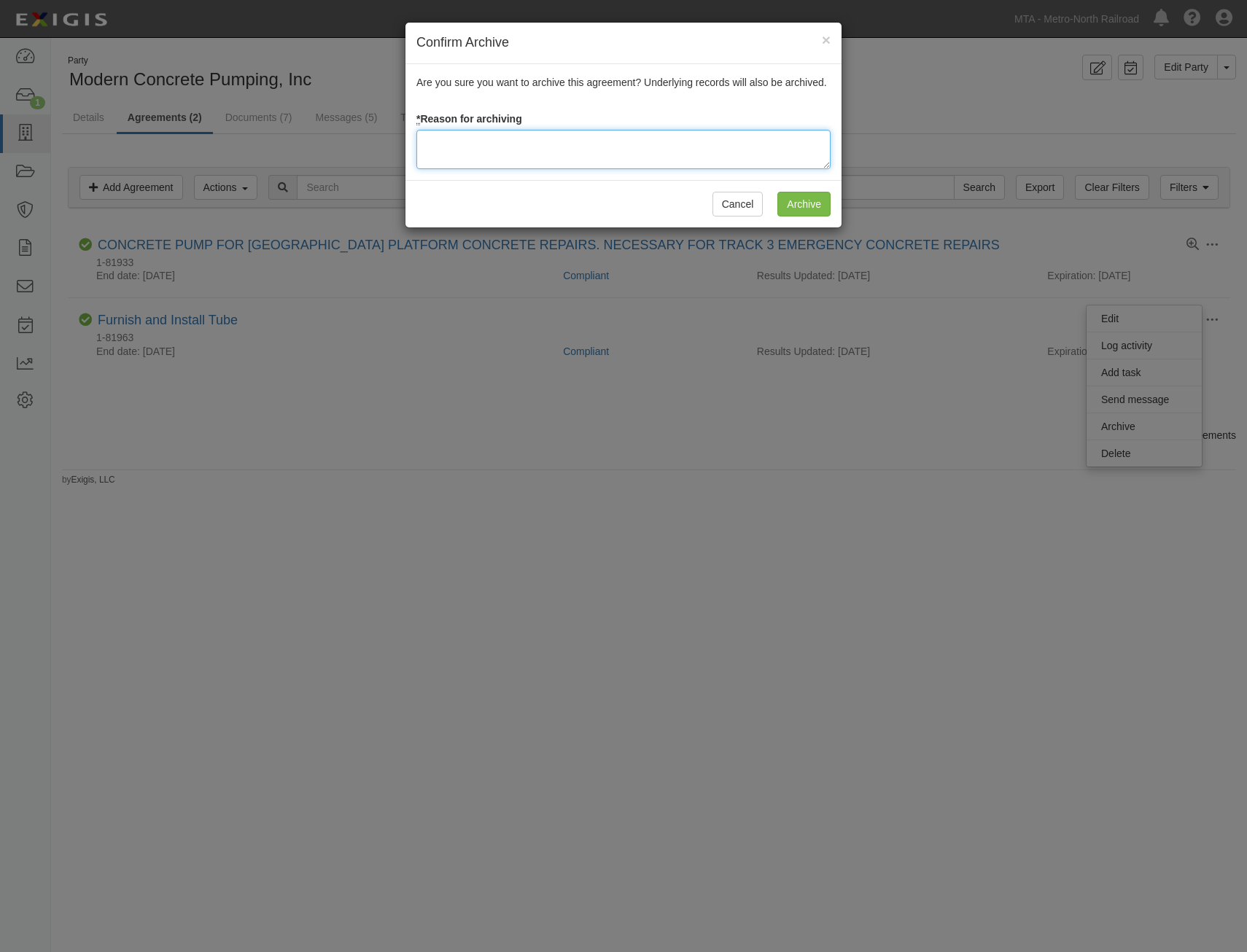
click at [698, 151] on textarea at bounding box center [623, 149] width 414 height 39
type textarea "Awarded to different party"
click at [810, 203] on input "Archive" at bounding box center [804, 204] width 53 height 24
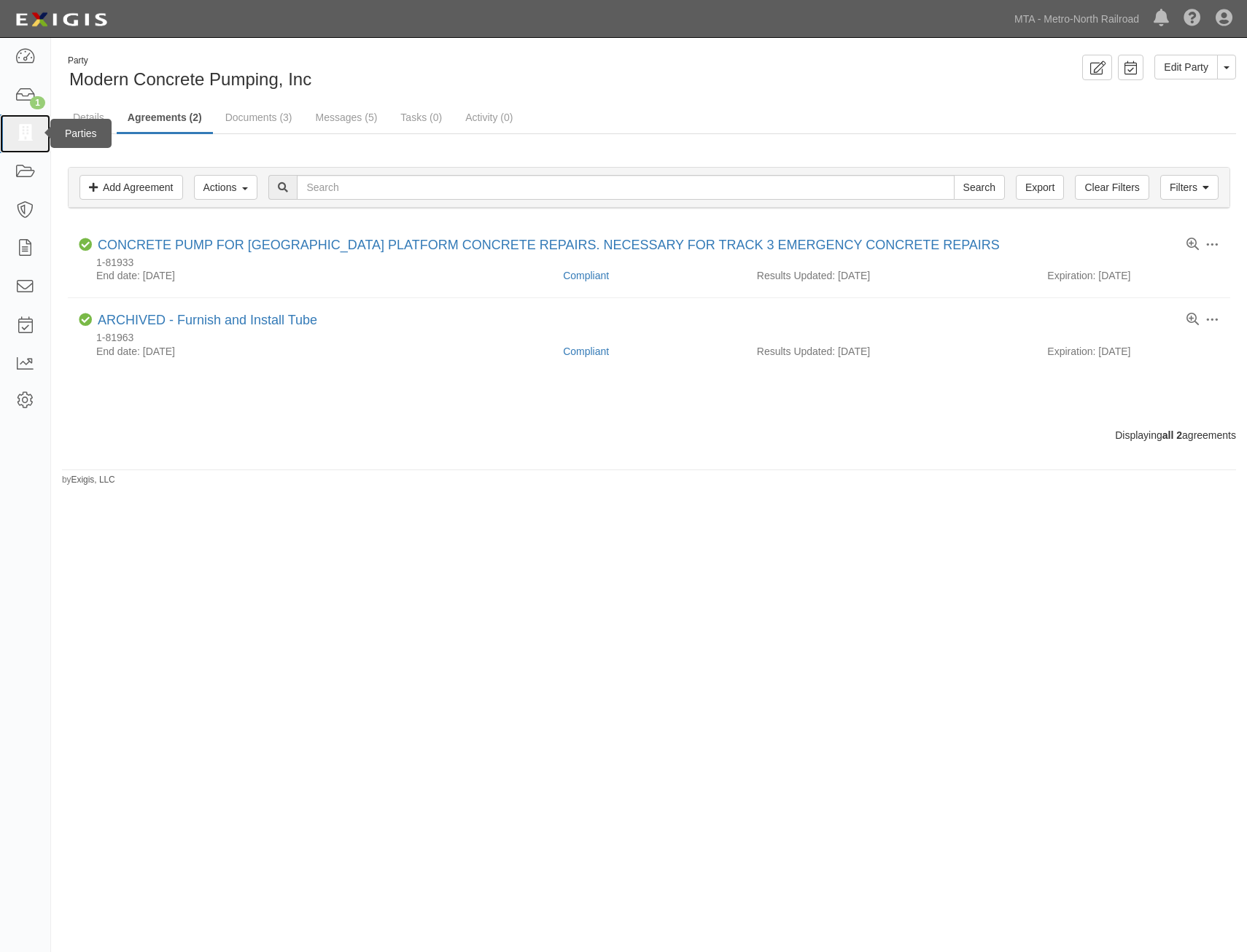
click at [24, 129] on icon at bounding box center [24, 133] width 21 height 17
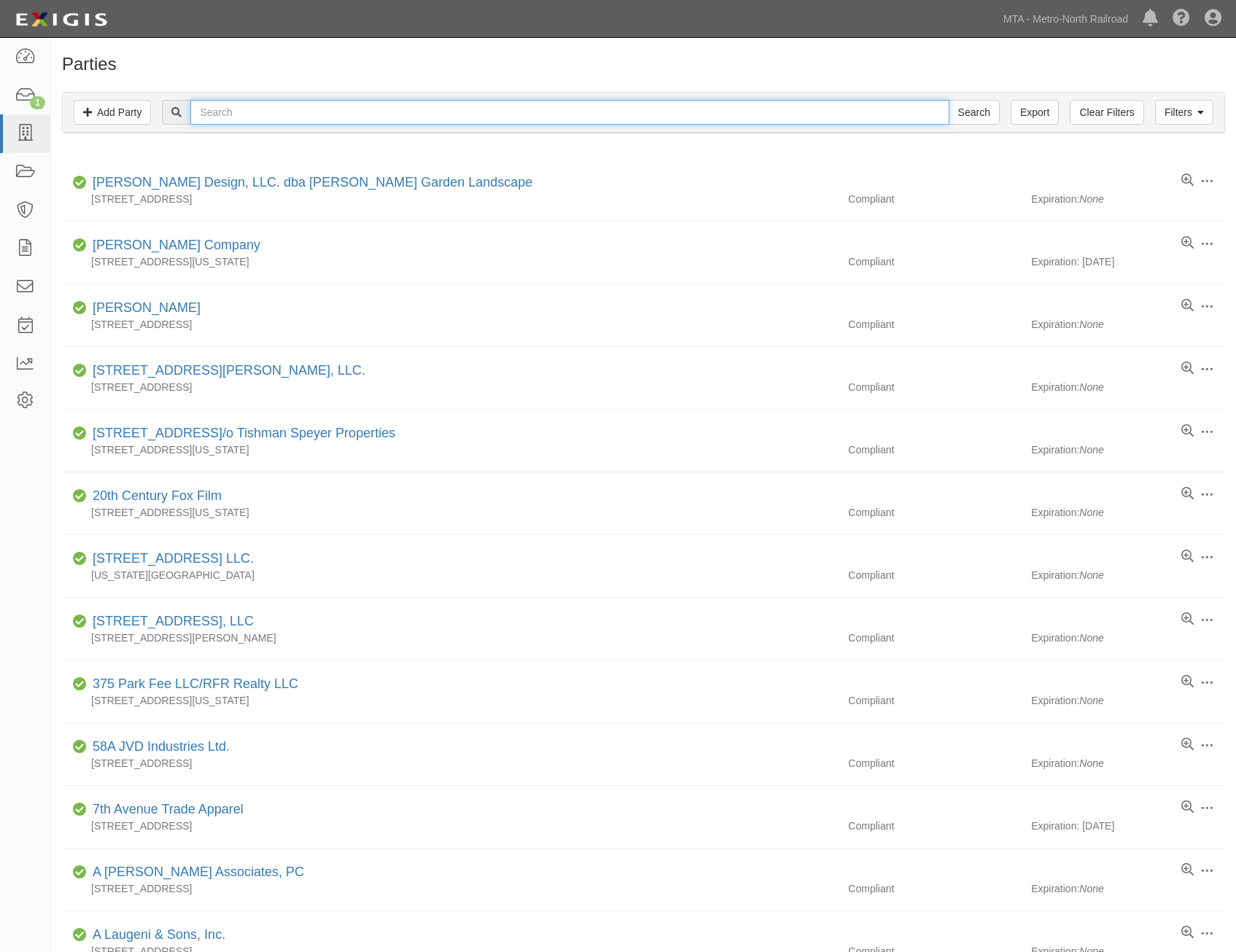
click at [381, 123] on input "text" at bounding box center [569, 111] width 758 height 24
type input "atlas"
click at [949, 100] on input "Search" at bounding box center [974, 111] width 51 height 24
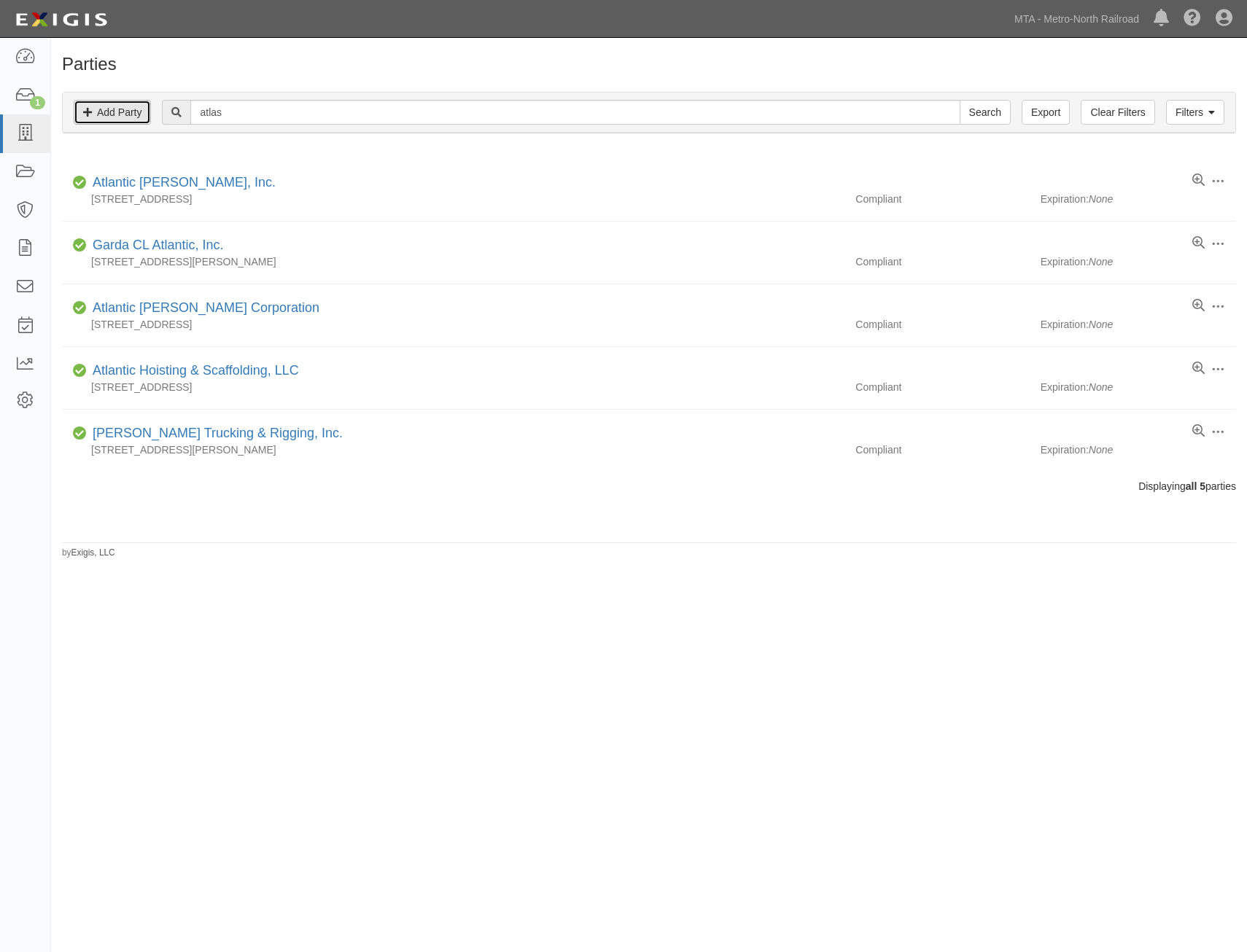
click at [125, 113] on link "Add Party" at bounding box center [111, 111] width 77 height 24
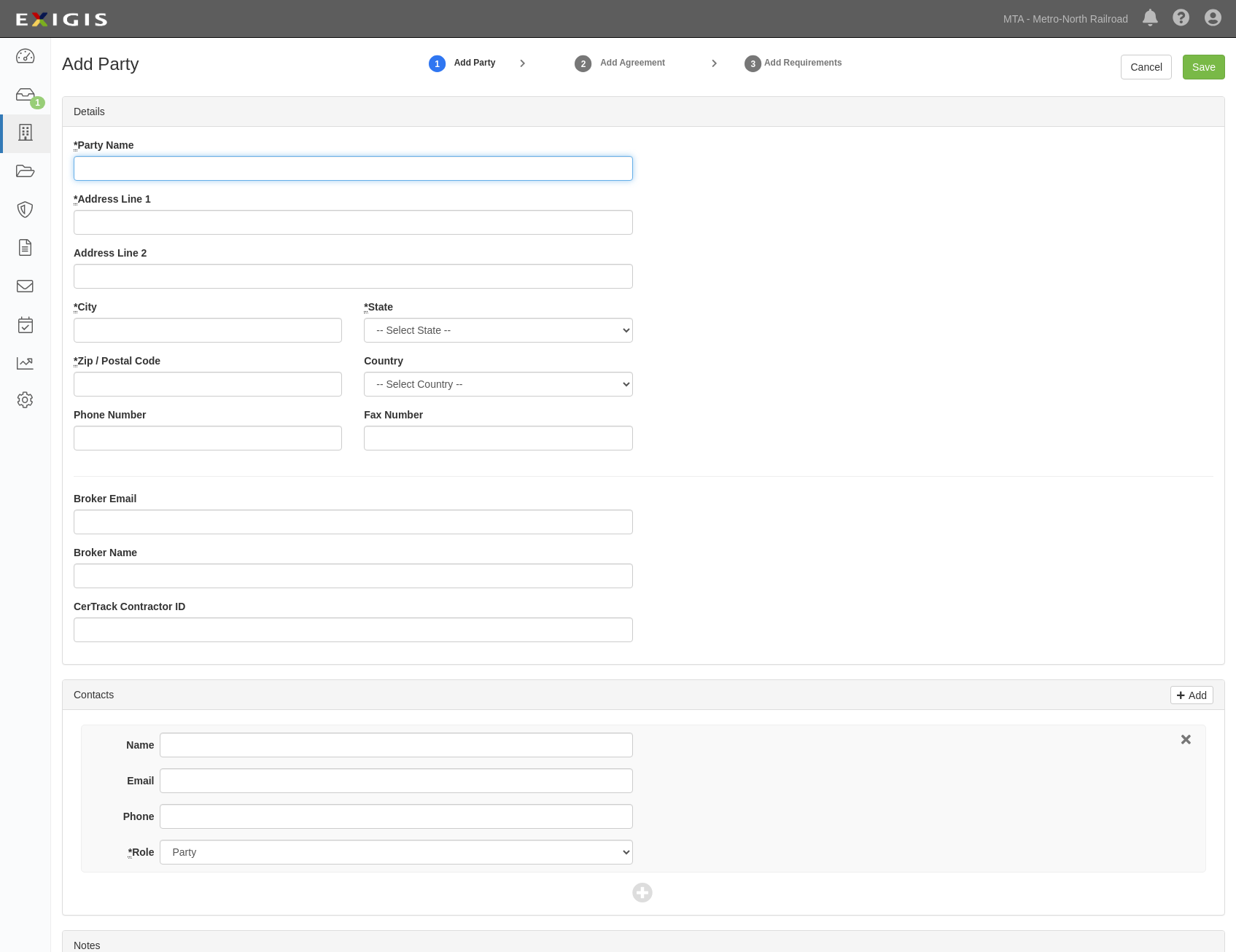
click at [583, 168] on input "* Party Name" at bounding box center [352, 168] width 559 height 24
paste input "Atlas Wielding and Repair Inc."
type input "Atlas Wielding and Repair Inc."
click at [813, 282] on div "* Party Name Atlas Wielding and Repair Inc. * Address Line 1 Address Line 2 * C…" at bounding box center [643, 299] width 1162 height 323
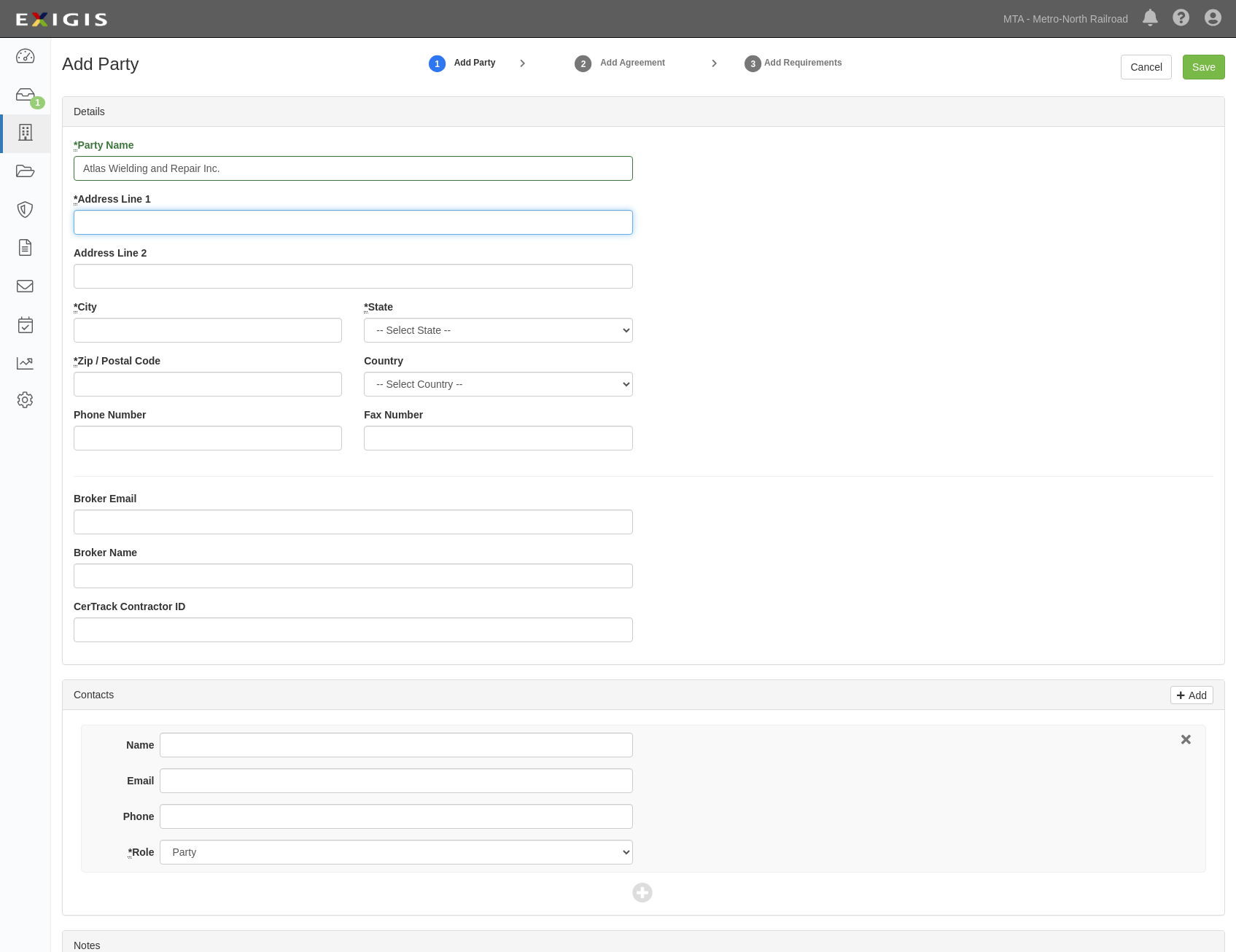
click at [604, 226] on input "* Address Line 1" at bounding box center [352, 222] width 559 height 24
paste input "[STREET_ADDRESS]"
type input "[STREET_ADDRESS]"
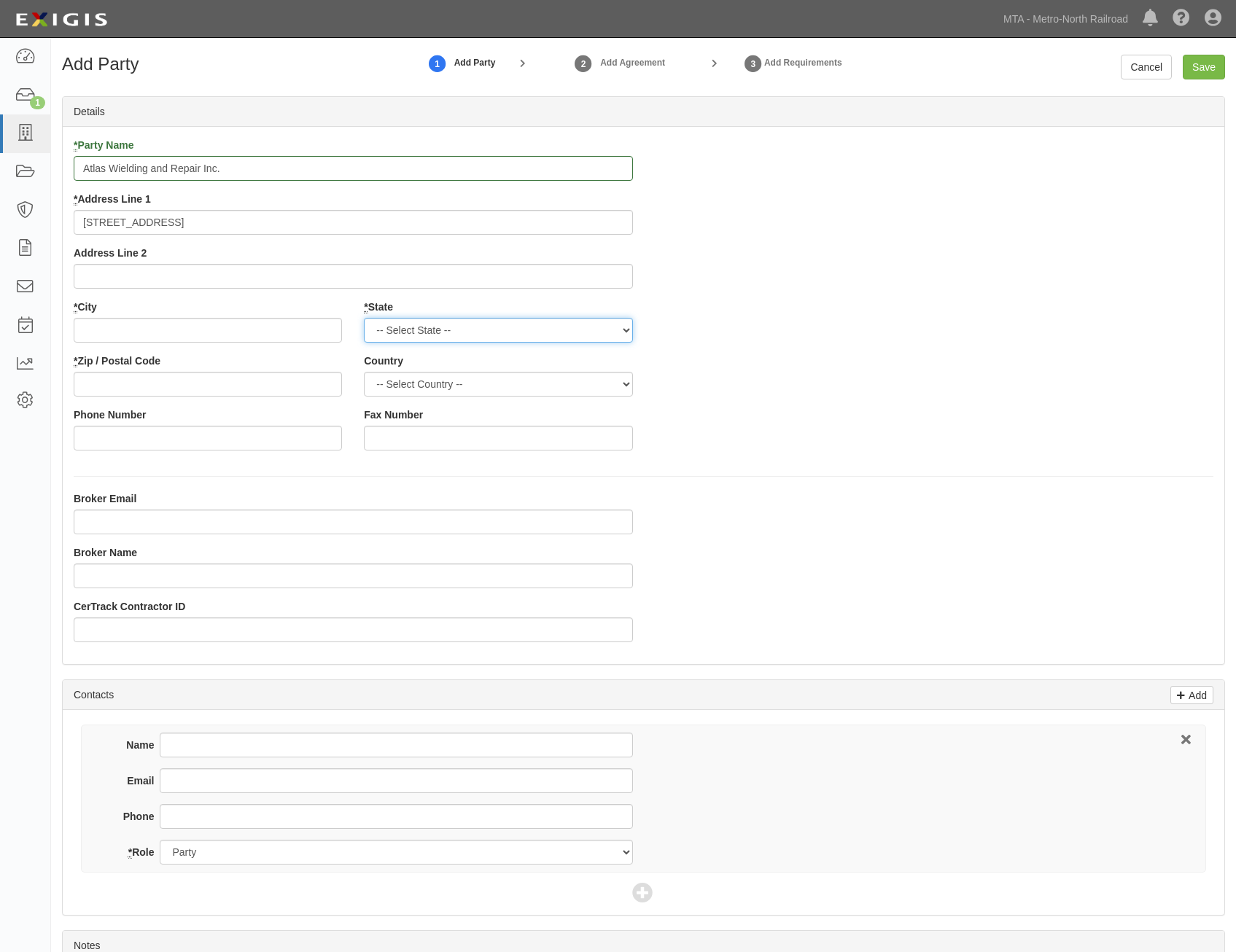
click at [581, 335] on select "-- Select State -- [US_STATE] [US_STATE] [US_STATE] [US_STATE] [US_STATE] [US_S…" at bounding box center [498, 330] width 268 height 24
select select "NY"
click at [364, 318] on select "-- Select State -- [US_STATE] [US_STATE] [US_STATE] [US_STATE] [US_STATE] [US_S…" at bounding box center [498, 330] width 268 height 24
click at [455, 389] on select "-- Select Country -- [GEOGRAPHIC_DATA] [GEOGRAPHIC_DATA] --------------- [GEOGR…" at bounding box center [498, 383] width 268 height 24
select select "US"
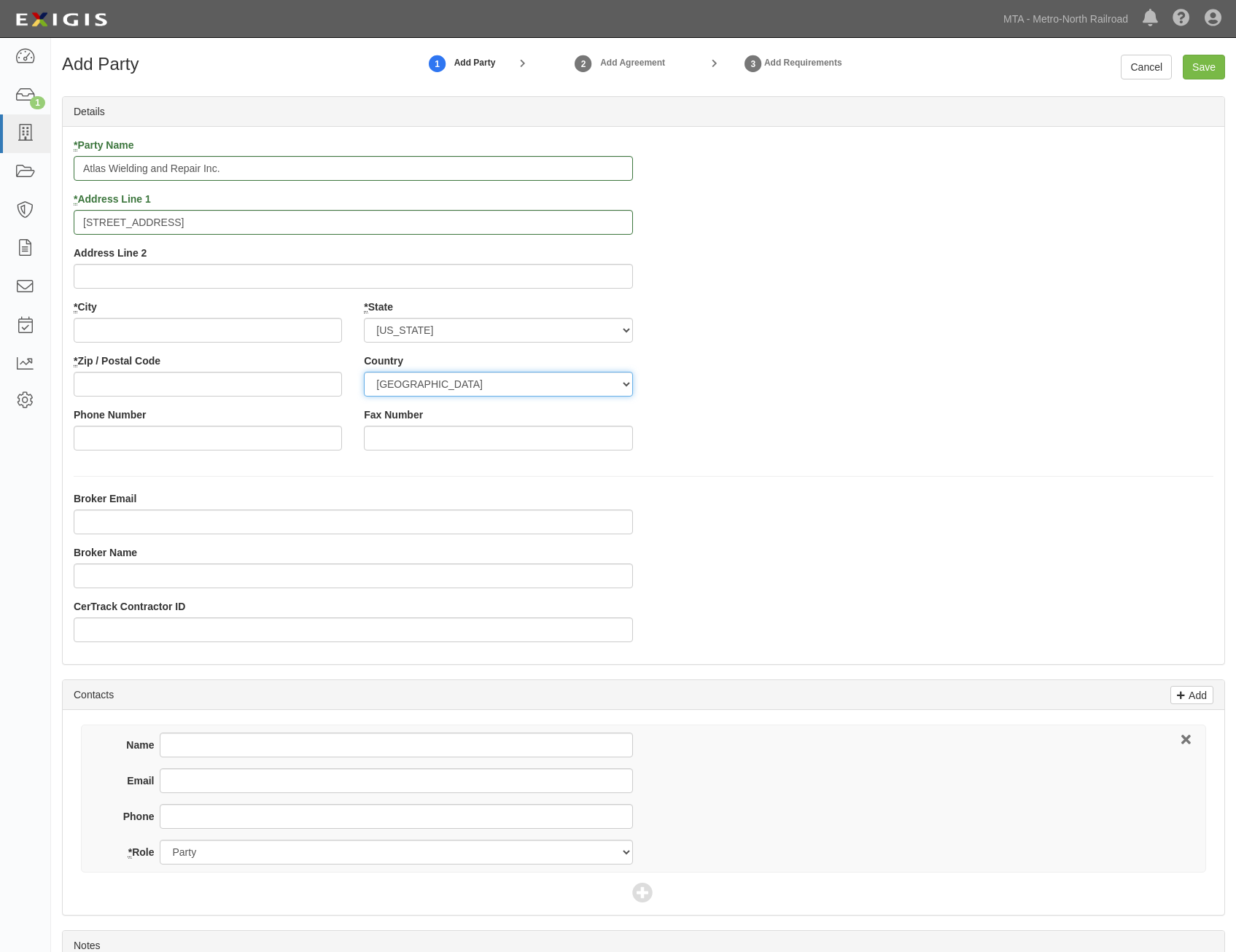
click at [364, 371] on select "-- Select Country -- [GEOGRAPHIC_DATA] [GEOGRAPHIC_DATA] --------------- [GEOGR…" at bounding box center [498, 383] width 268 height 24
click at [313, 325] on input "* City" at bounding box center [208, 330] width 268 height 24
click at [308, 328] on input "* City" at bounding box center [208, 330] width 268 height 24
paste input "[GEOGRAPHIC_DATA][PERSON_NAME],"
type input "[GEOGRAPHIC_DATA][PERSON_NAME]"
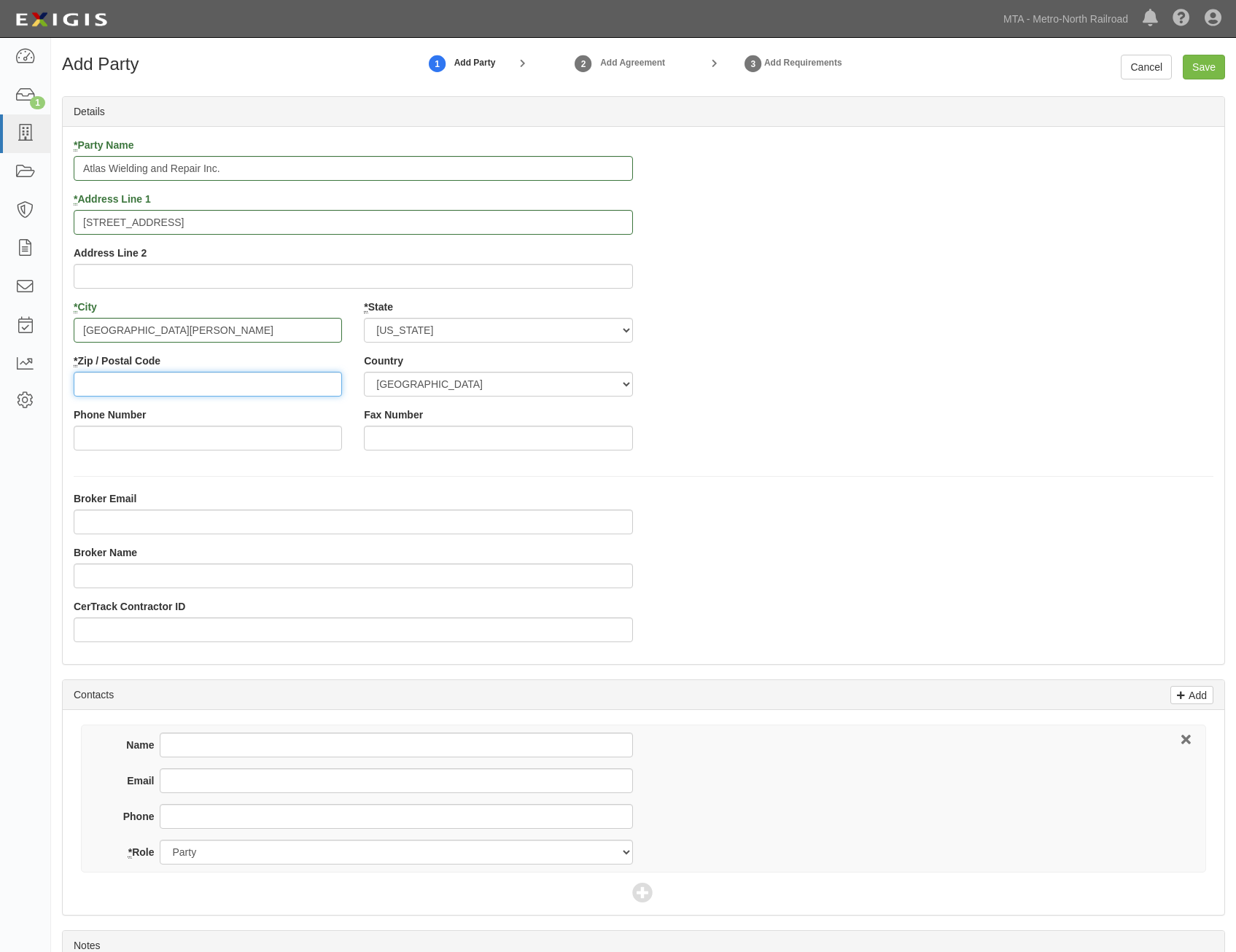
click at [293, 386] on input "* Zip / Postal Code" at bounding box center [208, 383] width 268 height 24
paste input "10801"
type input "10801"
click at [797, 447] on div "* Party Name Atlas Wielding and Repair Inc. * Address Line 1 173 BEECHWOOD AVE.…" at bounding box center [643, 299] width 1162 height 323
click at [1208, 65] on input "Save" at bounding box center [1203, 66] width 43 height 24
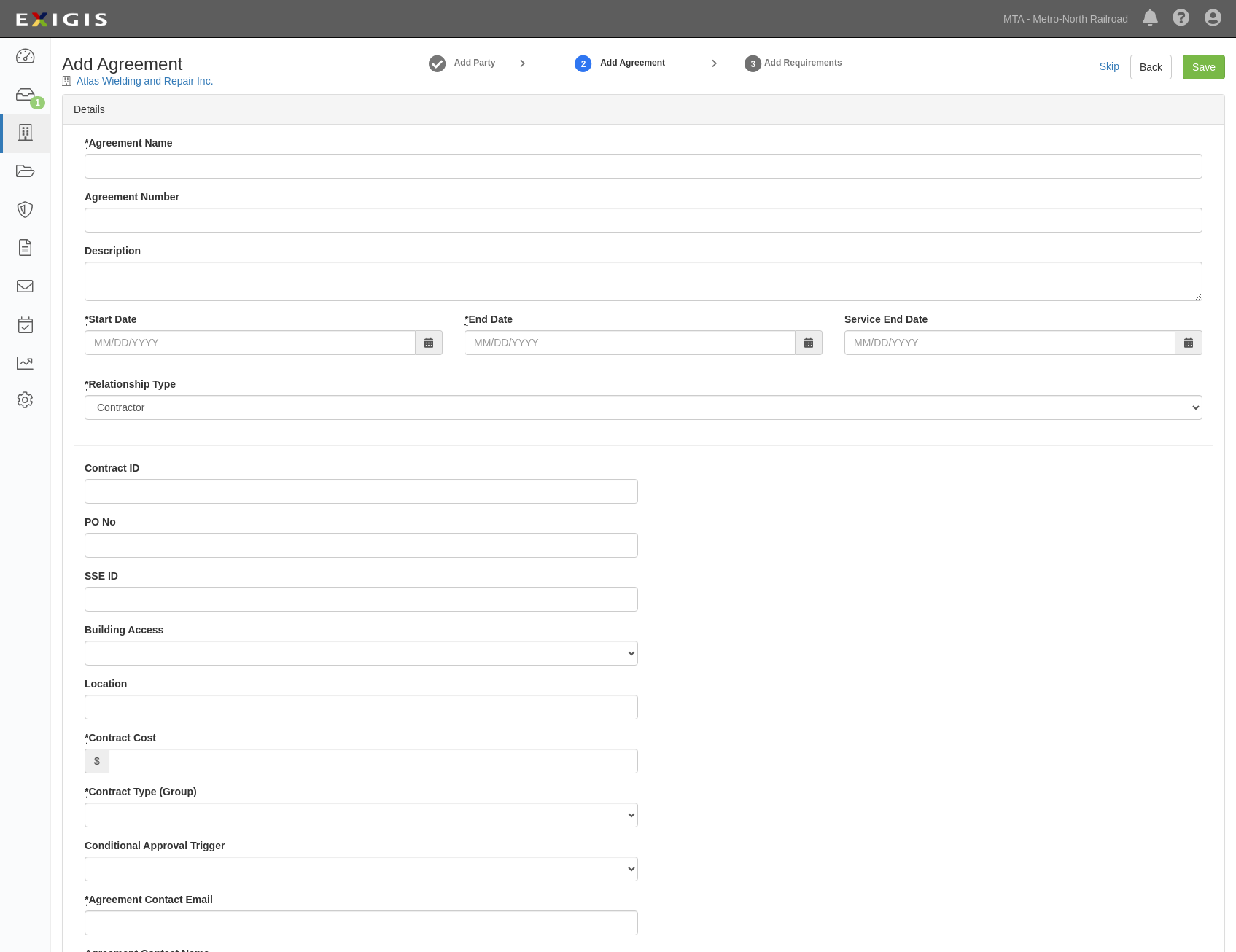
select select
click at [762, 158] on input "* Agreement Name" at bounding box center [643, 166] width 1118 height 24
paste input "Tube Replacement"
type input "Tube Replacement"
click at [784, 218] on input "Agreement Number" at bounding box center [643, 219] width 1118 height 24
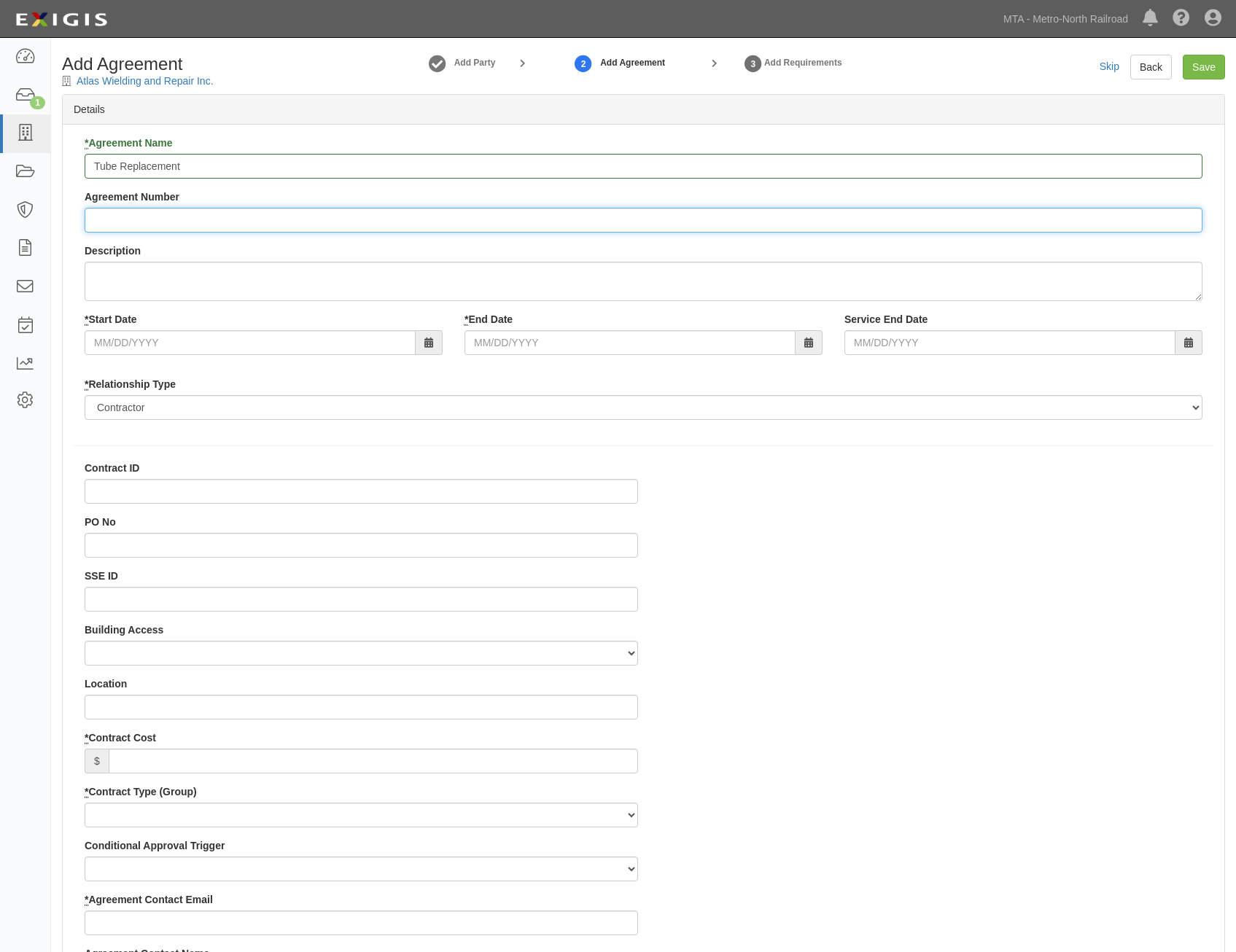
paste input "1-81963"
type input "1-81963"
drag, startPoint x: 633, startPoint y: 503, endPoint x: 607, endPoint y: 495, distance: 27.2
click at [632, 503] on input "Contract ID" at bounding box center [361, 491] width 554 height 24
paste input "1-81963"
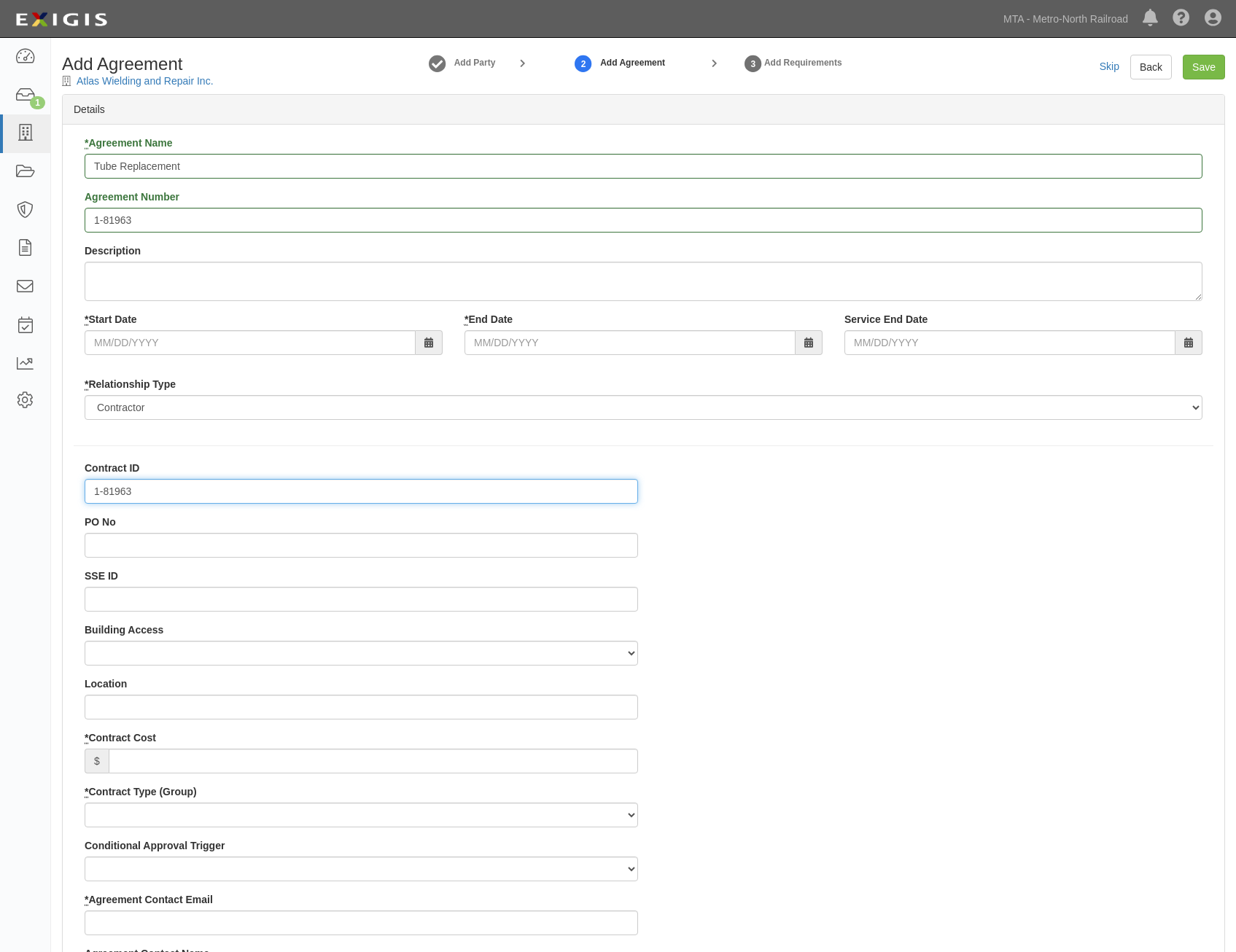
type input "1-81963"
click at [613, 547] on input "PO No" at bounding box center [361, 544] width 554 height 24
paste input "1000267344"
type input "1000267344"
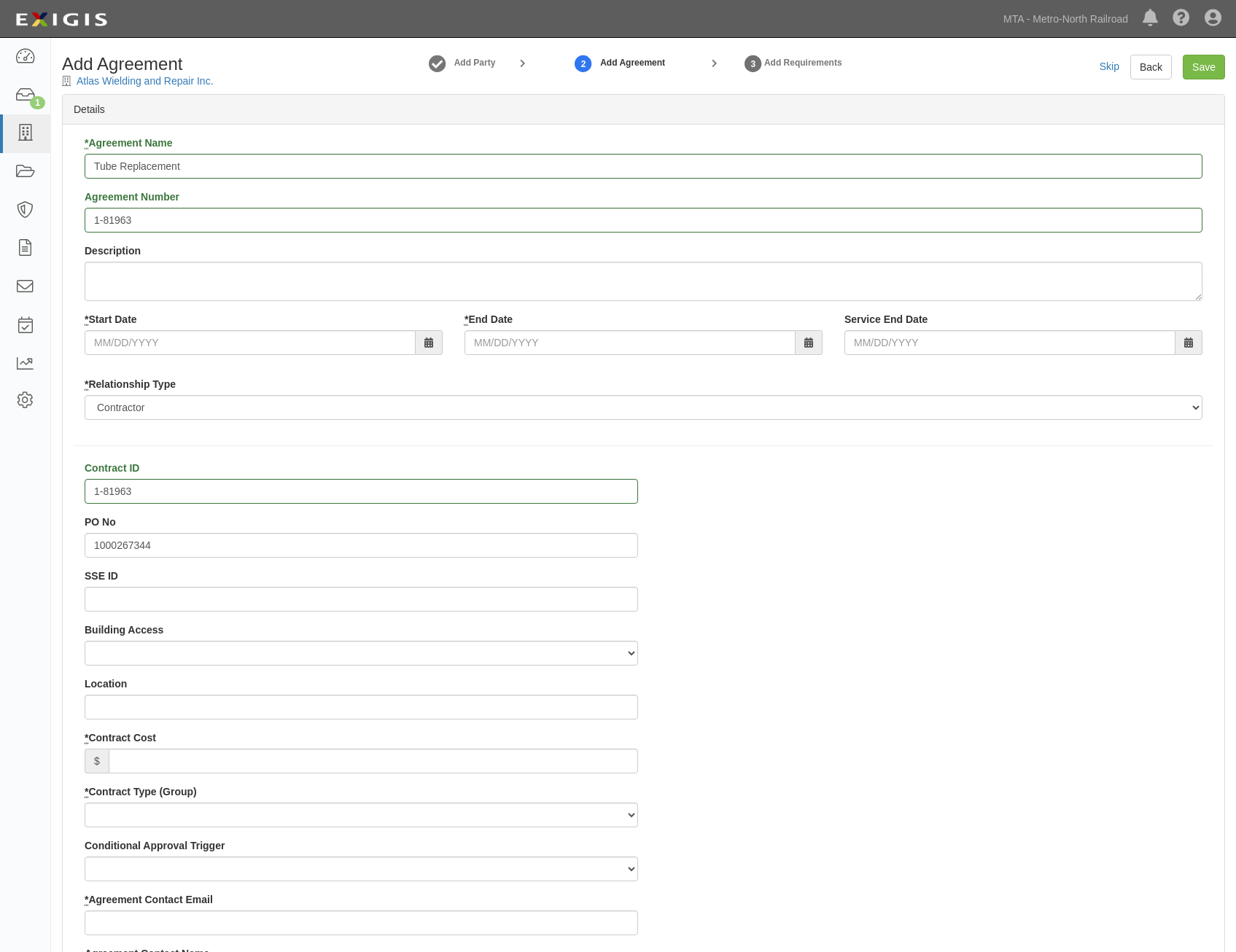
click at [282, 346] on input "* Start Date" at bounding box center [249, 342] width 331 height 24
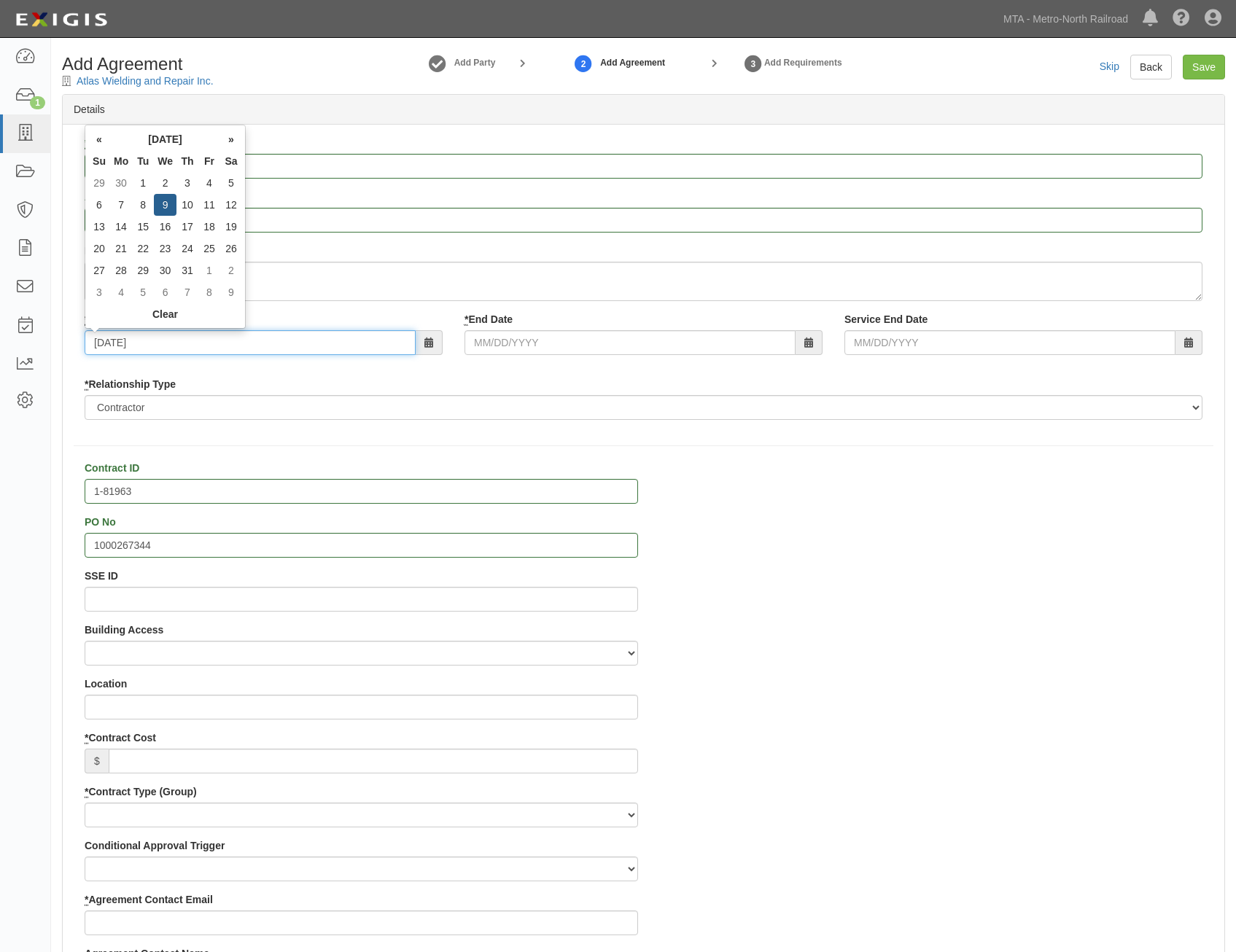
type input "07/09/2025"
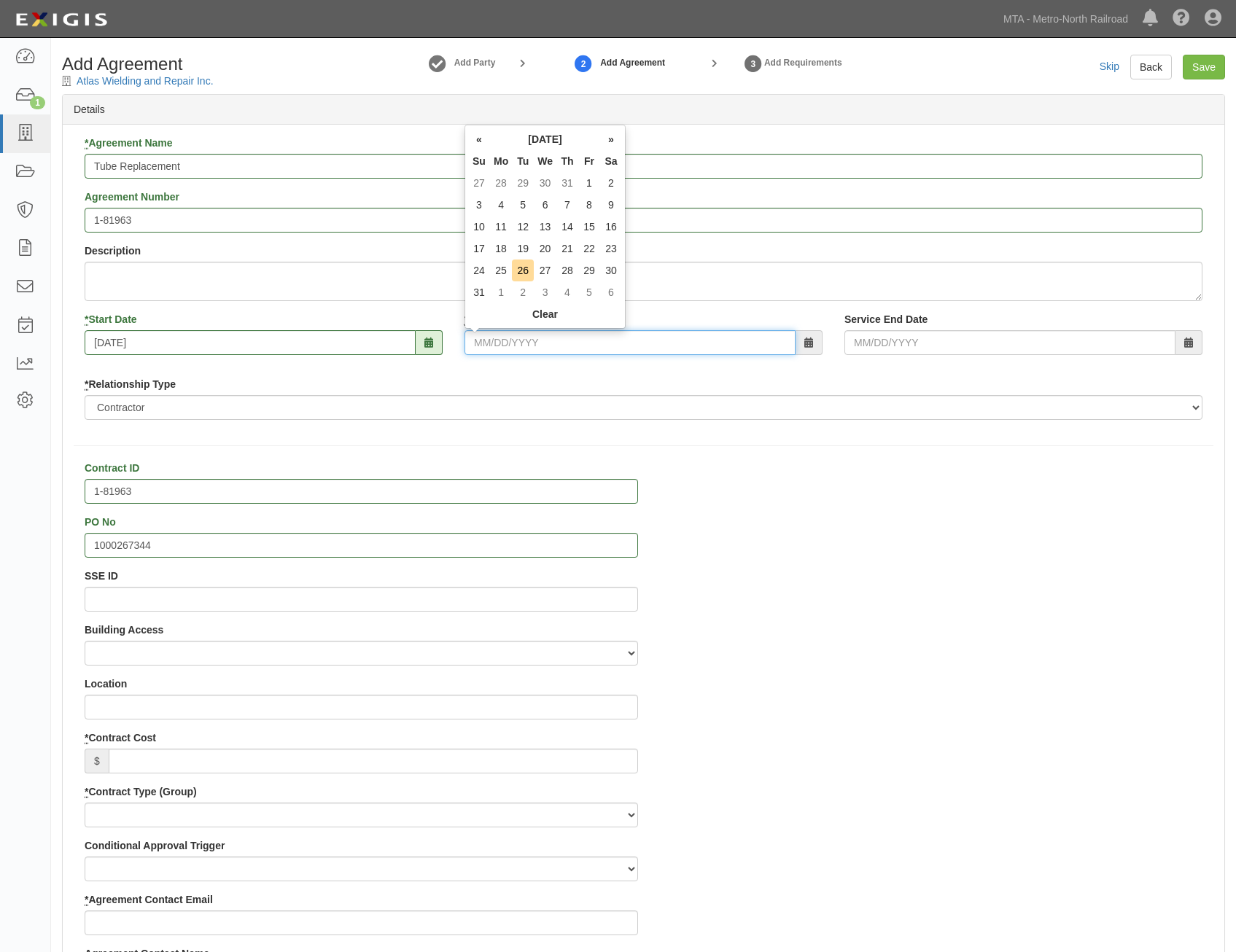
click at [562, 351] on input "* End Date" at bounding box center [630, 342] width 331 height 24
type input "12/31/2025"
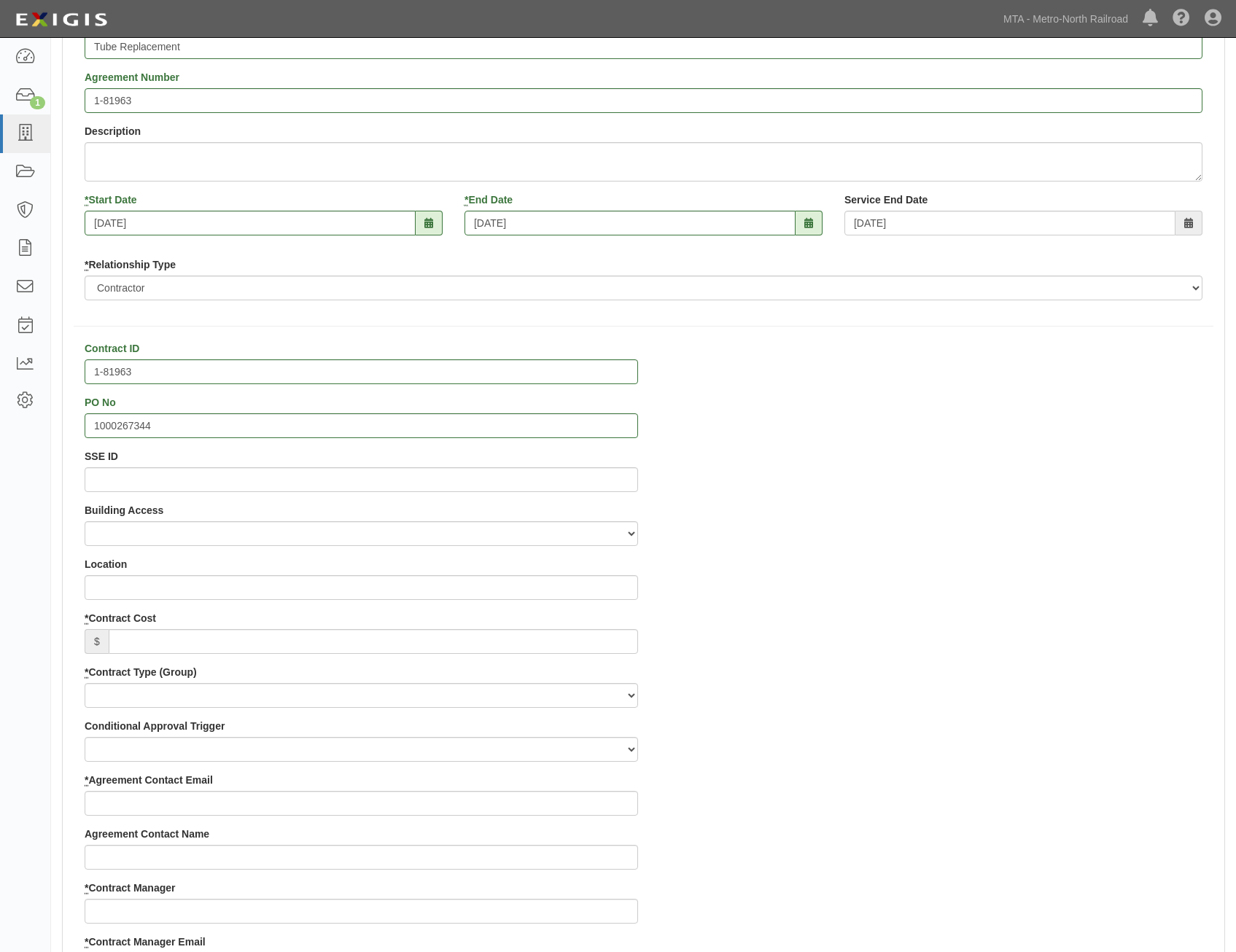
scroll to position [146, 0]
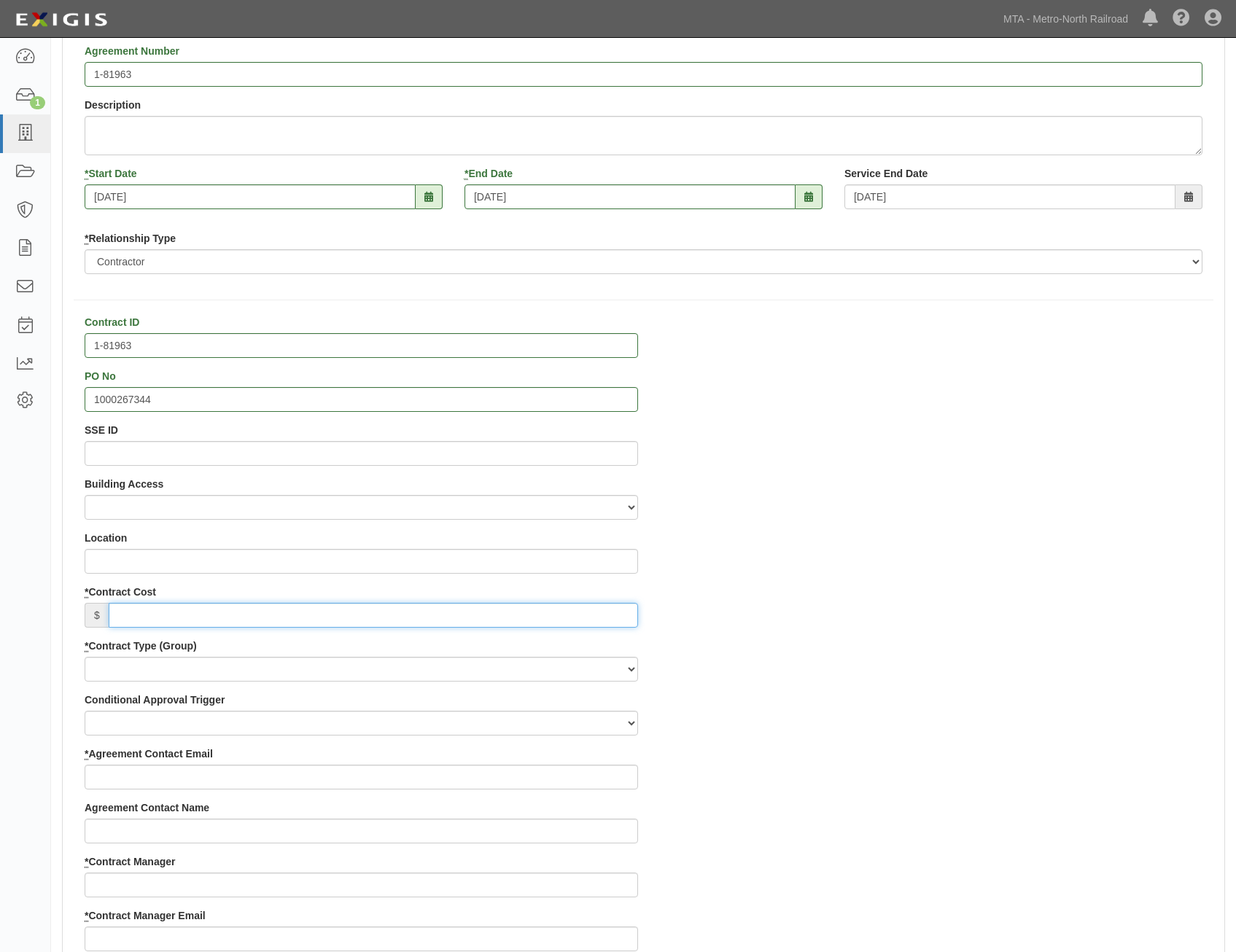
click at [579, 607] on input "* Contract Cost" at bounding box center [373, 614] width 529 height 24
paste input "9,350"
type input "9,350"
click at [600, 669] on select "Capital Operating Not for Benefit (incls. FA, Entry Permits) Real Estate Other" at bounding box center [361, 668] width 554 height 24
select select "112"
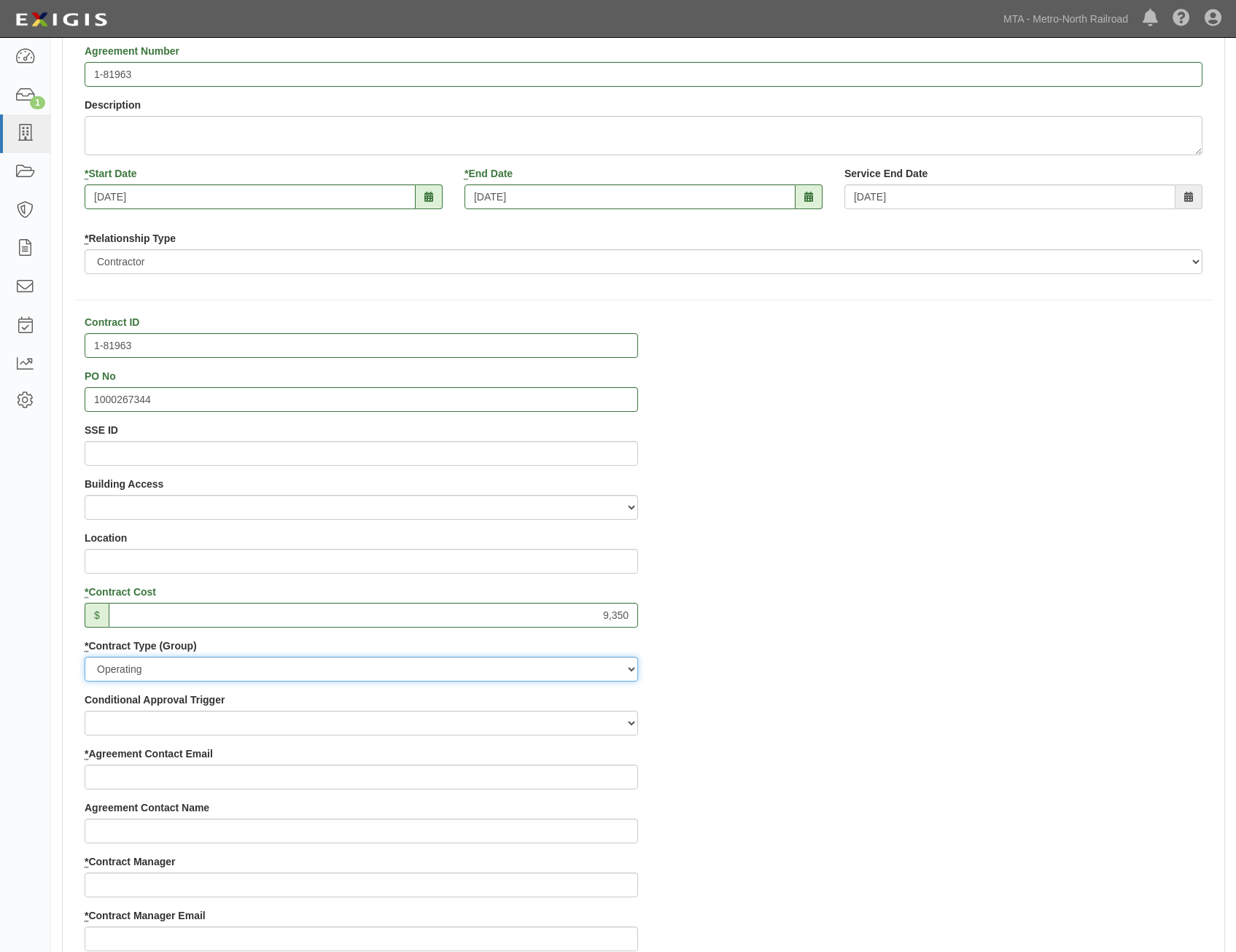
click at [84, 657] on select "Capital Operating Not for Benefit (incls. FA, Entry Permits) Real Estate Other" at bounding box center [361, 668] width 554 height 24
click at [589, 726] on select "Construction Loan / Test and Demo Maintenance Painting Personal Services Contra…" at bounding box center [361, 723] width 554 height 24
select select "200"
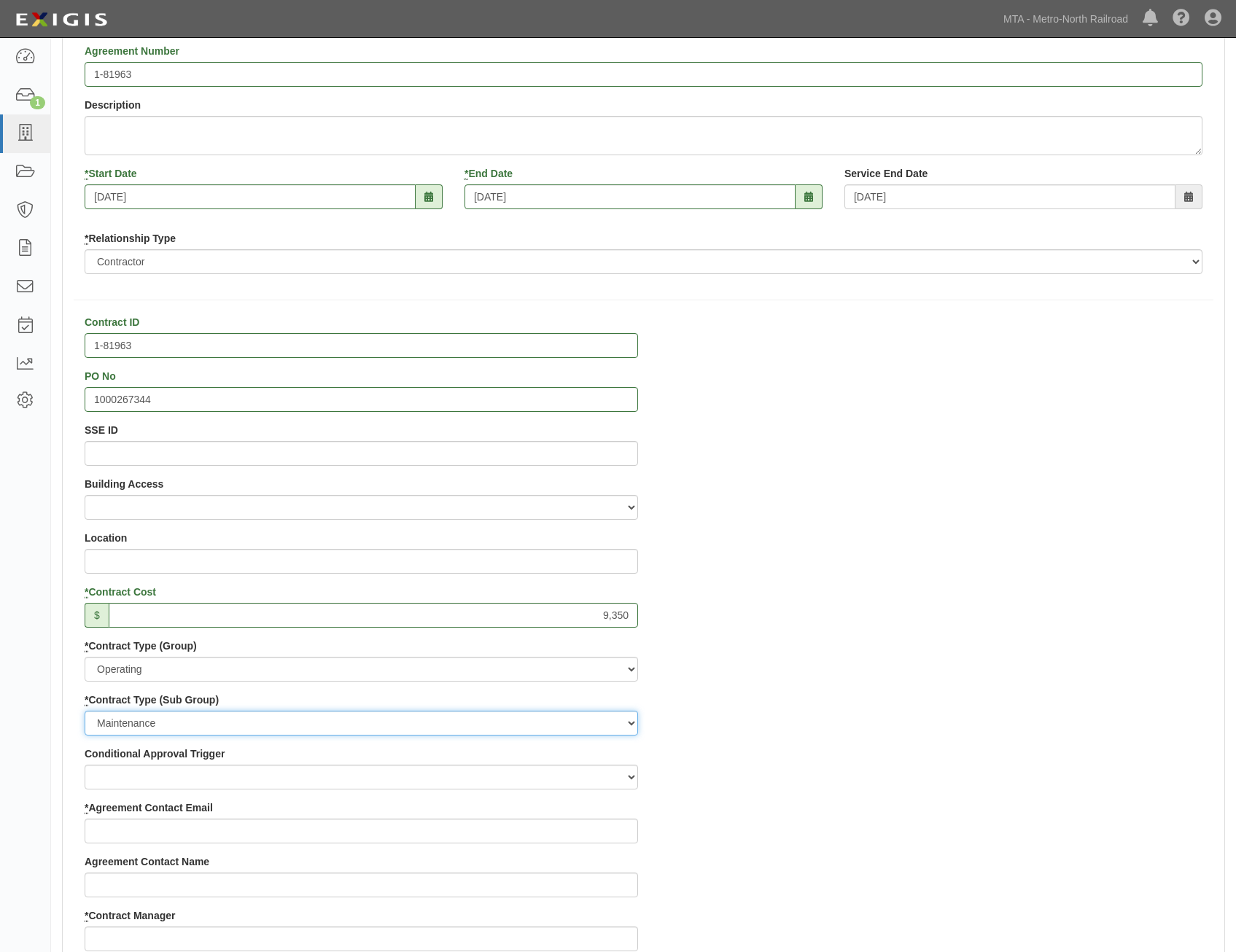
click at [84, 711] on select "Construction Loan / Test and Demo Maintenance Painting Personal Services Contra…" at bounding box center [361, 723] width 554 height 24
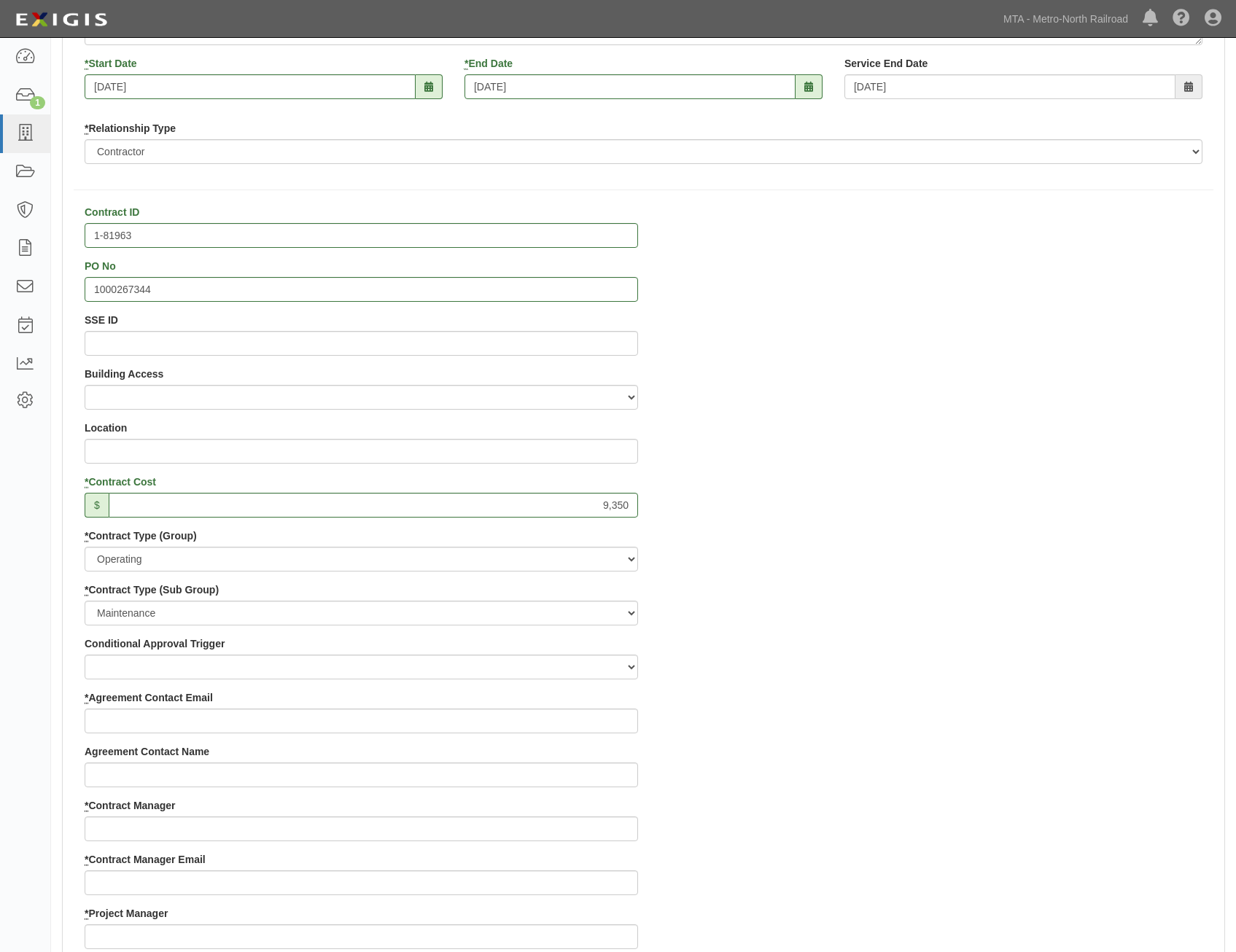
scroll to position [438, 0]
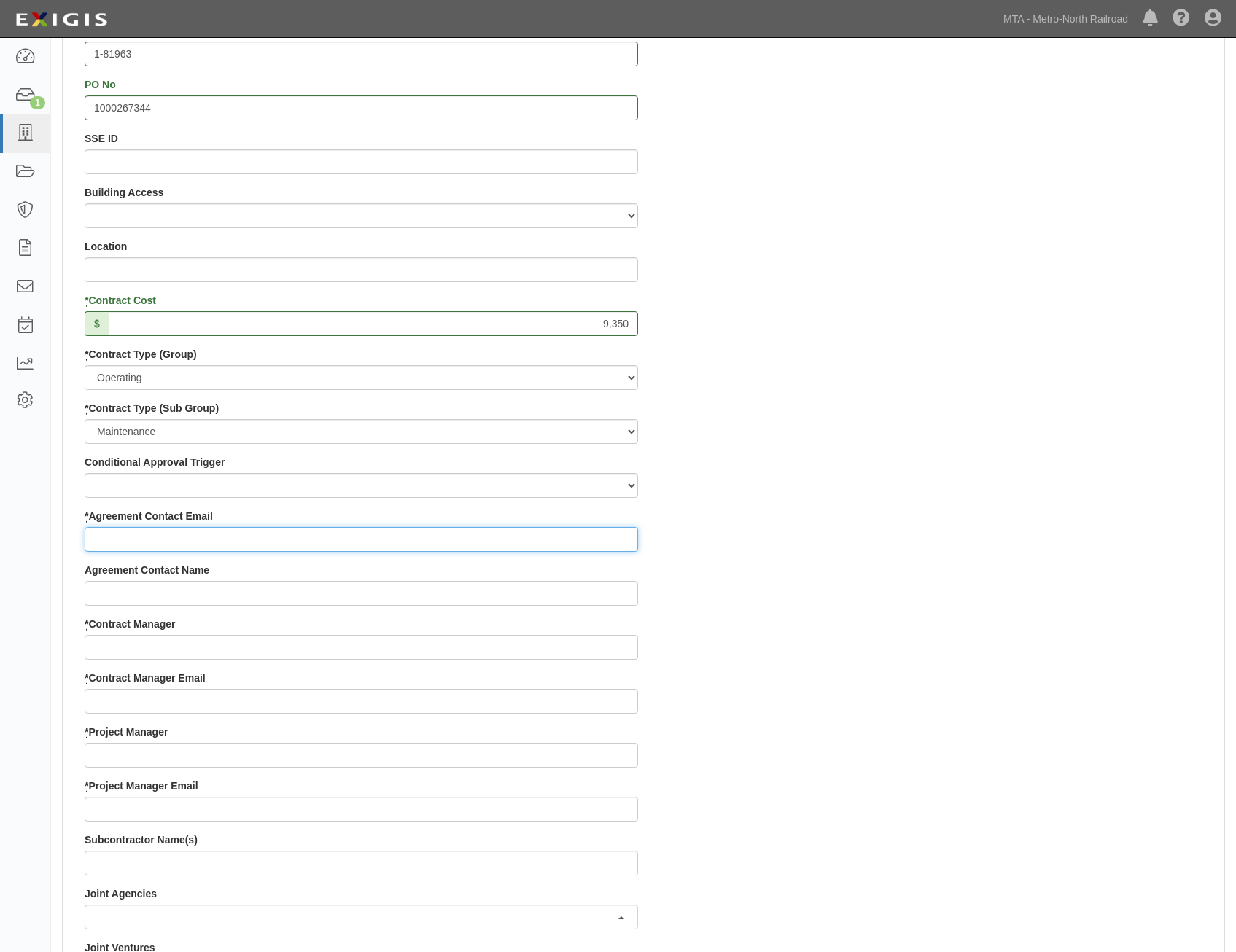
click at [606, 547] on input "* Agreement Contact Email" at bounding box center [361, 539] width 554 height 24
paste input "jsarfaty@nyboiler.com"
type input "jsarfaty@nyboiler.com"
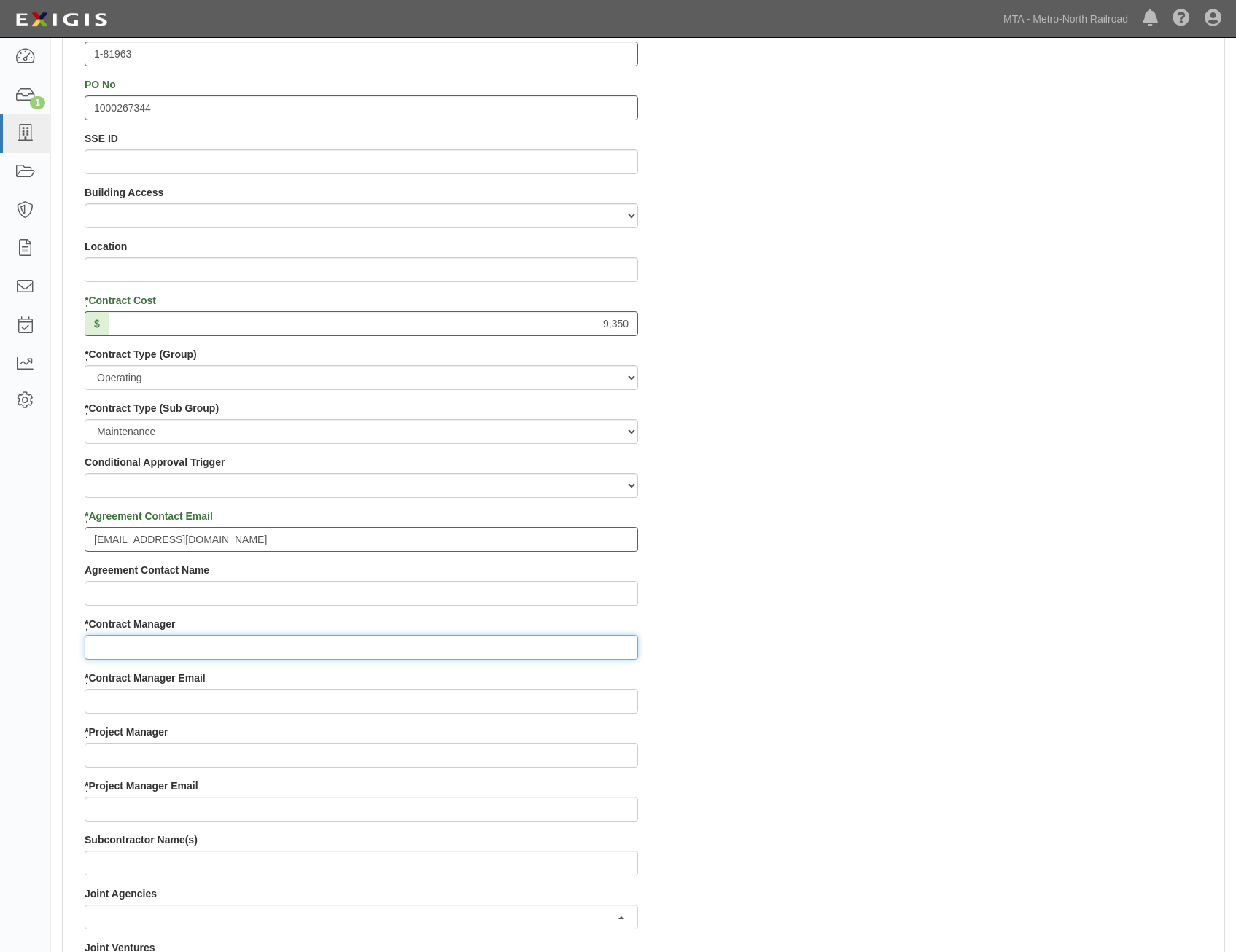
drag, startPoint x: 526, startPoint y: 658, endPoint x: 546, endPoint y: 648, distance: 22.4
click at [526, 658] on input "* Contract Manager" at bounding box center [361, 647] width 554 height 24
paste input "[PERSON_NAME]"
type input "[PERSON_NAME]"
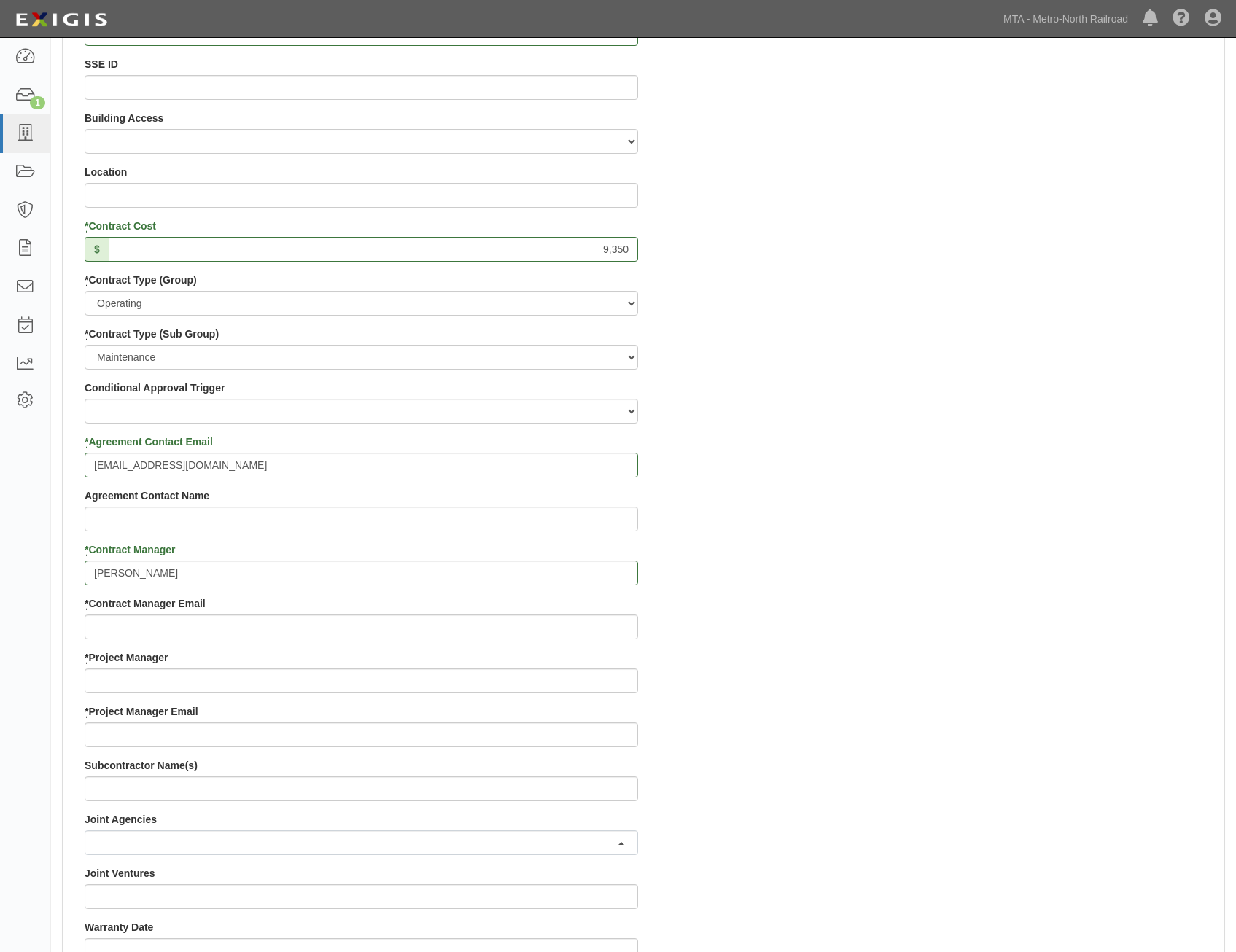
scroll to position [583, 0]
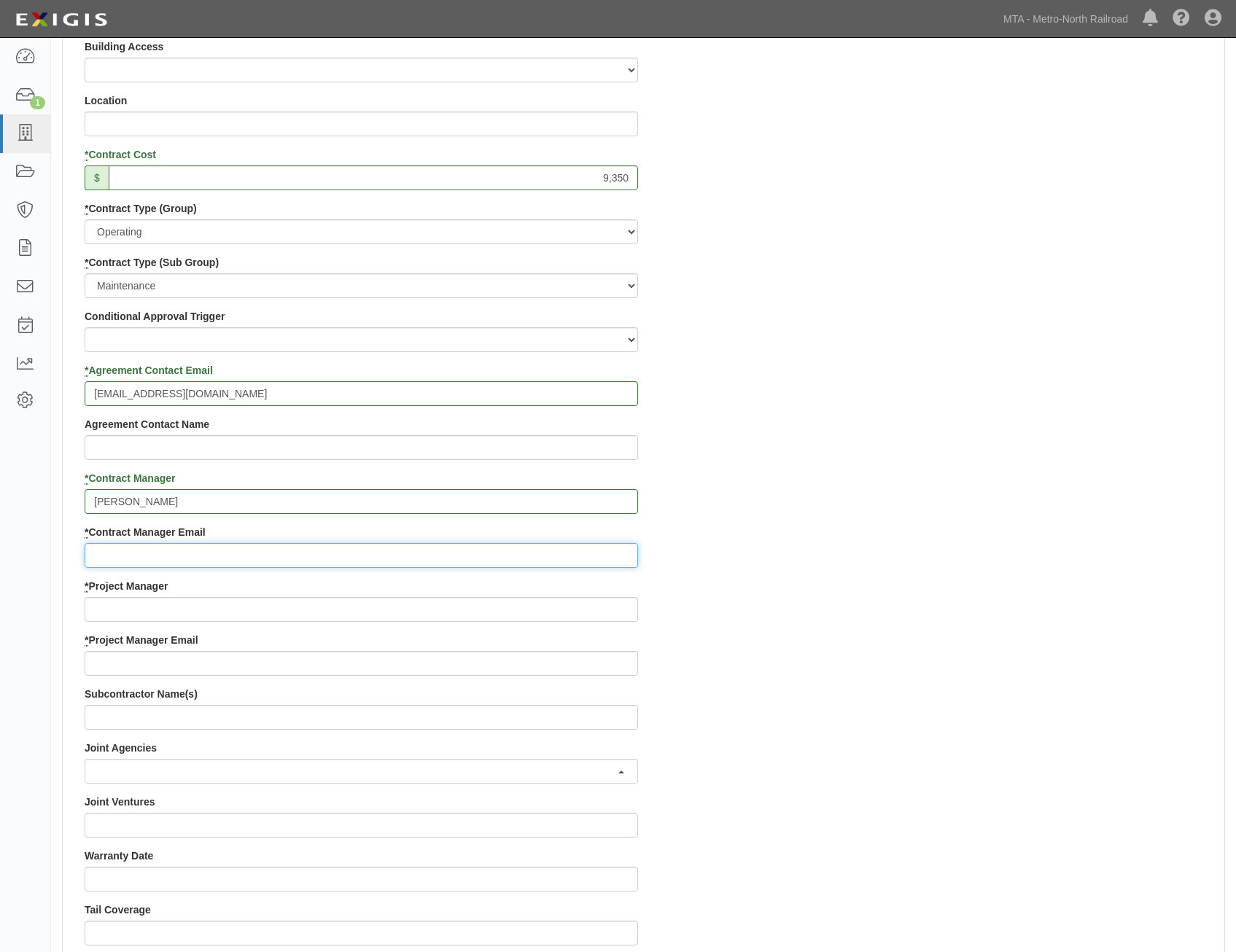
click at [595, 552] on input "* Contract Manager Email" at bounding box center [361, 554] width 554 height 24
paste input "[PERSON_NAME][EMAIL_ADDRESS][PERSON_NAME][DOMAIN_NAME]"
type input "[PERSON_NAME][EMAIL_ADDRESS][PERSON_NAME][DOMAIN_NAME]"
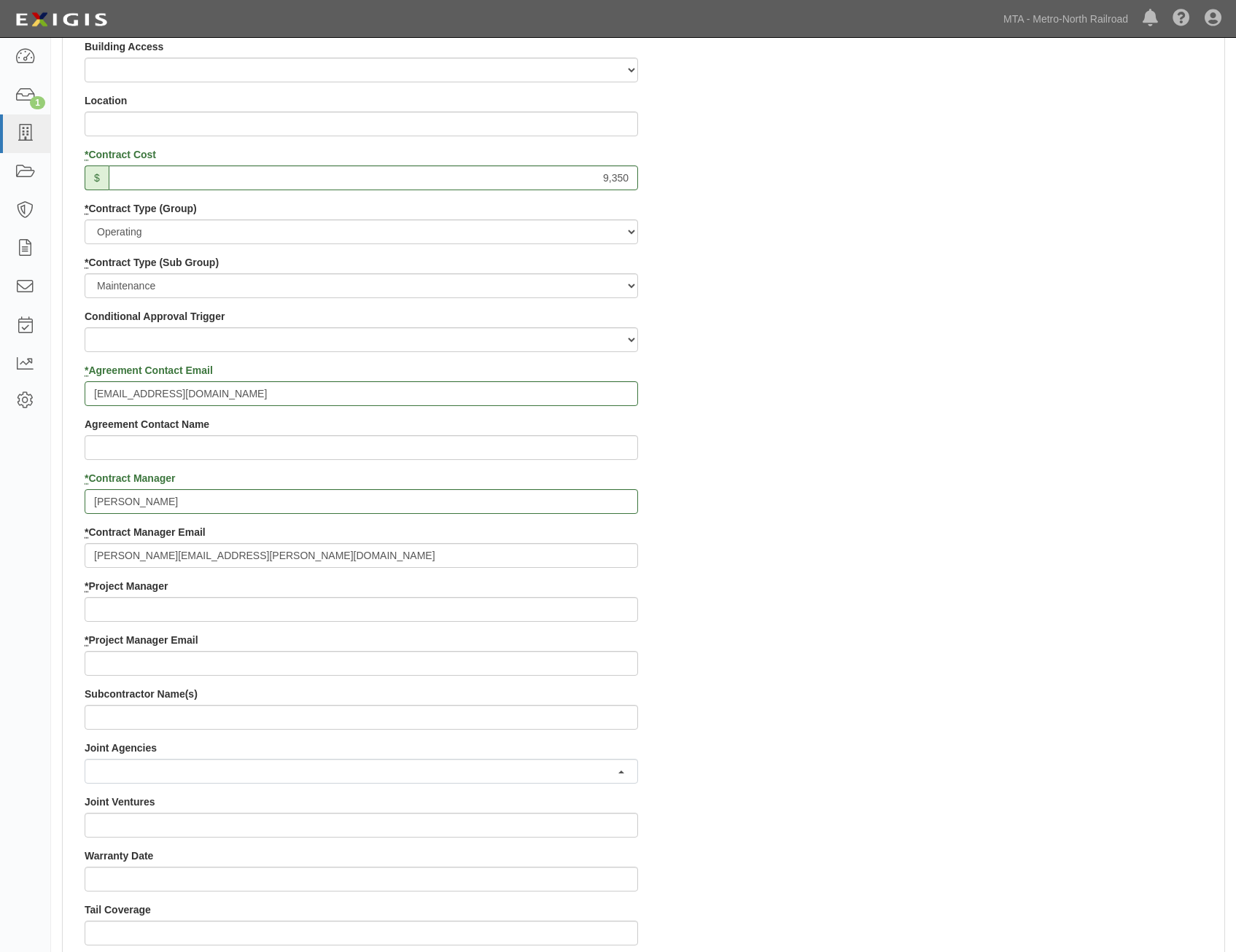
click at [809, 619] on div "Contract ID 1-81963 PO No 1000267344 SSE ID Building Access 2 Broadway 341/345/…" at bounding box center [643, 579] width 1162 height 1402
click at [563, 611] on input "* Project Manager" at bounding box center [361, 609] width 554 height 24
paste input "Raymond Telzerow"
type input "Raymond Telzerow"
click at [868, 685] on div "Contract ID 1-81963 PO No 1000267344 SSE ID Building Access 2 Broadway 341/345/…" at bounding box center [643, 579] width 1162 height 1402
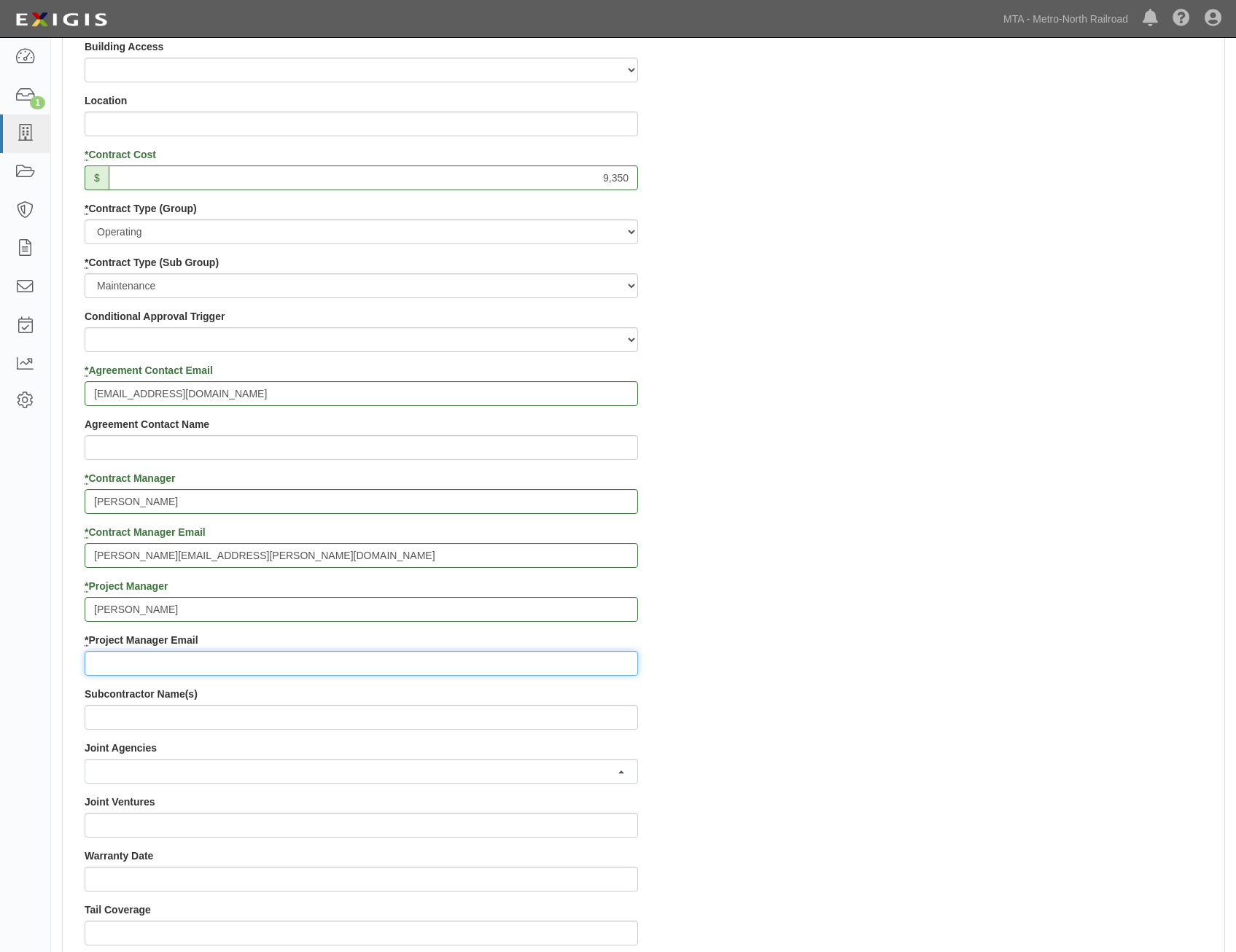
click at [562, 659] on input "* Project Manager Email" at bounding box center [361, 663] width 554 height 24
paste input "Telzerow@mnr.org"
type input "Telzerow@mnr.org"
click at [916, 635] on div "Contract ID 1-81963 PO No 1000267344 SSE ID Building Access 2 Broadway 341/345/…" at bounding box center [643, 579] width 1162 height 1402
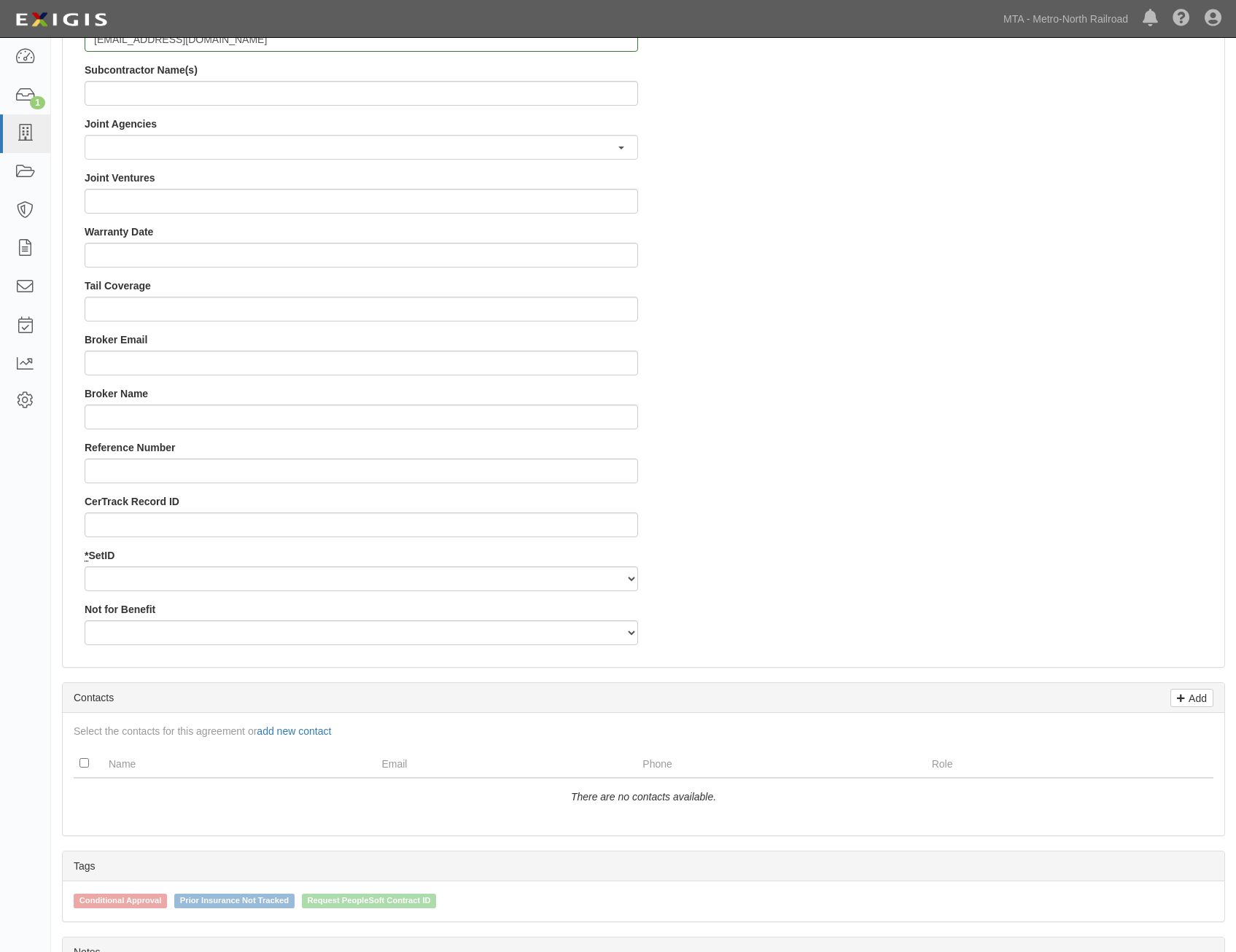
scroll to position [1457, 0]
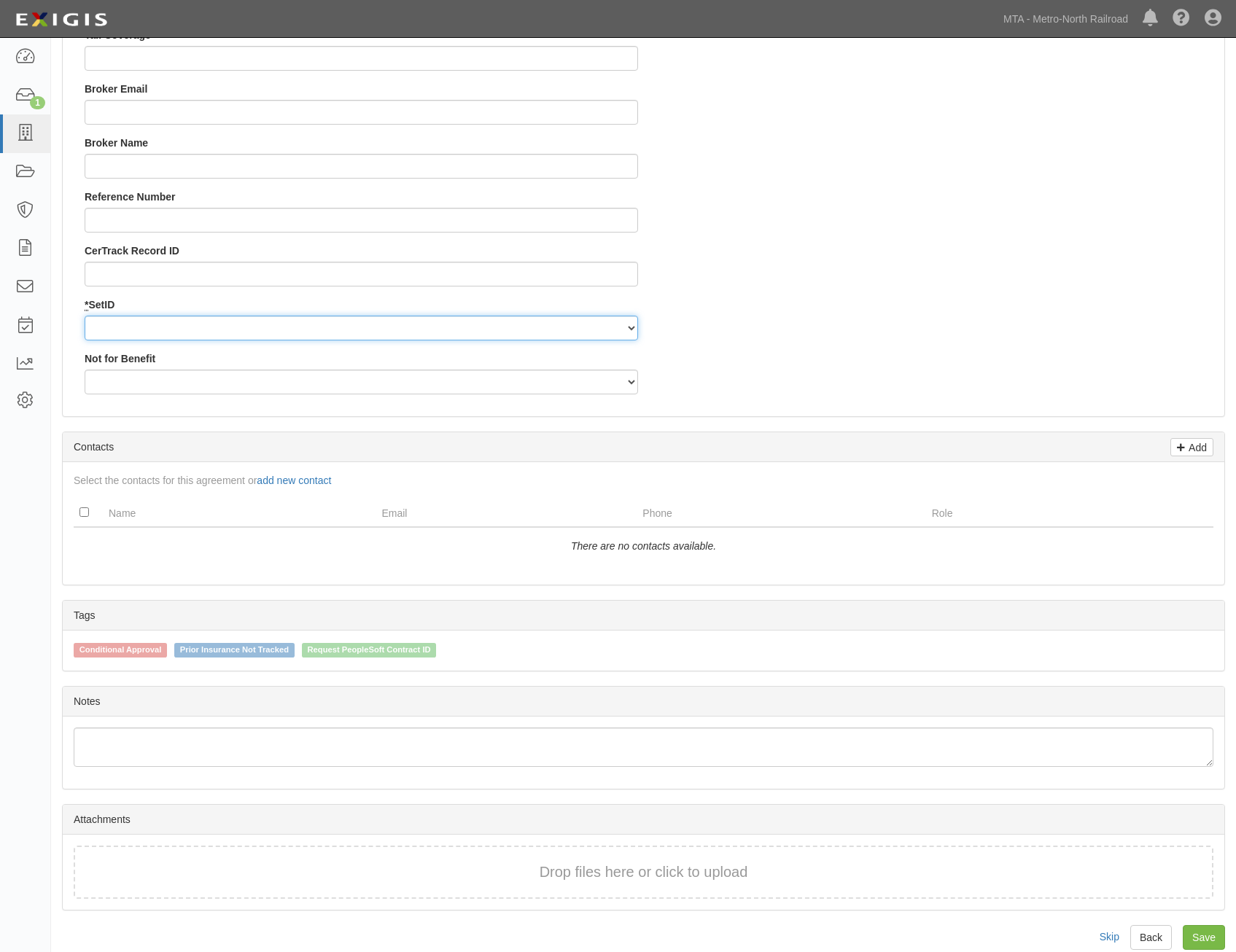
click at [593, 333] on select "MNCRR" at bounding box center [361, 327] width 554 height 24
select select "94"
click at [84, 315] on select "MNCRR" at bounding box center [361, 327] width 554 height 24
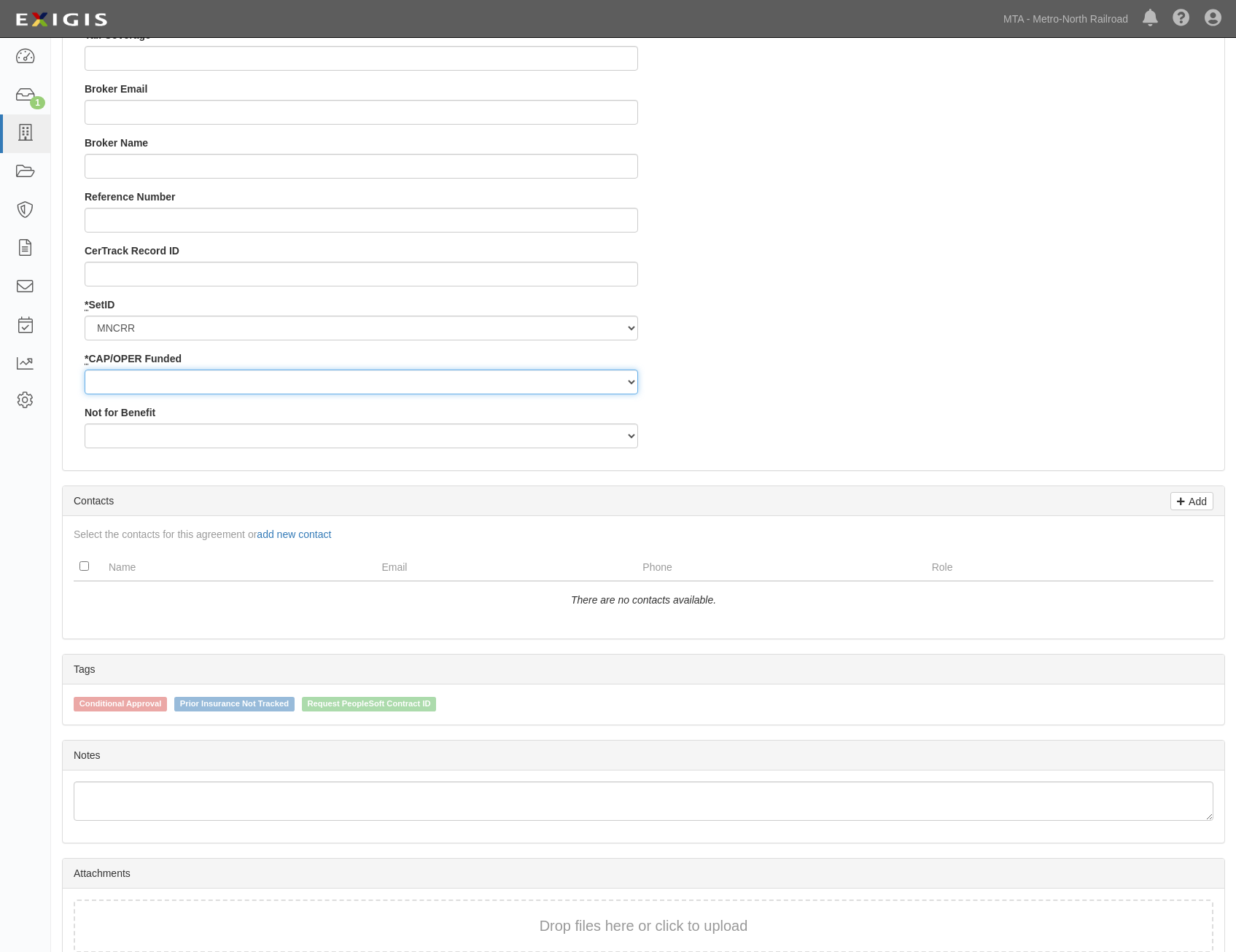
click at [582, 387] on select "Capital Operating" at bounding box center [361, 381] width 554 height 24
select select "355"
click at [84, 370] on select "Capital Operating" at bounding box center [361, 381] width 554 height 24
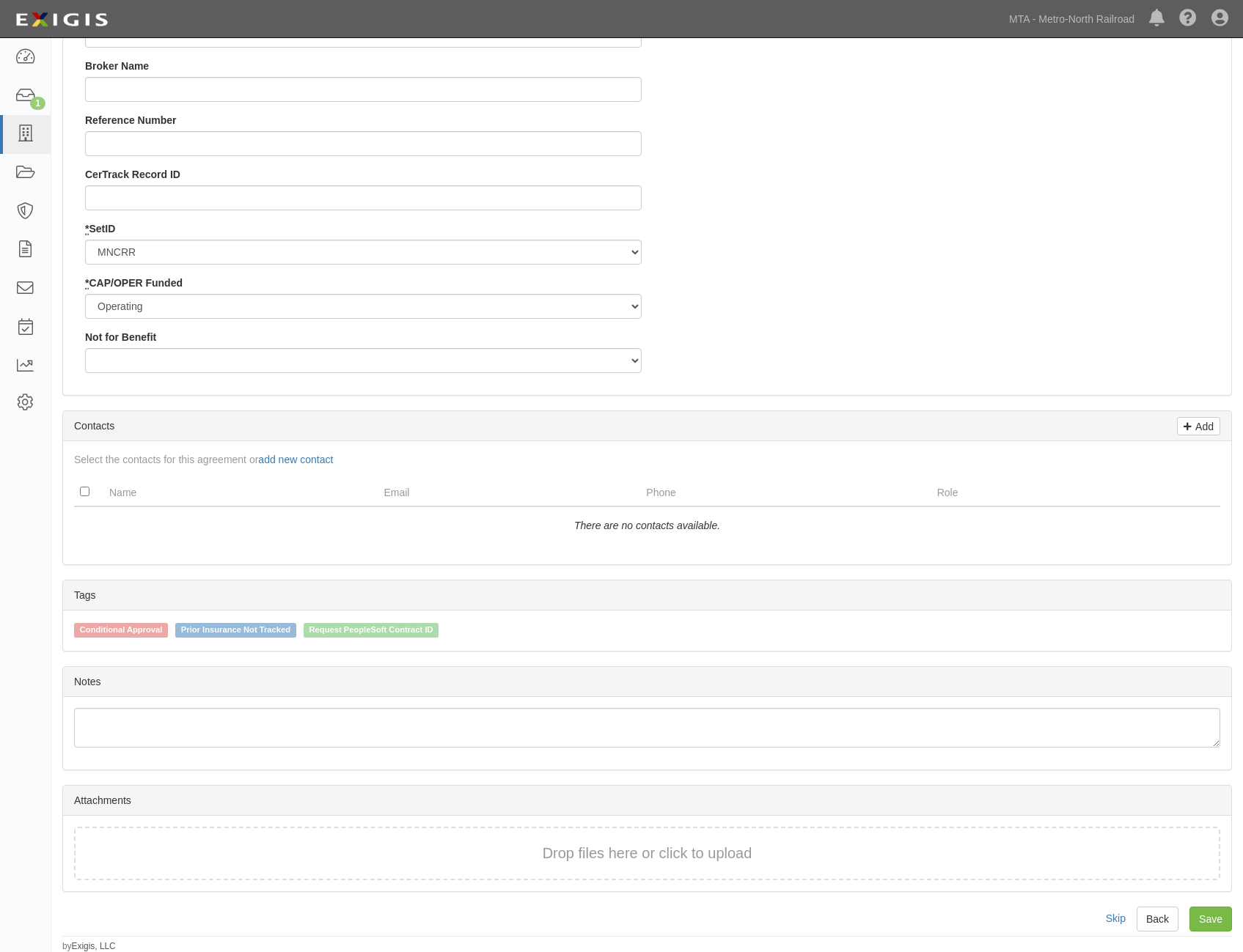
scroll to position [1544, 0]
click at [1207, 911] on link "Save" at bounding box center [1210, 918] width 43 height 25
type input "9350"
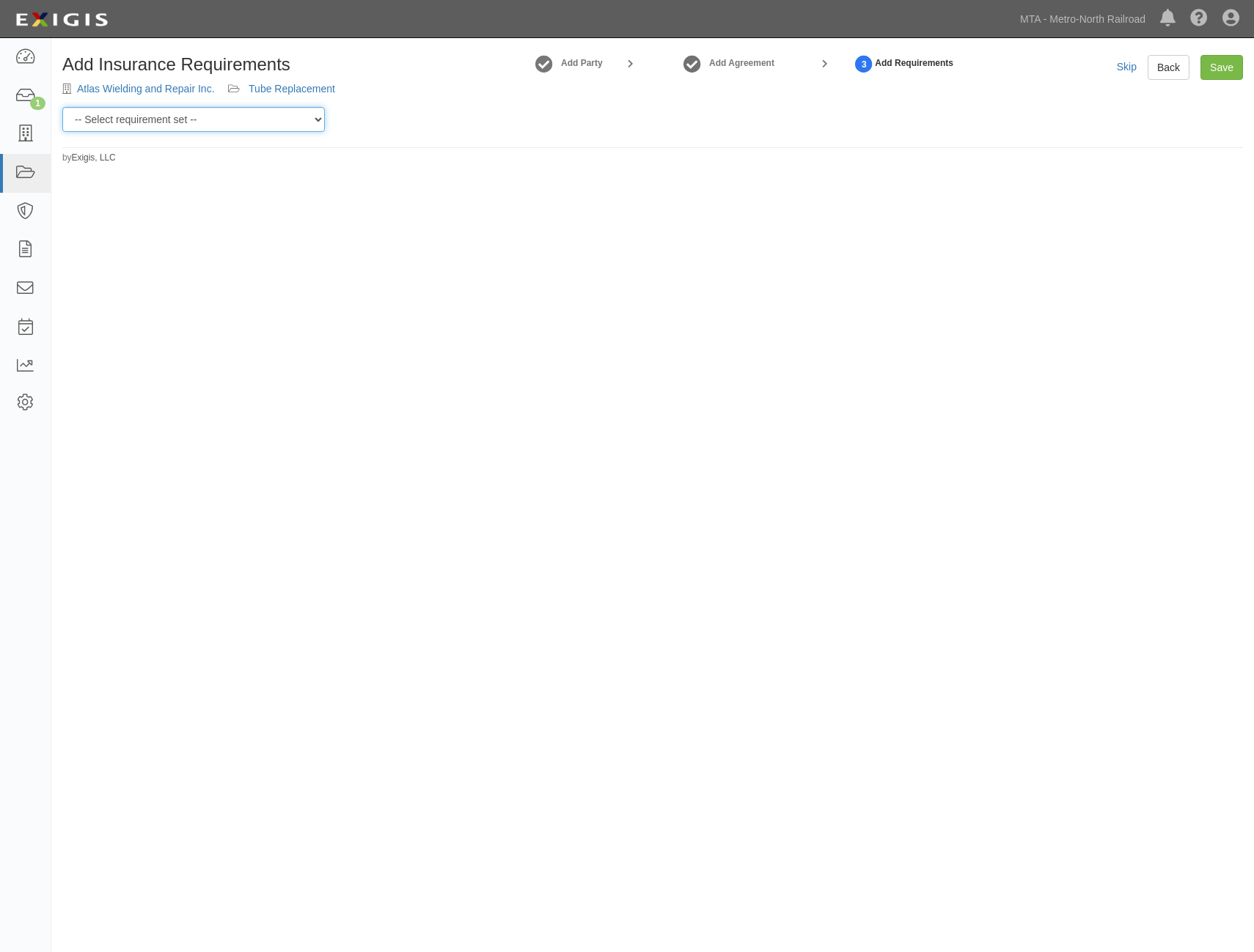
click at [294, 124] on select "-- Select requirement set -- Basic Basic Enhanced Option for Operating Agreemen…" at bounding box center [193, 118] width 262 height 25
select select "7460"
click at [62, 107] on select "-- Select requirement set -- Basic Basic Enhanced Option for Operating Agreemen…" at bounding box center [193, 118] width 262 height 25
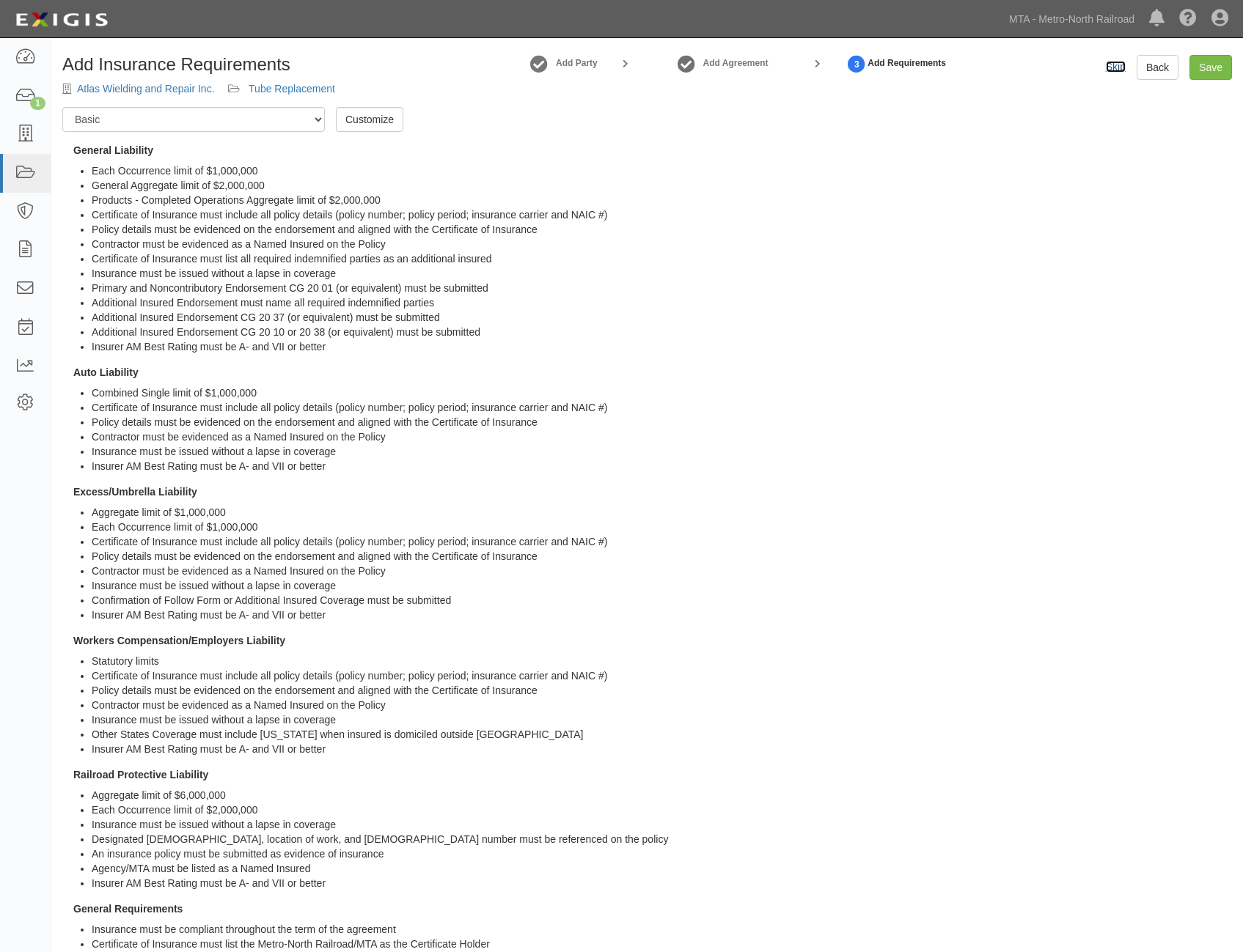
click at [1124, 67] on link "Skip" at bounding box center [1115, 67] width 20 height 12
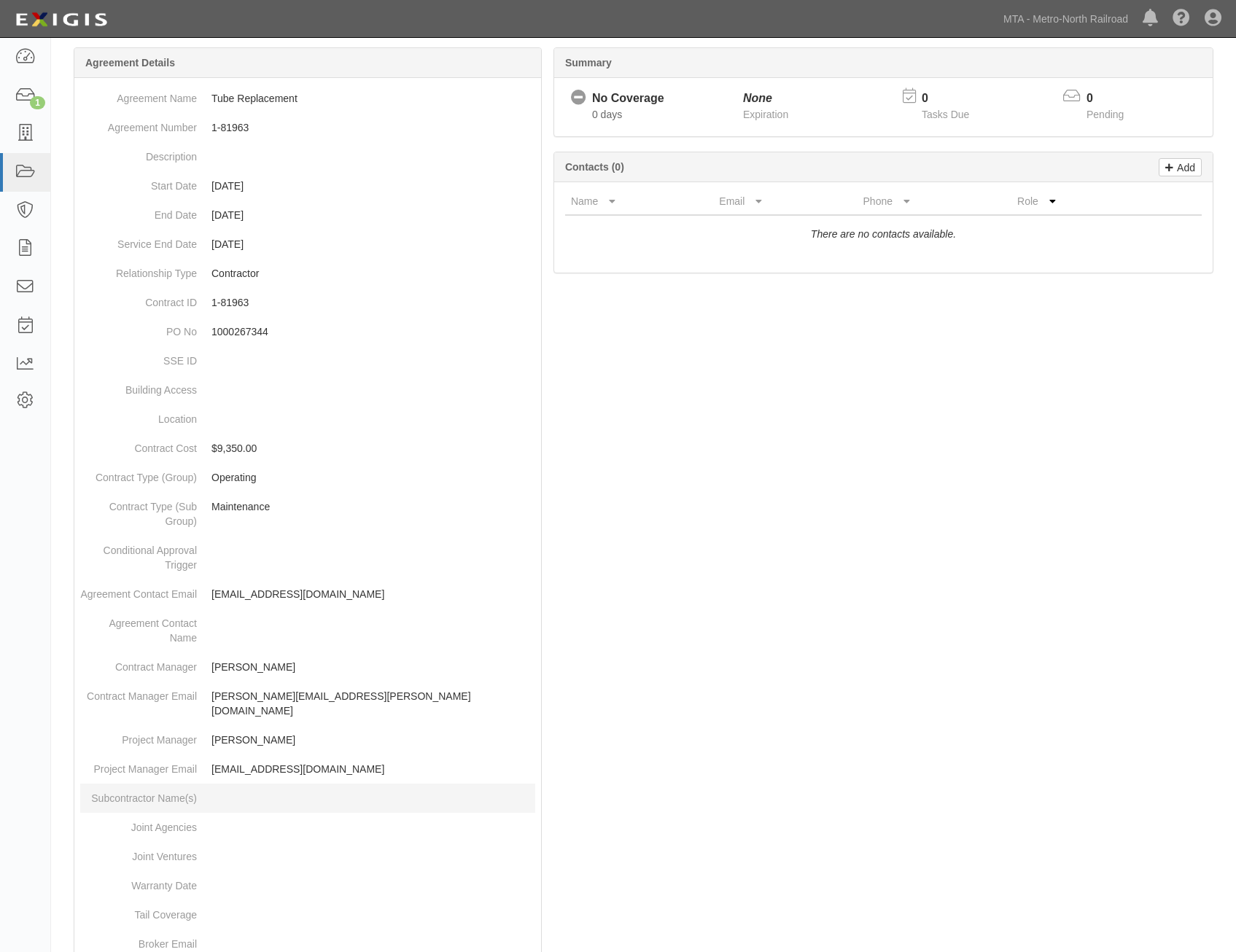
scroll to position [460, 0]
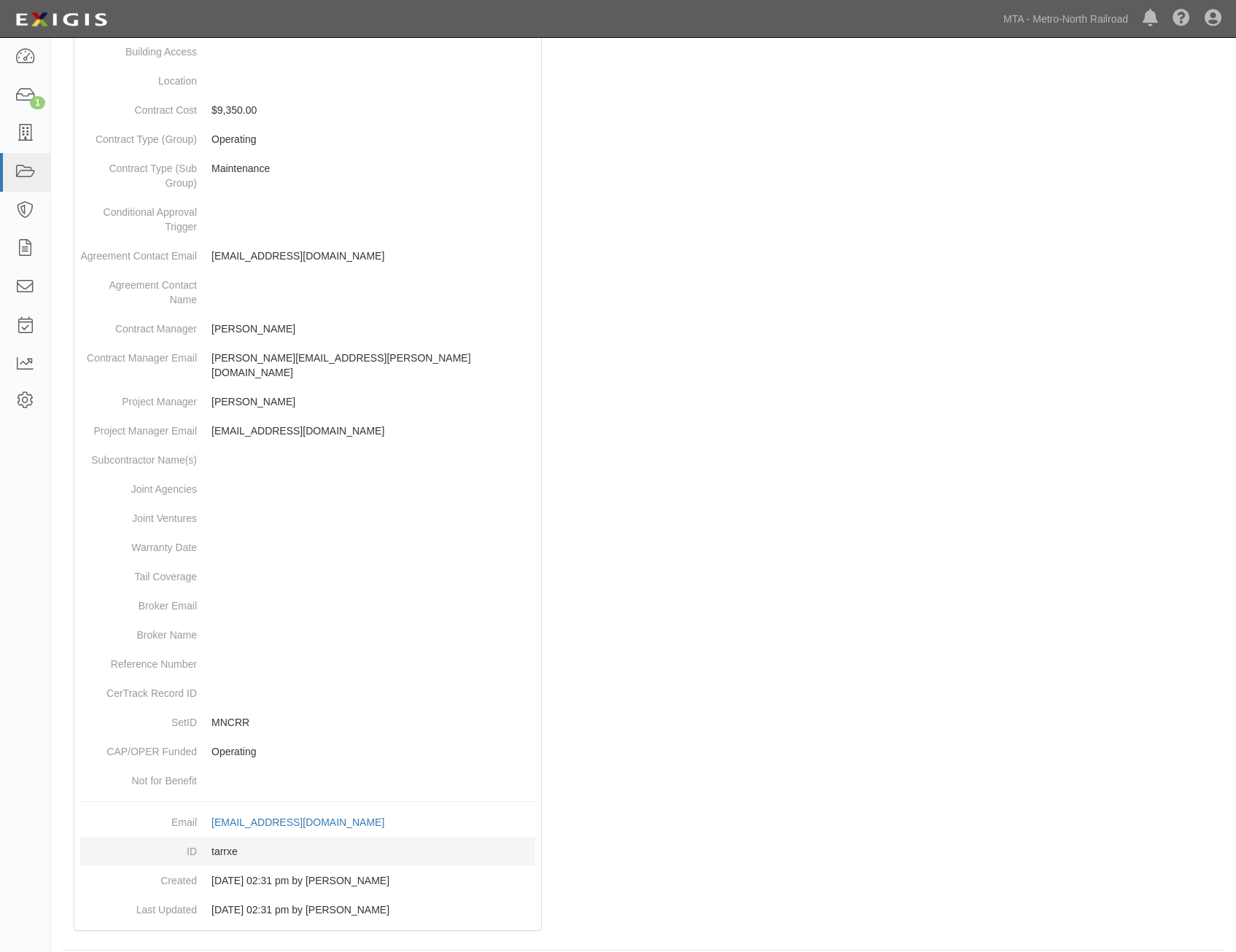
click at [226, 837] on dd "tarrxe" at bounding box center [308, 851] width 455 height 29
copy dd "tarrxe"
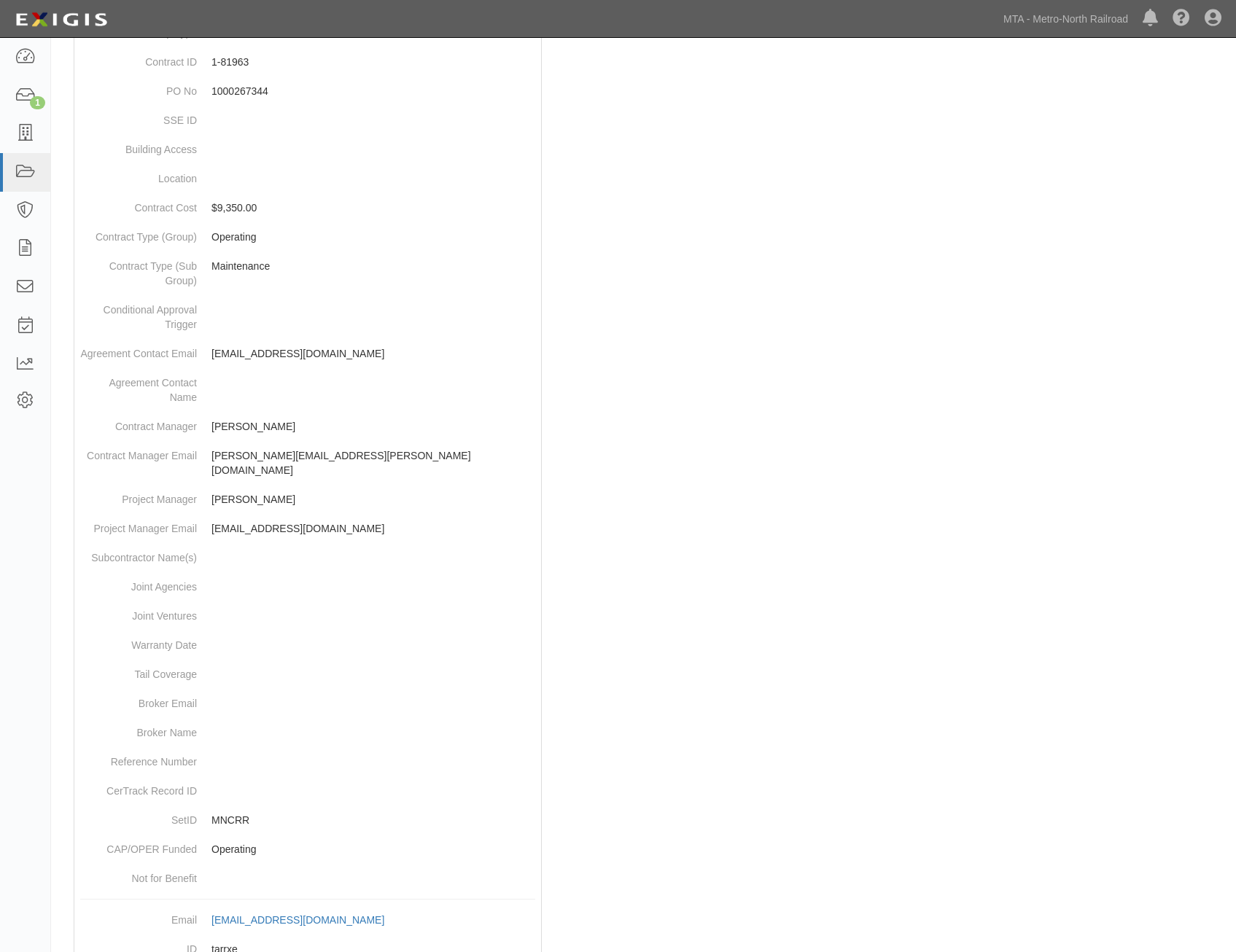
scroll to position [0, 0]
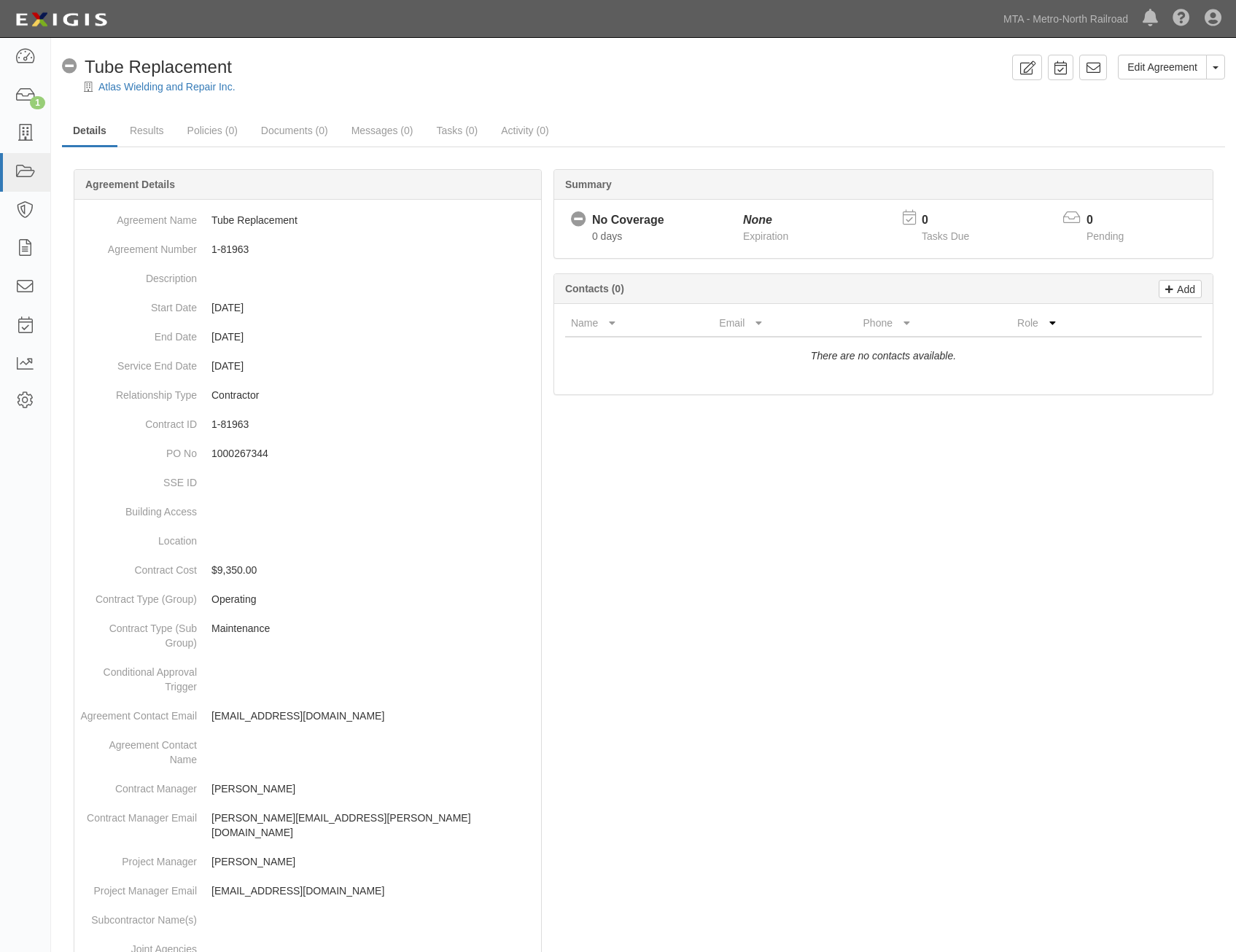
drag, startPoint x: 801, startPoint y: 509, endPoint x: 886, endPoint y: 255, distance: 267.8
click at [1096, 71] on icon at bounding box center [1093, 68] width 14 height 14
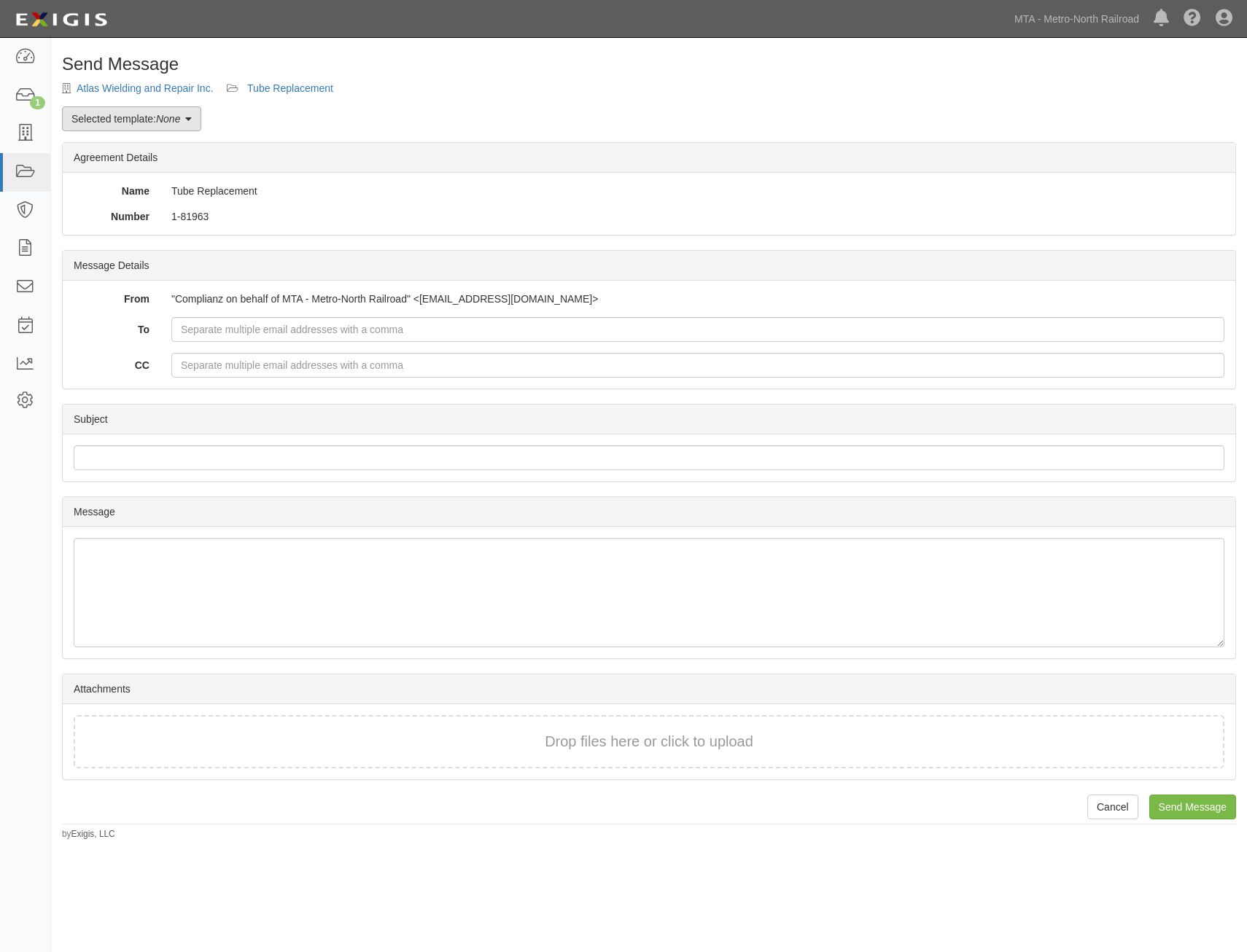
click at [166, 119] on em "None" at bounding box center [168, 119] width 24 height 12
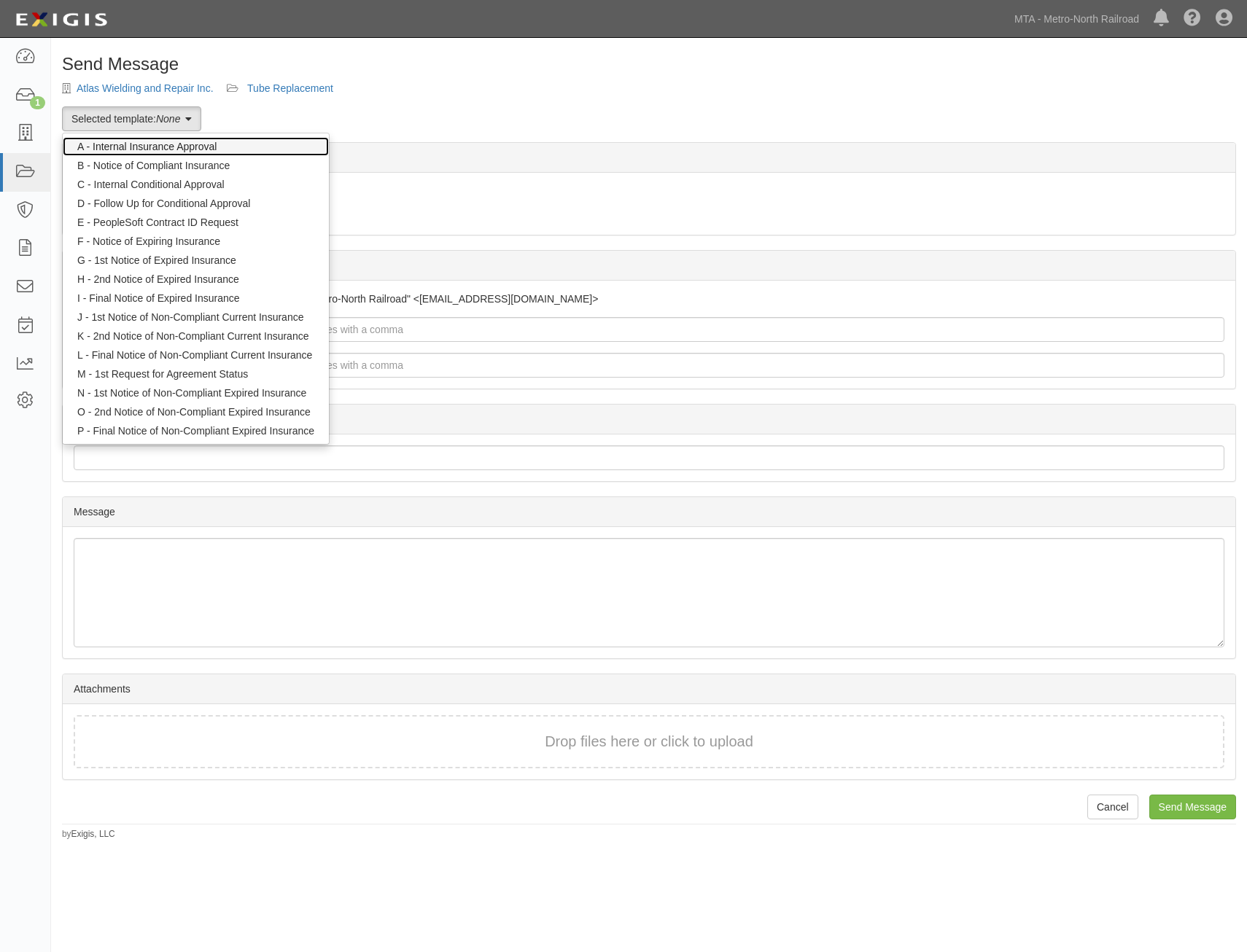
click at [184, 148] on link "A - Internal Insurance Approval" at bounding box center [196, 146] width 266 height 19
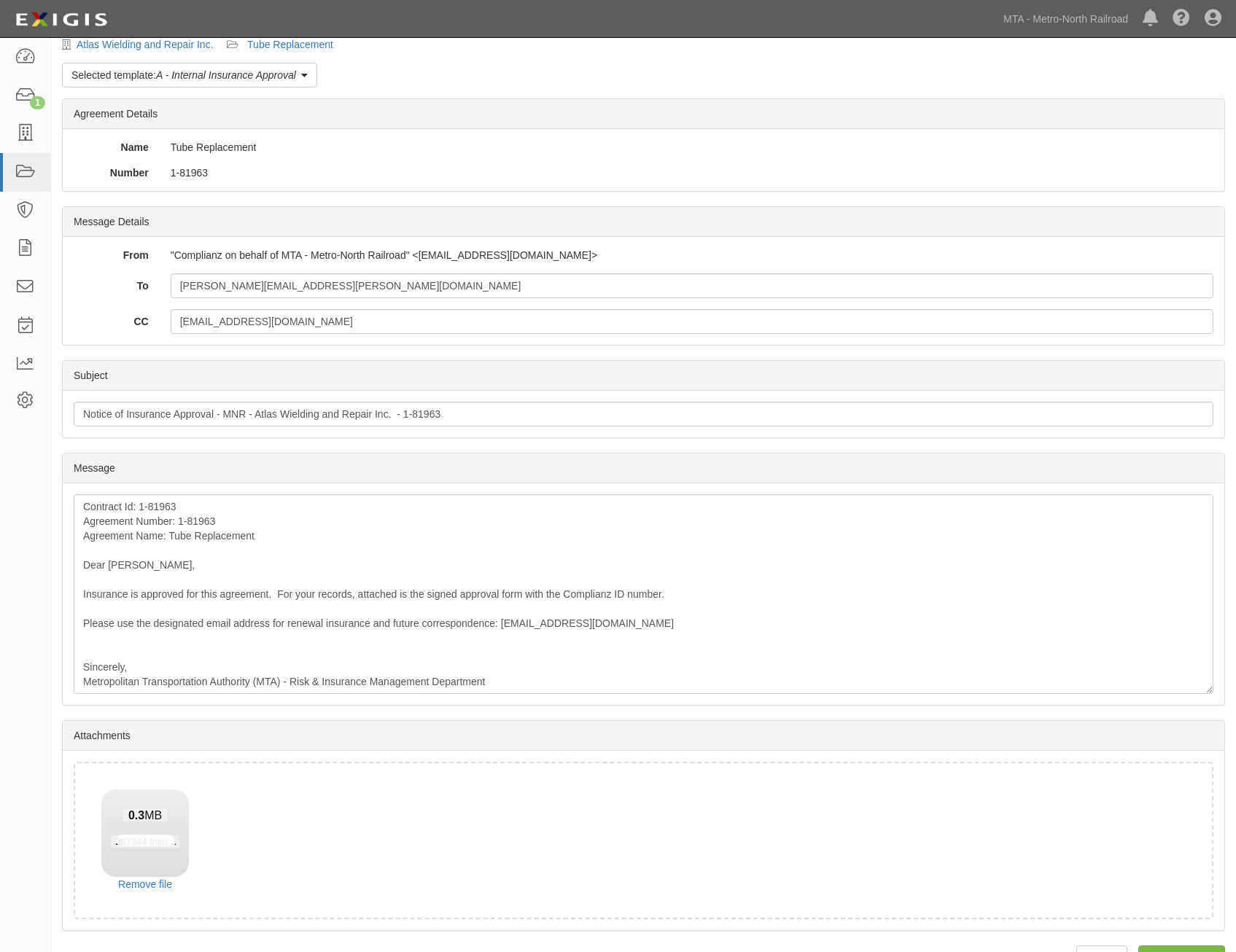
scroll to position [83, 0]
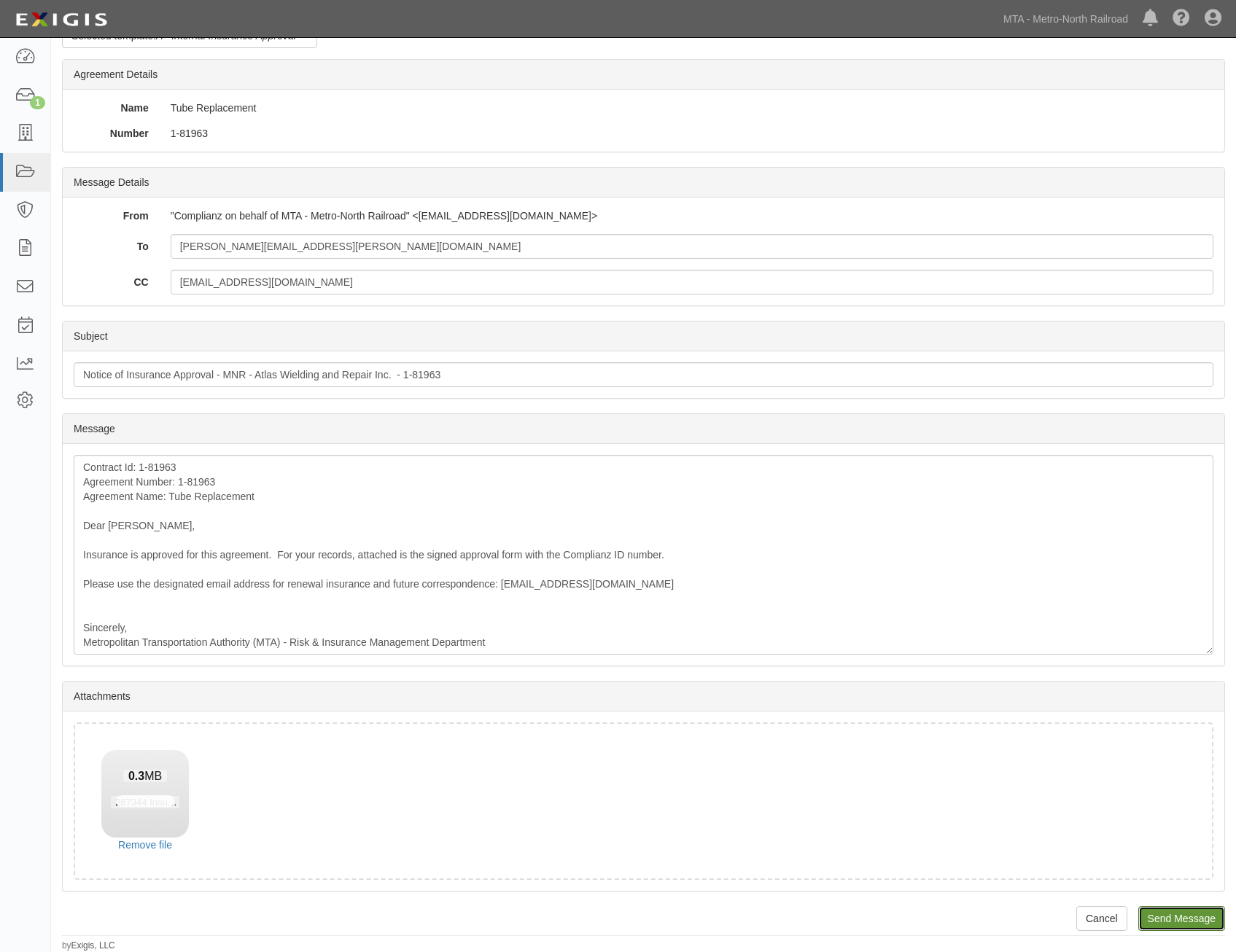
click at [1175, 916] on input "Send Message" at bounding box center [1182, 918] width 87 height 24
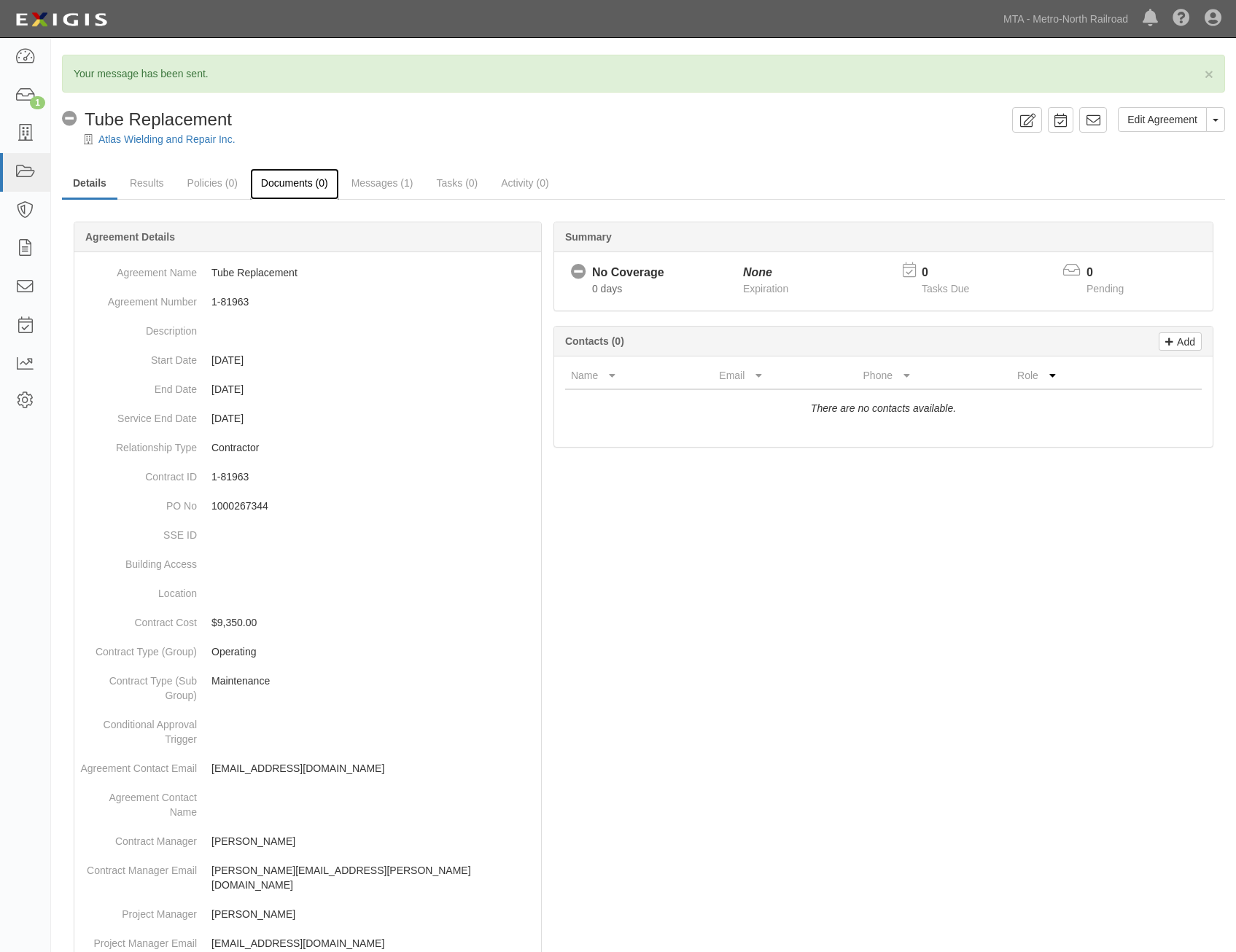
click at [301, 190] on link "Documents (0)" at bounding box center [295, 184] width 89 height 32
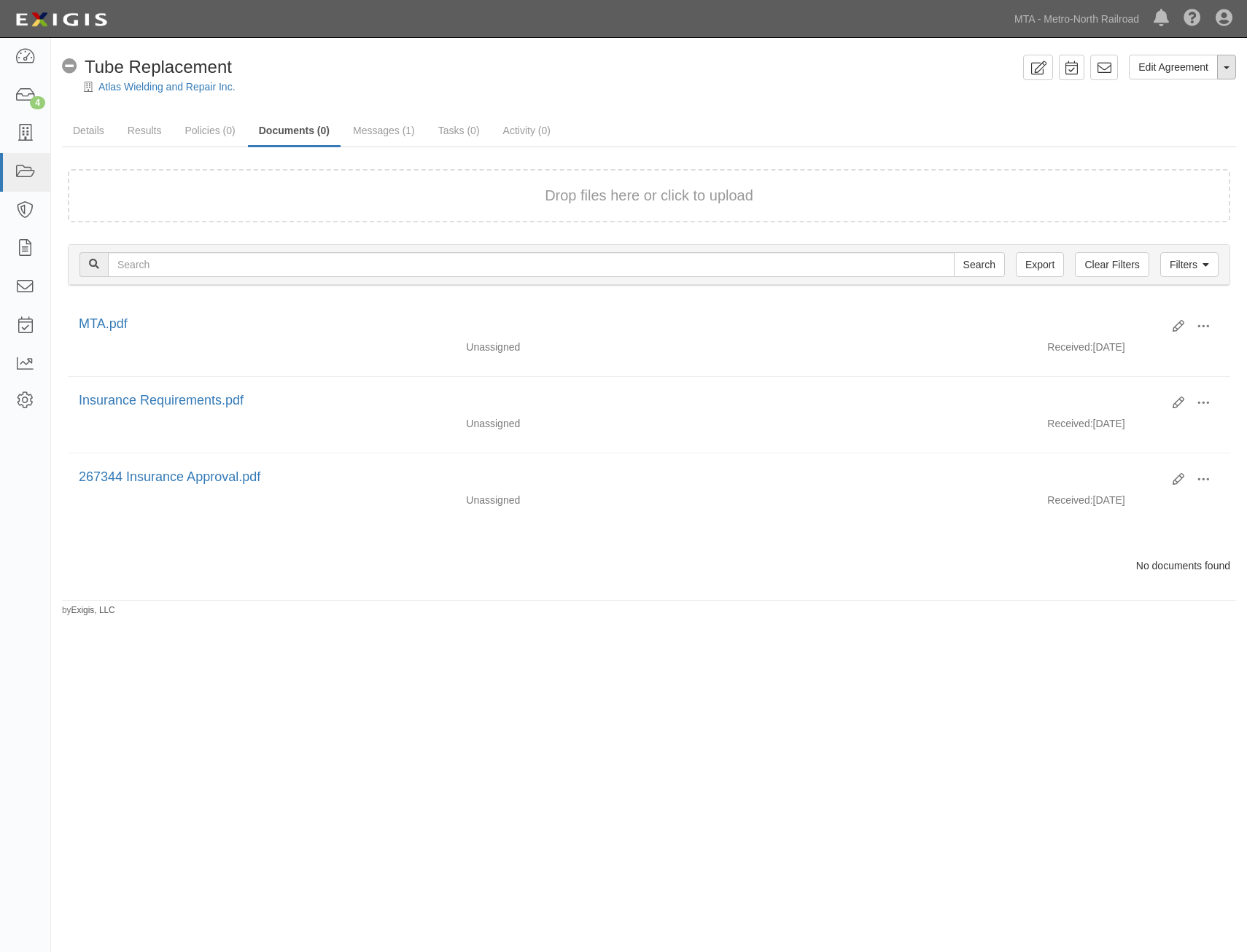
click at [1223, 67] on button "Toggle Agreement Dropdown" at bounding box center [1226, 66] width 19 height 24
click at [1181, 110] on link "Archive Agreement" at bounding box center [1177, 113] width 115 height 19
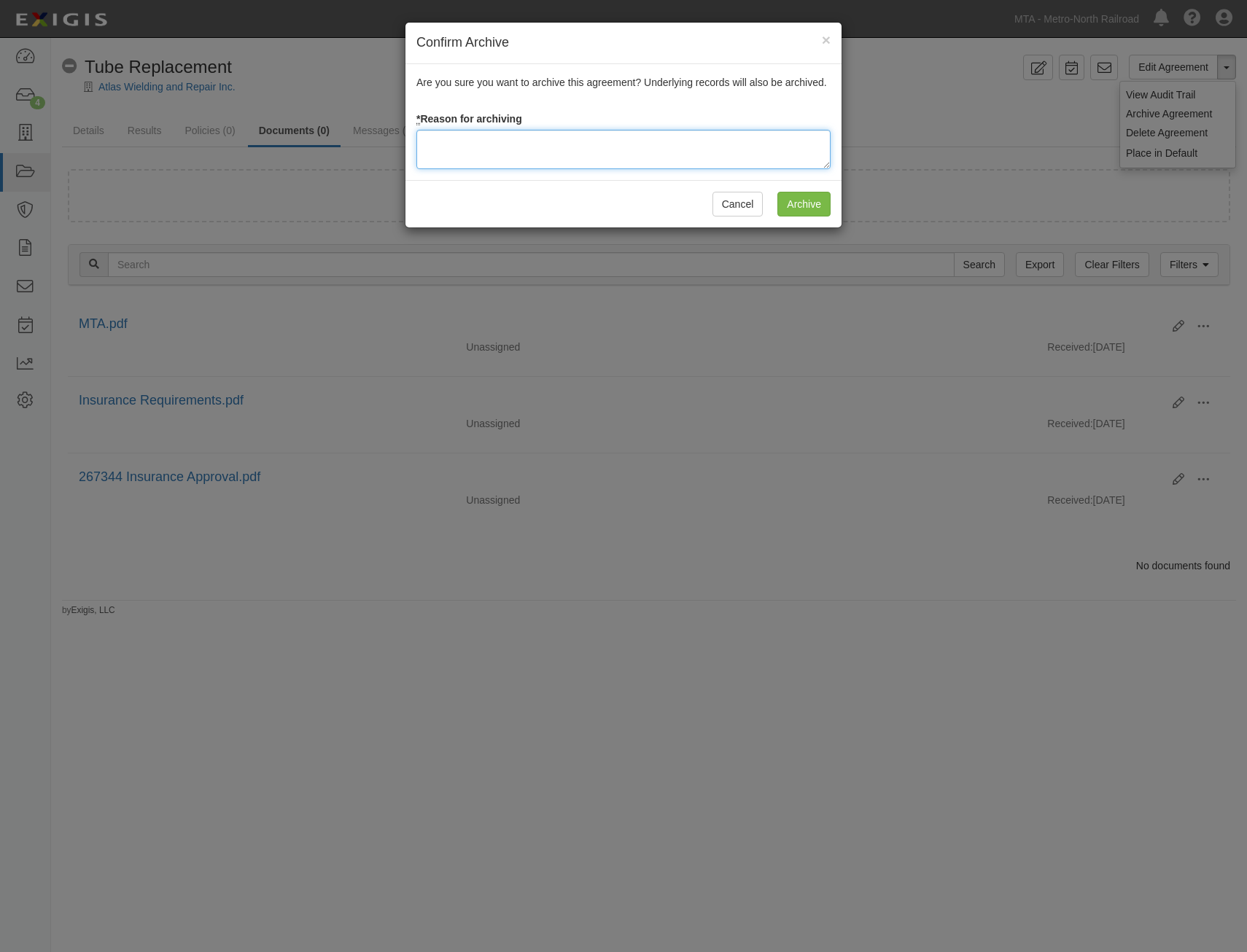
click at [730, 135] on textarea at bounding box center [623, 149] width 414 height 39
type textarea "Closed"
click at [808, 200] on input "Archive" at bounding box center [804, 204] width 53 height 24
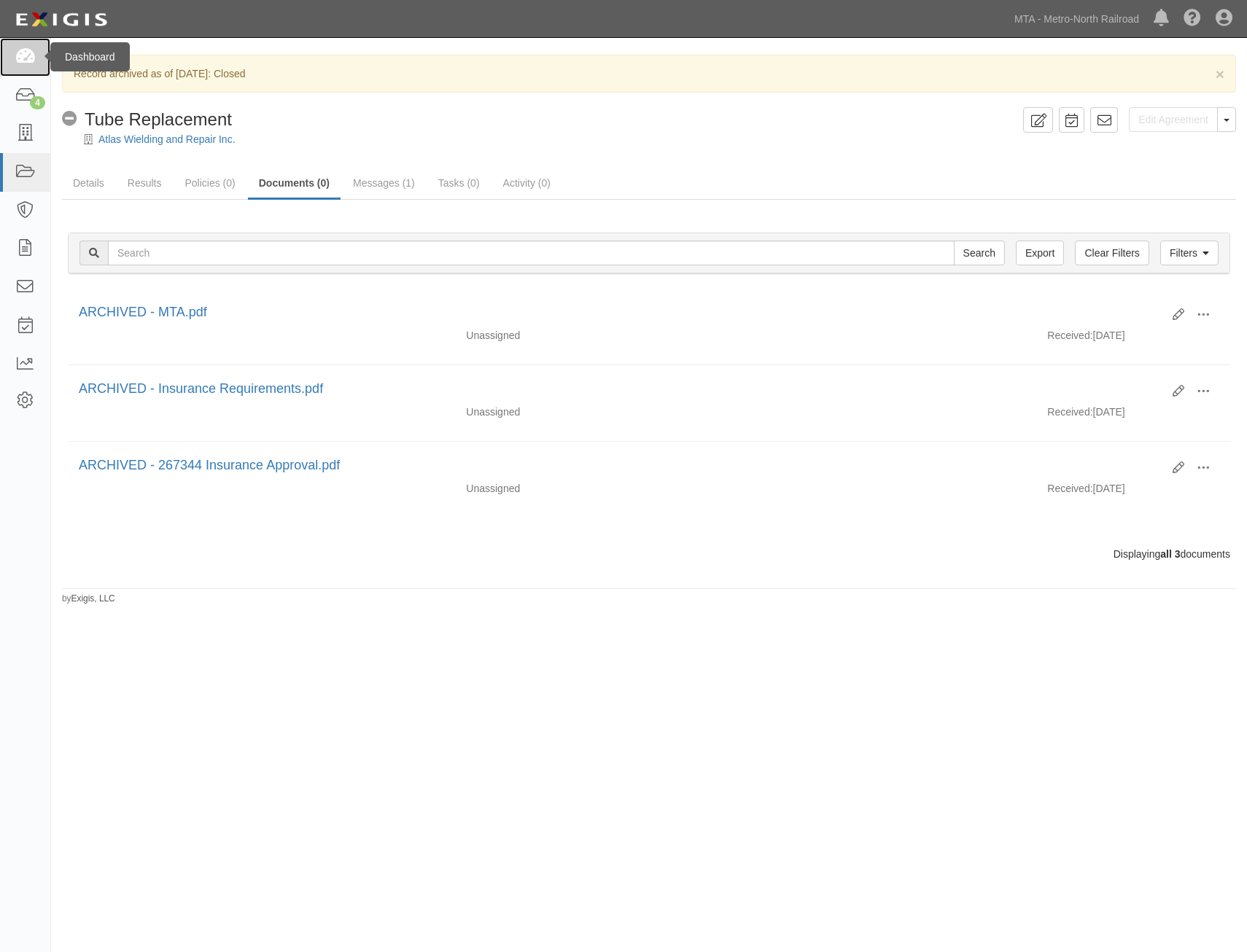
click at [13, 62] on link at bounding box center [25, 57] width 51 height 39
